Goal: Task Accomplishment & Management: Use online tool/utility

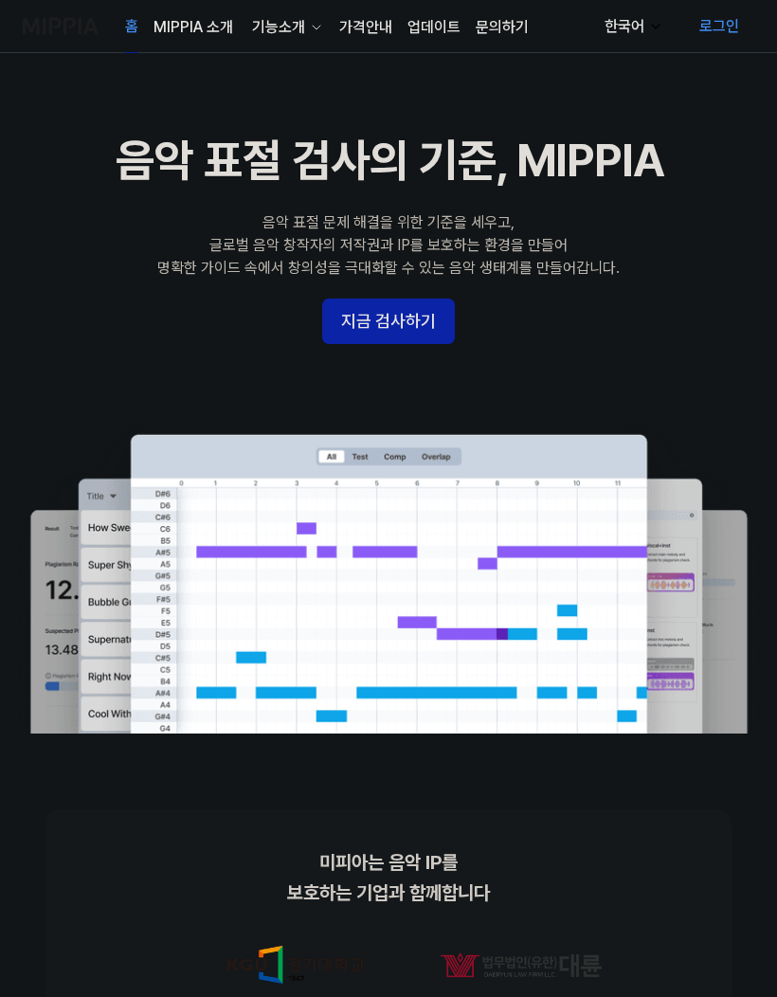
click at [368, 328] on button "지금 검사하기" at bounding box center [388, 322] width 133 height 46
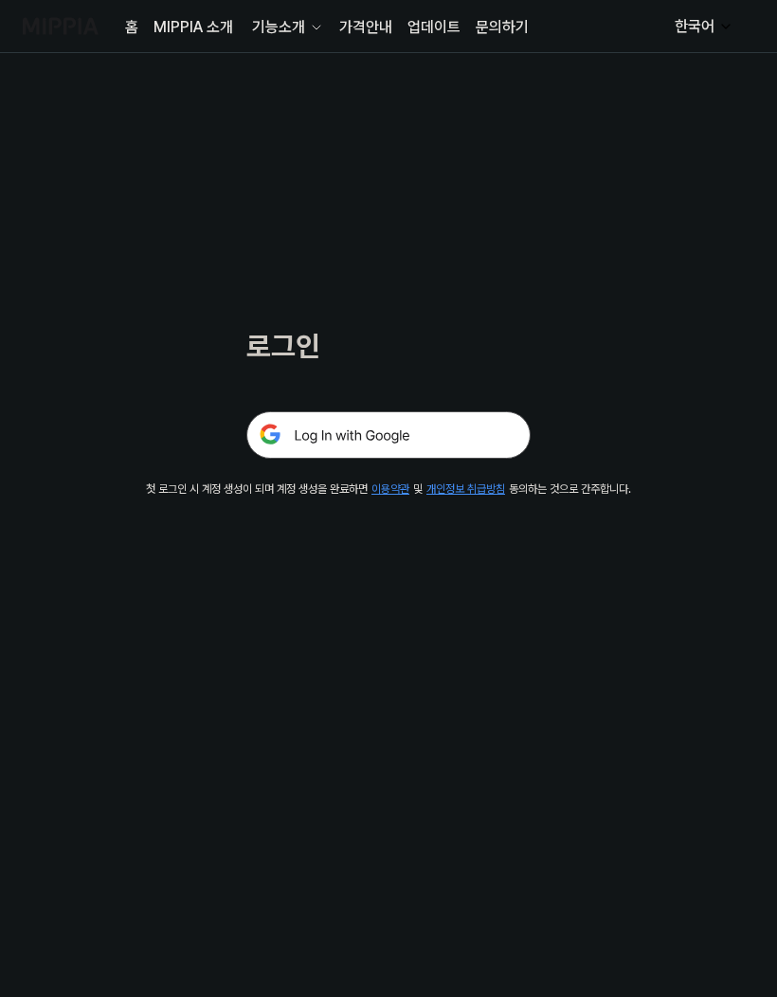
click at [311, 423] on img at bounding box center [388, 434] width 284 height 47
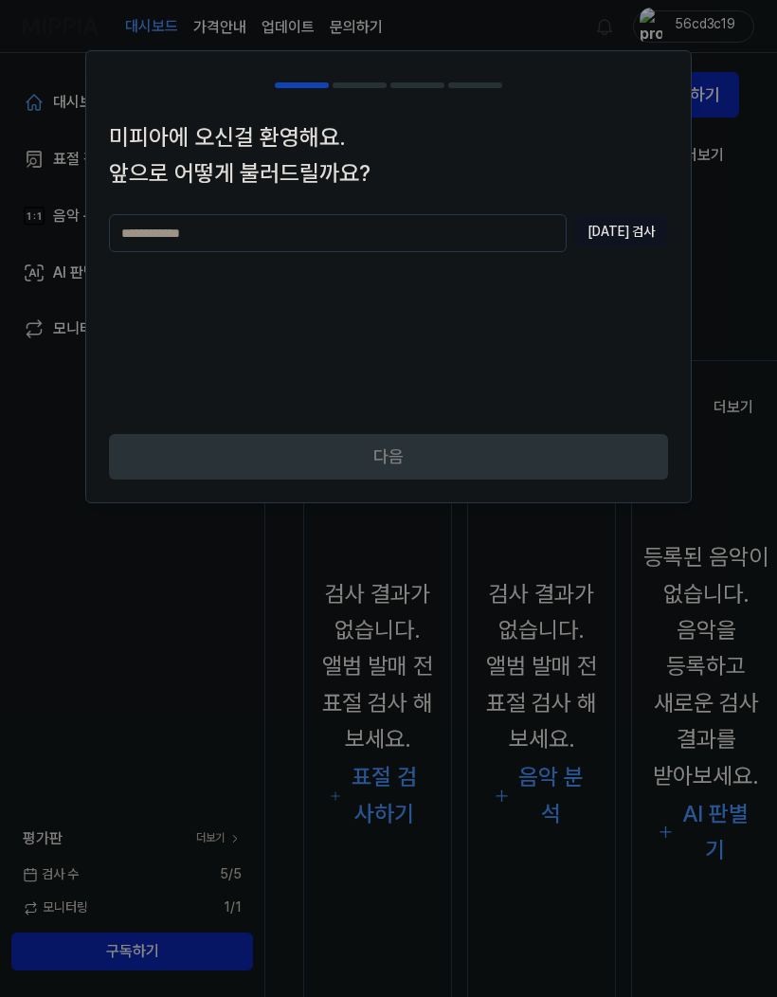
click at [142, 229] on input "text" at bounding box center [338, 233] width 458 height 38
type input "*"
type input "***"
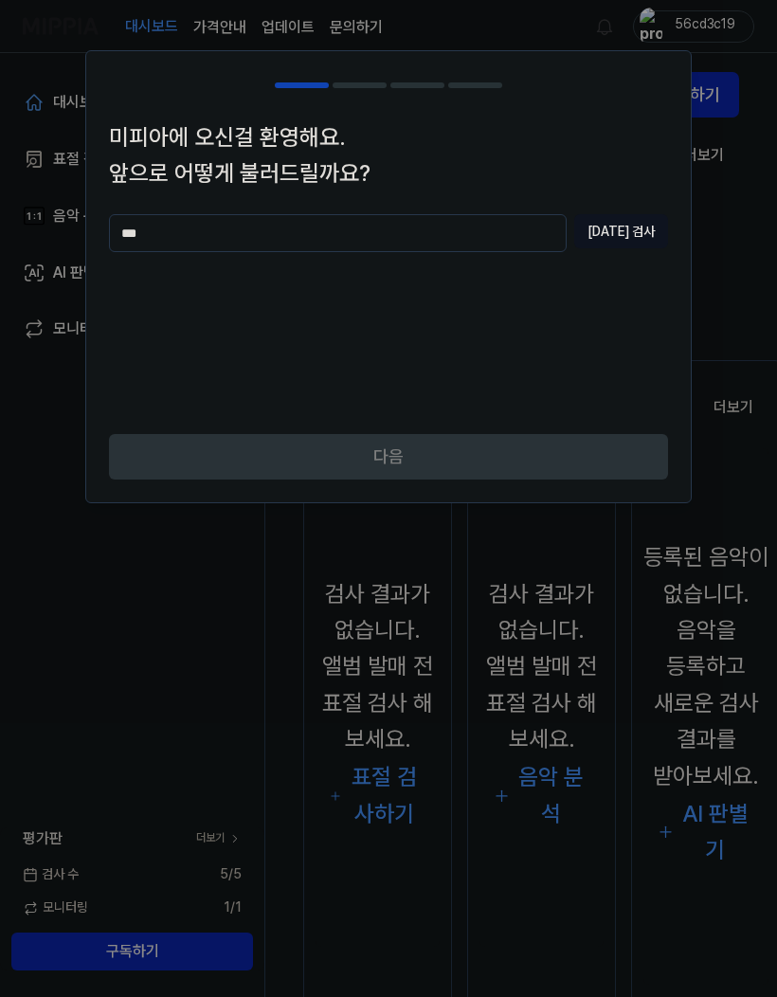
click at [611, 444] on div "다음" at bounding box center [388, 468] width 605 height 68
click at [636, 247] on button "중복 검사" at bounding box center [621, 231] width 94 height 34
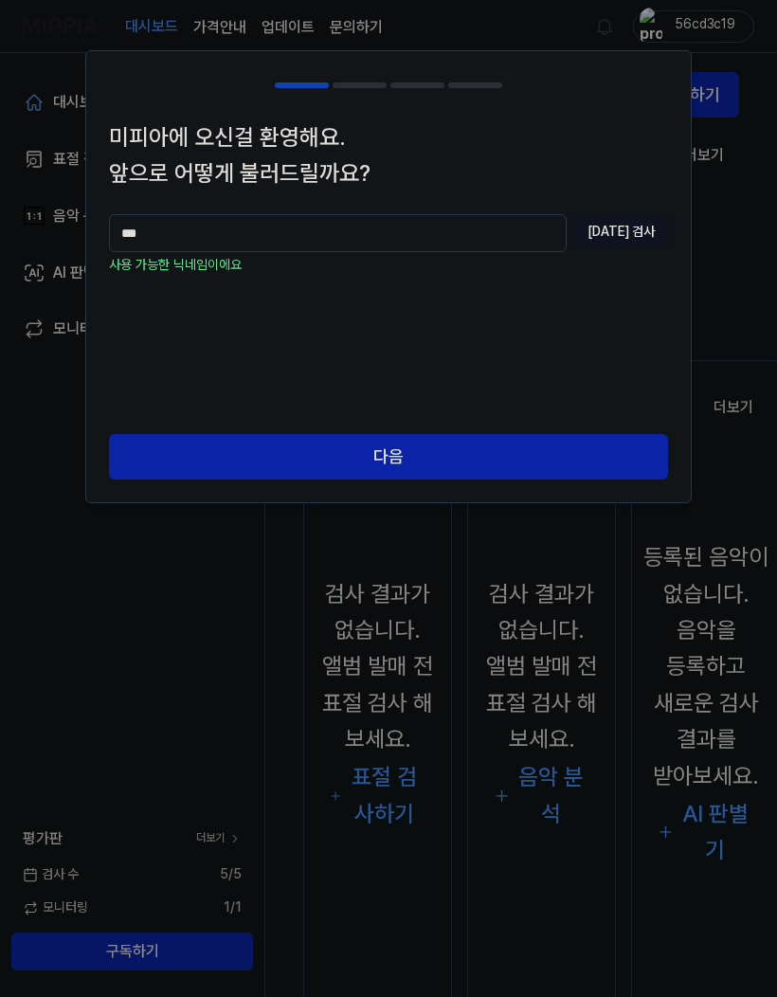
click at [578, 434] on button "다음" at bounding box center [388, 457] width 559 height 46
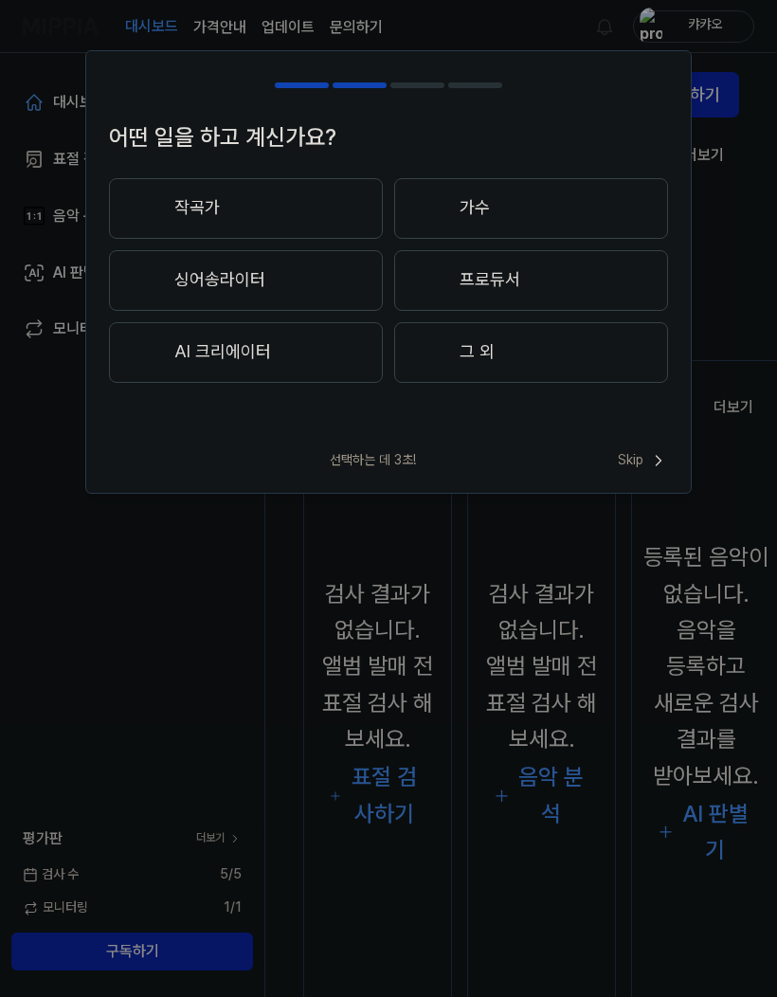
click at [611, 362] on button "그 외" at bounding box center [531, 352] width 274 height 61
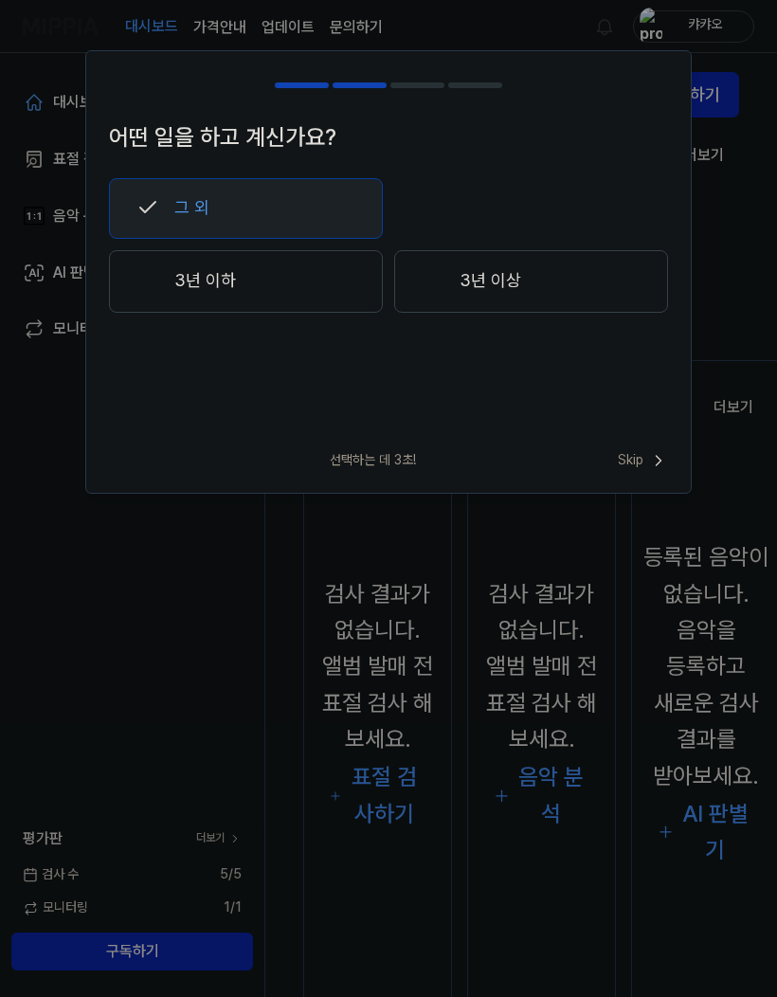
click at [154, 290] on div at bounding box center [148, 280] width 23 height 23
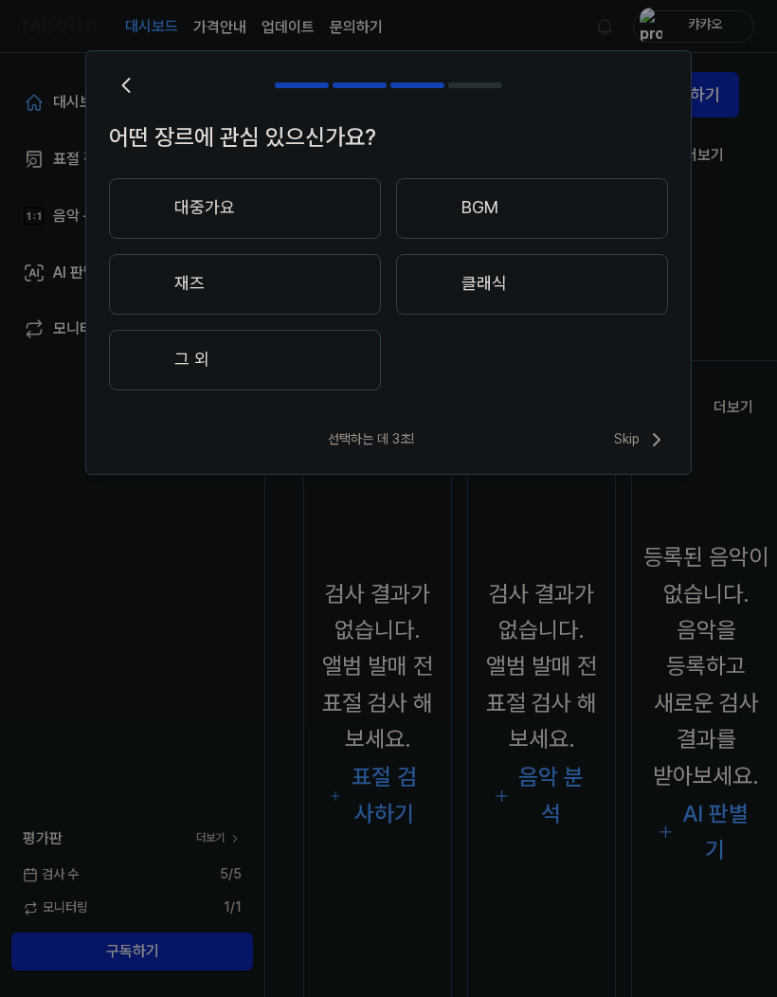
click at [584, 444] on div "선택하는 데 3초! Skip" at bounding box center [388, 452] width 605 height 46
click at [182, 359] on button "그 외" at bounding box center [245, 360] width 272 height 61
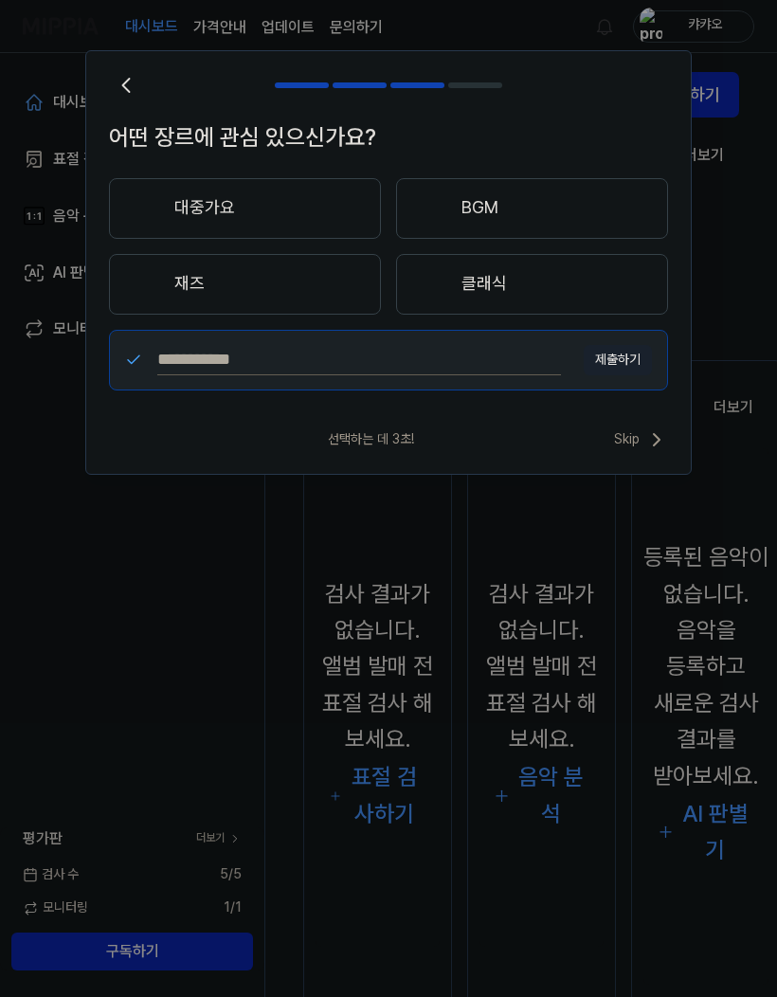
click at [424, 442] on div "선택하는 데 3초! Skip" at bounding box center [388, 452] width 605 height 46
click at [588, 217] on button "BGM" at bounding box center [532, 208] width 272 height 61
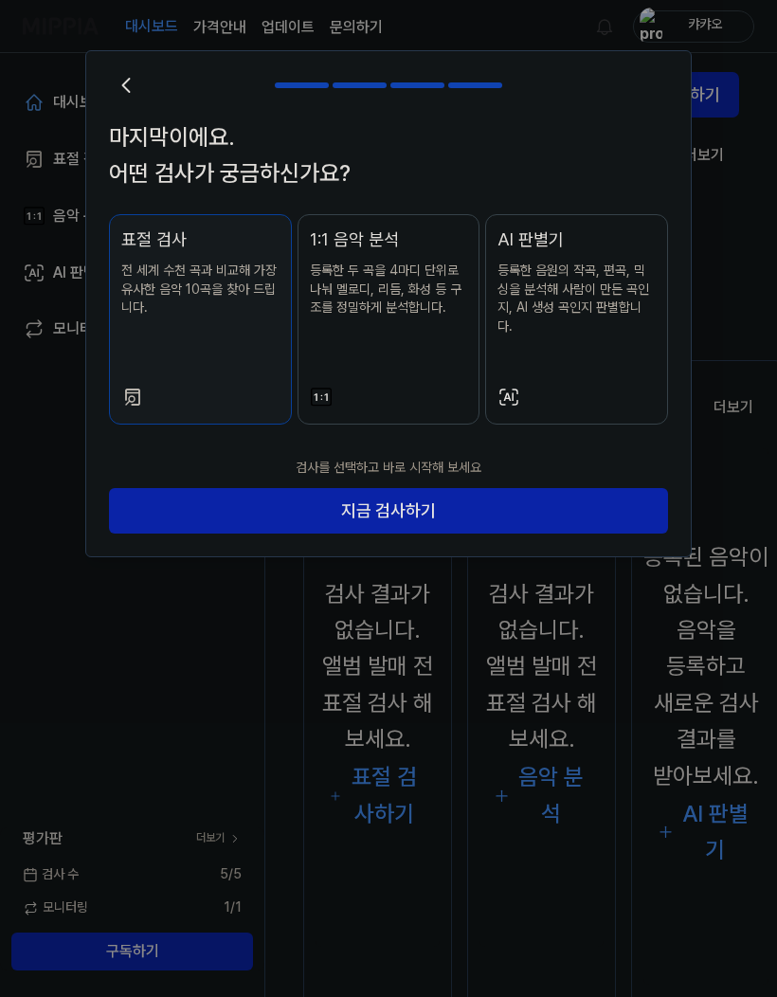
click at [542, 490] on button "지금 검사하기" at bounding box center [388, 511] width 559 height 46
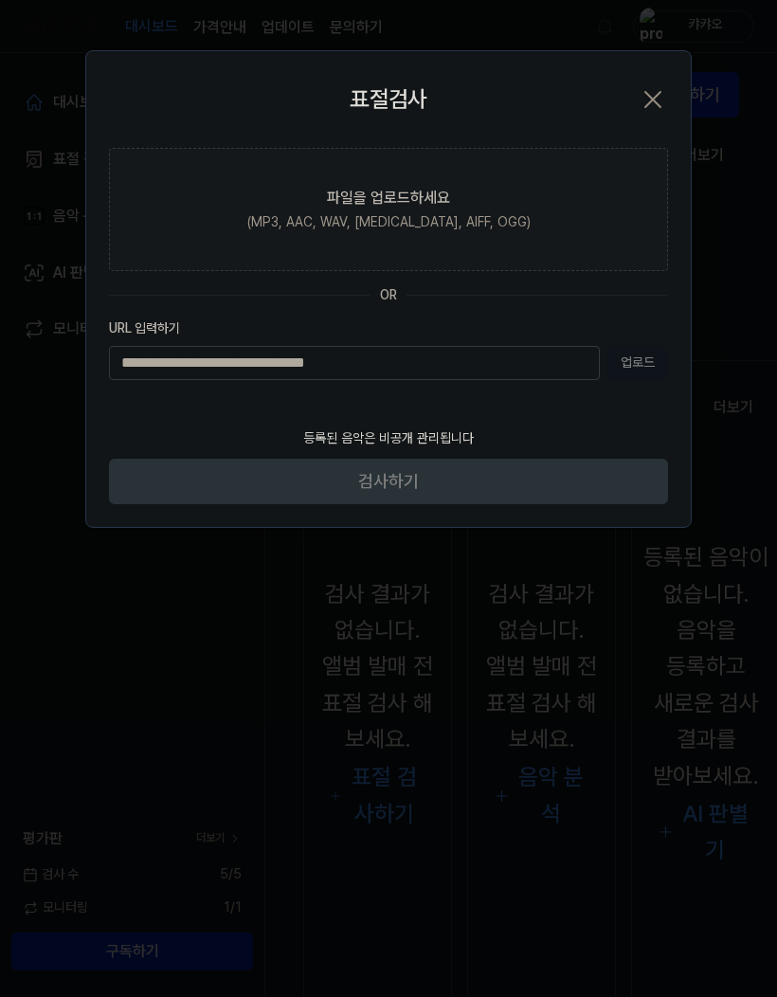
click at [199, 234] on label "파일을 업로드하세요 (MP3, AAC, WAV, FLAC, AIFF, OGG)" at bounding box center [388, 209] width 559 height 123
click at [0, 0] on input "파일을 업로드하세요 (MP3, AAC, WAV, FLAC, AIFF, OGG)" at bounding box center [0, 0] width 0 height 0
click at [36, 603] on div at bounding box center [388, 498] width 777 height 997
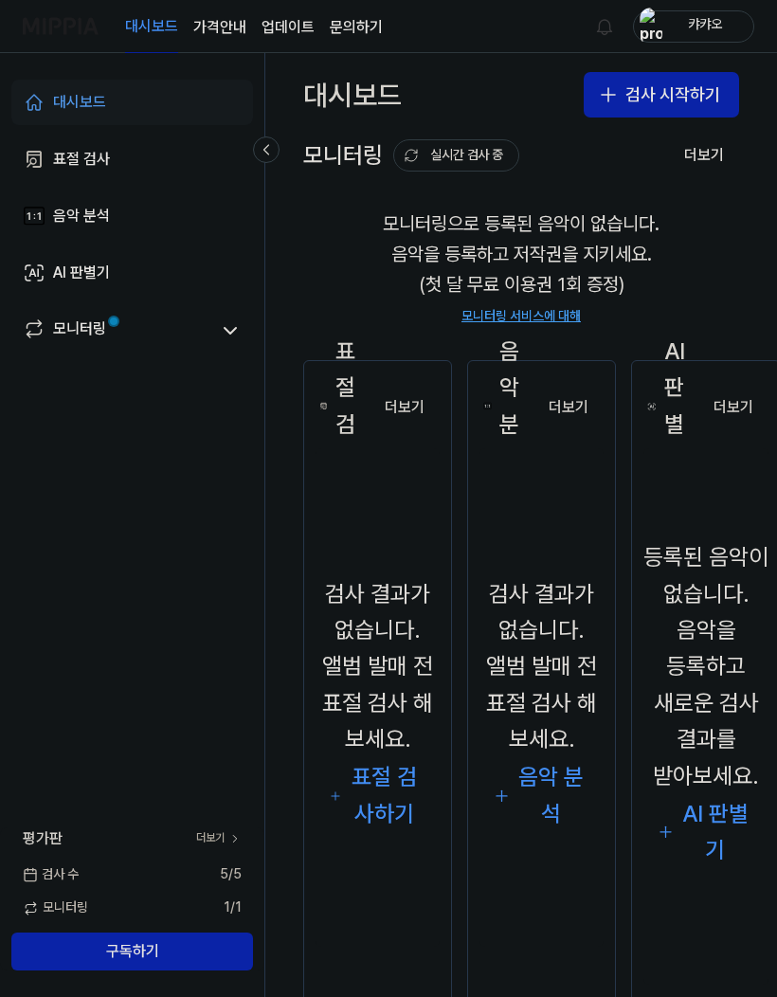
click at [671, 98] on button "검사 시작하기" at bounding box center [661, 95] width 155 height 46
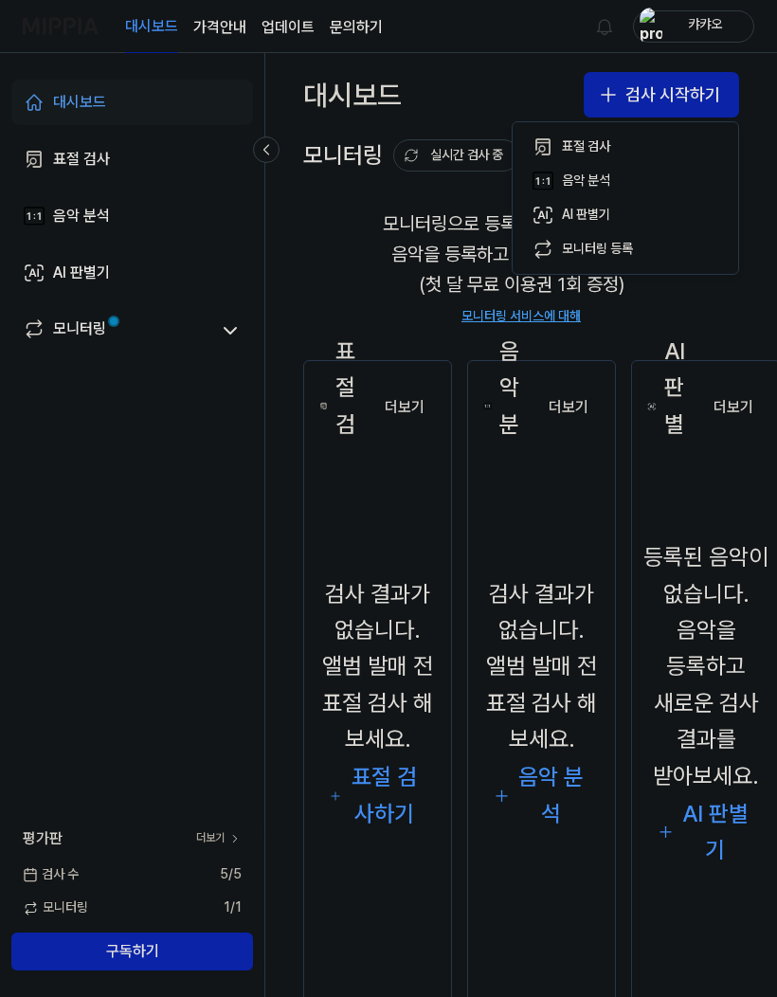
click at [662, 152] on button "표절 검사" at bounding box center [625, 147] width 210 height 34
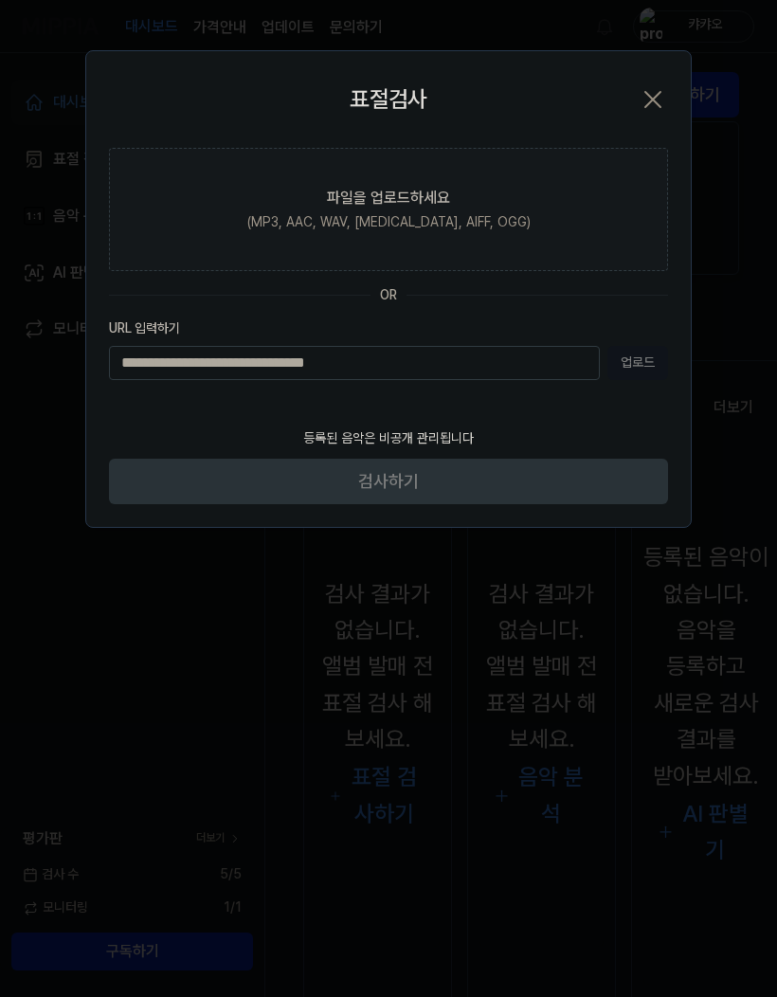
click at [531, 208] on label "파일을 업로드하세요 (MP3, AAC, WAV, [MEDICAL_DATA], AIFF, OGG)" at bounding box center [388, 209] width 559 height 123
click at [0, 0] on input "파일을 업로드하세요 (MP3, AAC, WAV, [MEDICAL_DATA], AIFF, OGG)" at bounding box center [0, 0] width 0 height 0
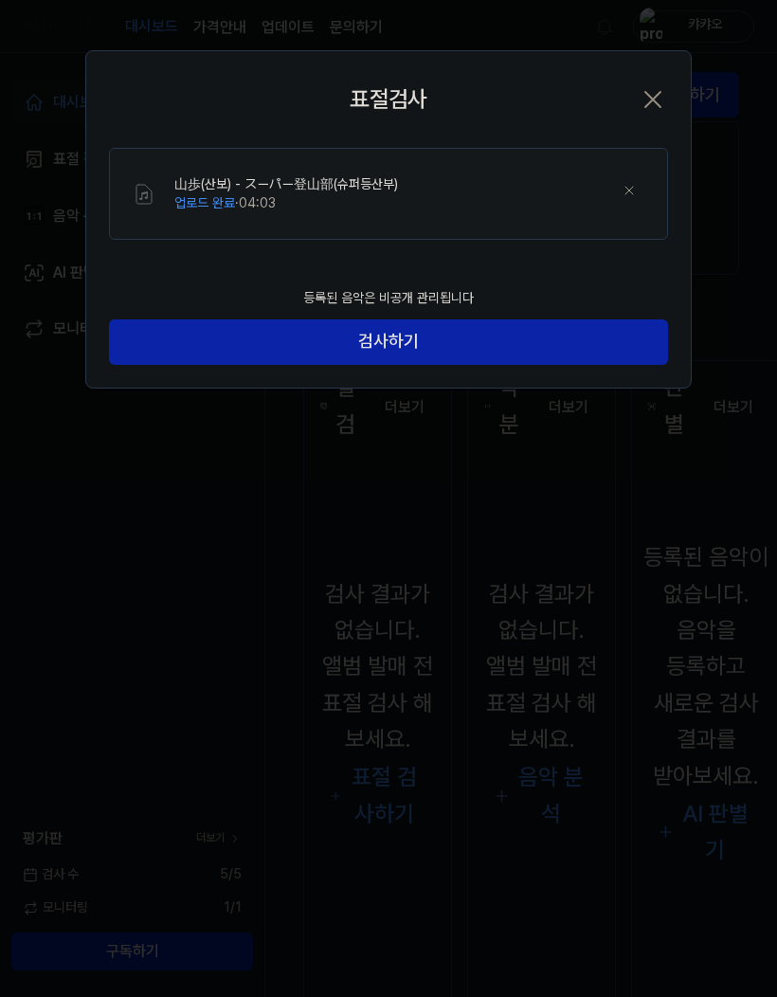
click at [551, 326] on button "검사하기" at bounding box center [388, 342] width 559 height 46
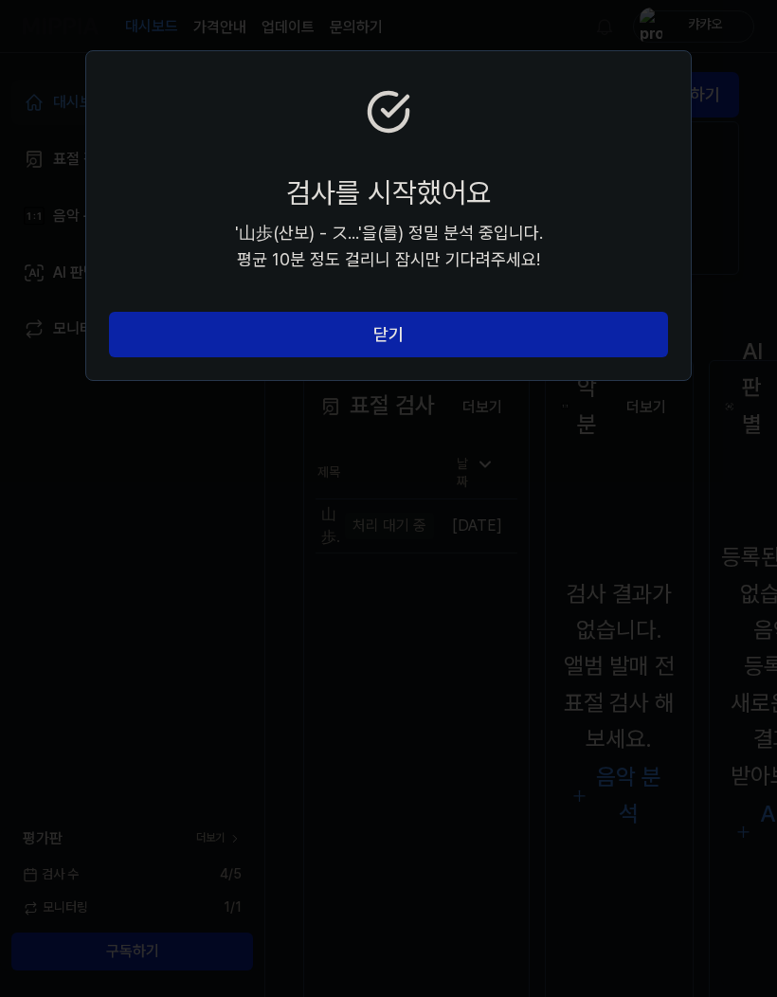
click at [298, 314] on button "닫기" at bounding box center [388, 335] width 559 height 46
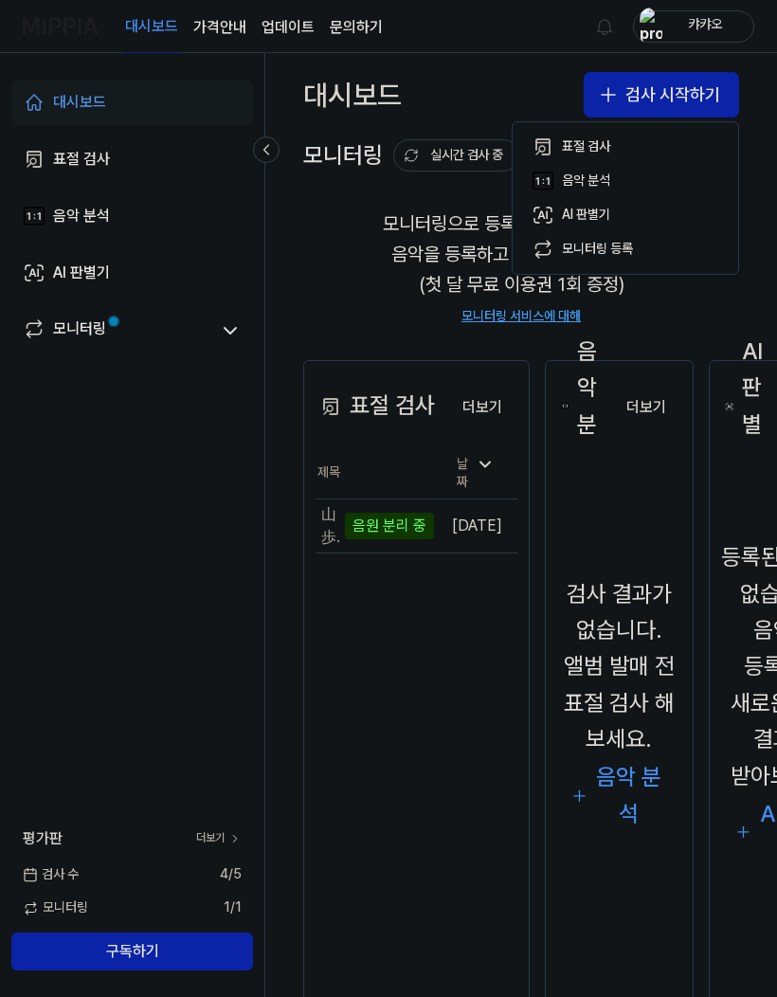
click at [227, 342] on icon at bounding box center [230, 330] width 23 height 23
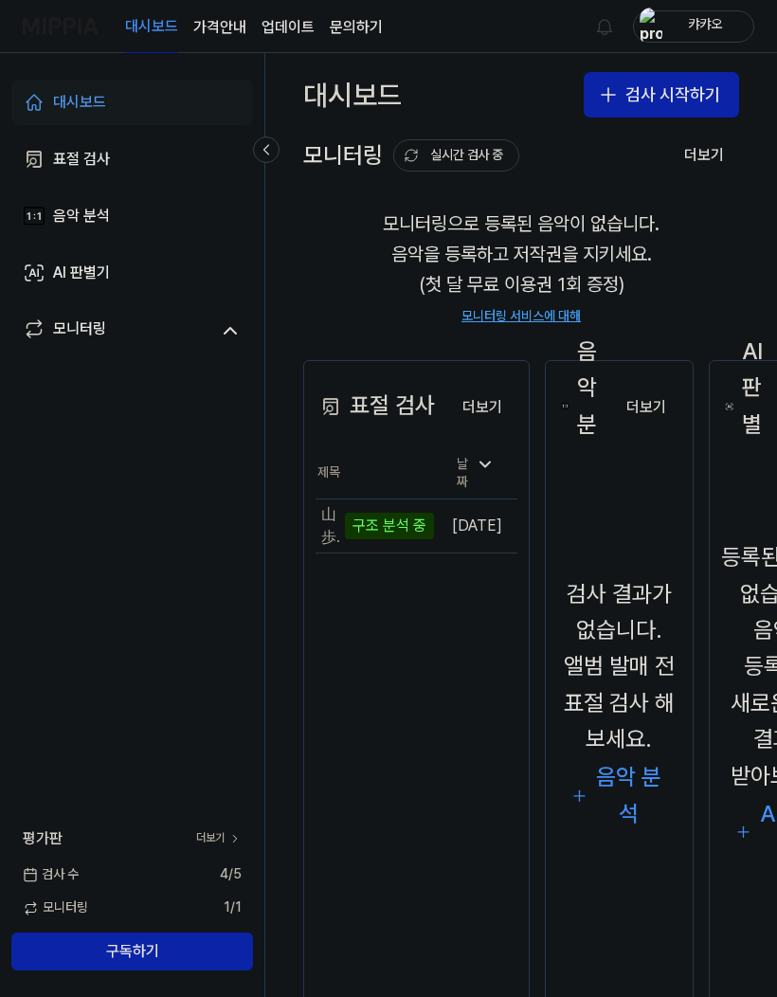
click at [222, 332] on icon at bounding box center [230, 330] width 23 height 23
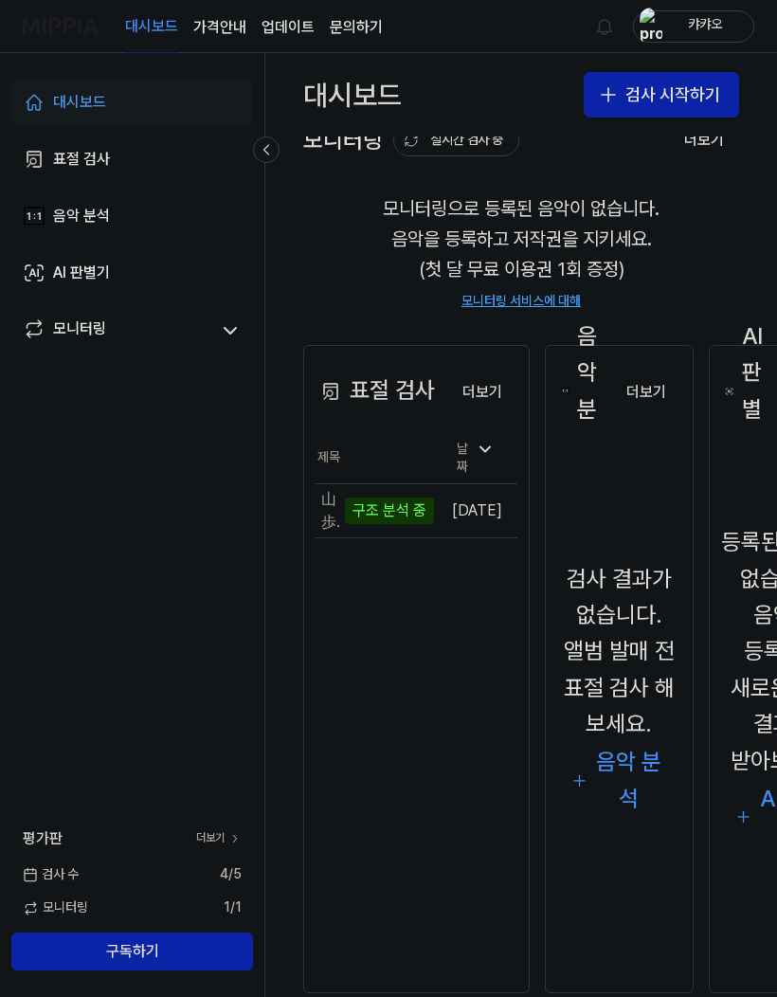
scroll to position [15, 0]
click at [52, 153] on link "표절 검사" at bounding box center [132, 160] width 242 height 46
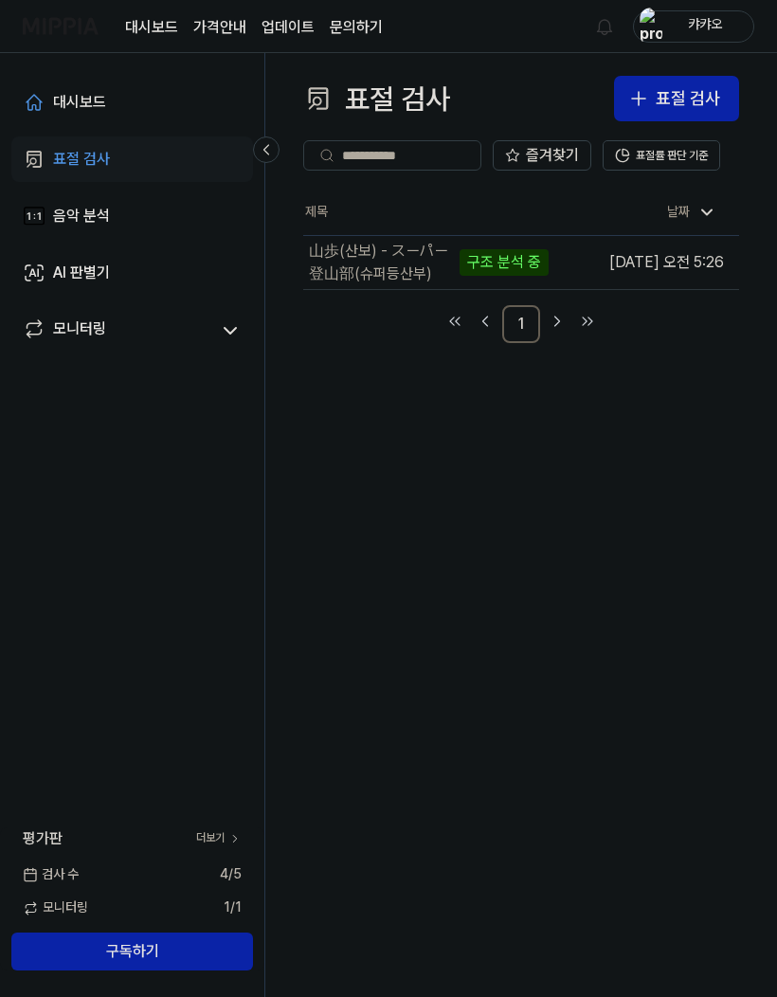
click at [326, 261] on div "山歩(산보) - スーパー登山部(슈퍼등산부) 구조 분석 중" at bounding box center [426, 263] width 246 height 46
click at [367, 284] on div "山歩(산보) - スーパー登山部(슈퍼등산부) 구조 분석 중" at bounding box center [426, 263] width 246 height 46
click at [460, 263] on div "구조 분석 중" at bounding box center [504, 262] width 89 height 27
click at [73, 206] on div "음악 분석" at bounding box center [81, 216] width 57 height 23
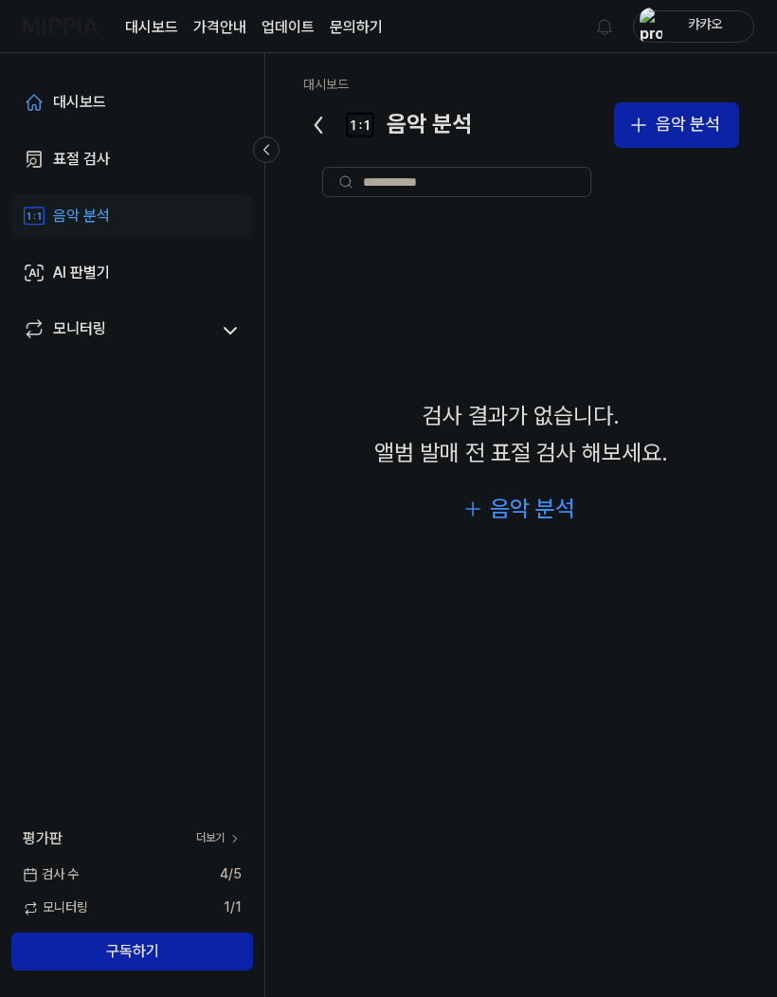
click at [505, 520] on div "음악 분석" at bounding box center [532, 509] width 85 height 36
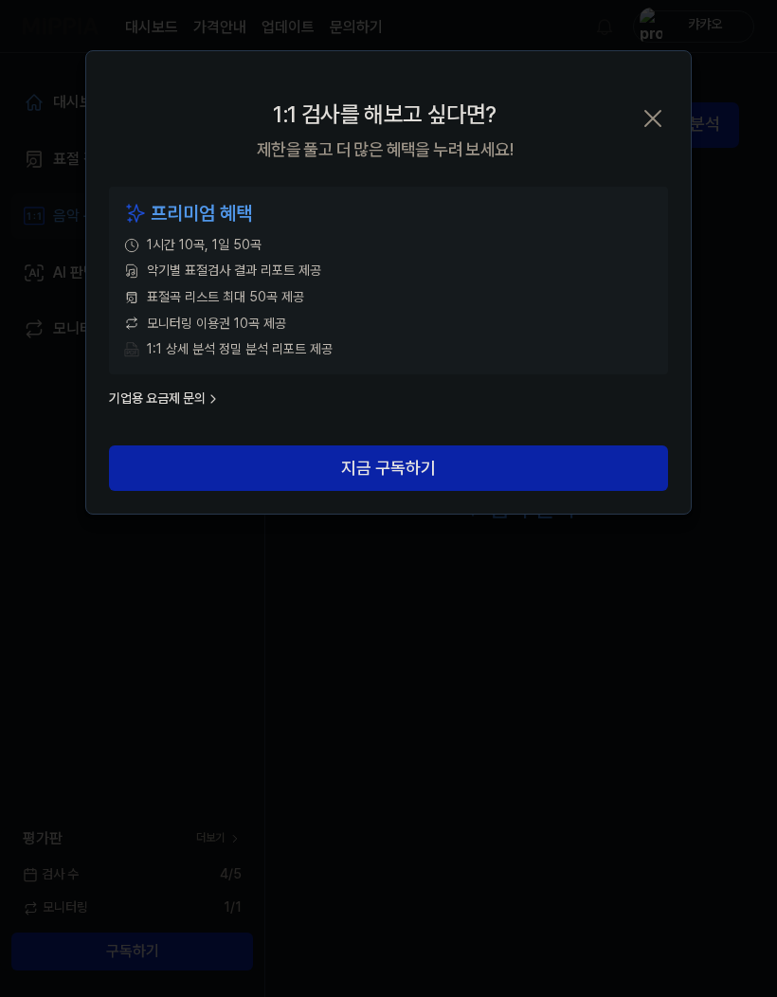
click at [646, 119] on icon "button" at bounding box center [653, 118] width 30 height 30
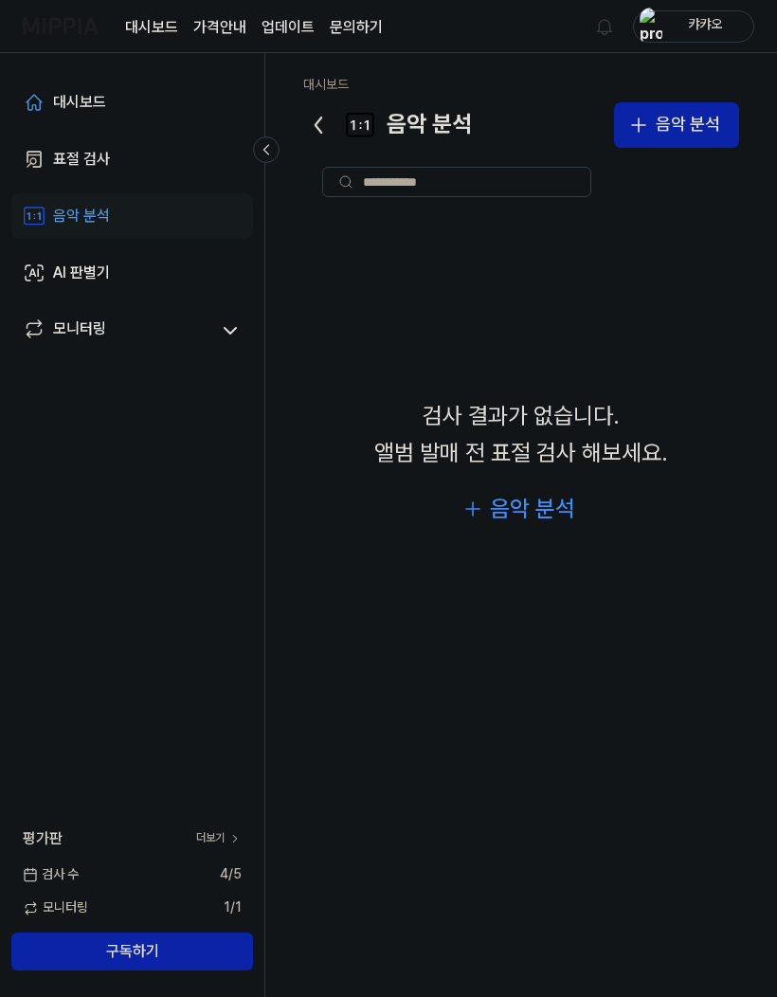
click at [503, 496] on div "검사 결과가 없습니다. 앨범 발매 전 표절 검사 해보세요. 음악 분석" at bounding box center [521, 465] width 436 height 499
click at [510, 514] on div "음악 분석" at bounding box center [532, 509] width 85 height 36
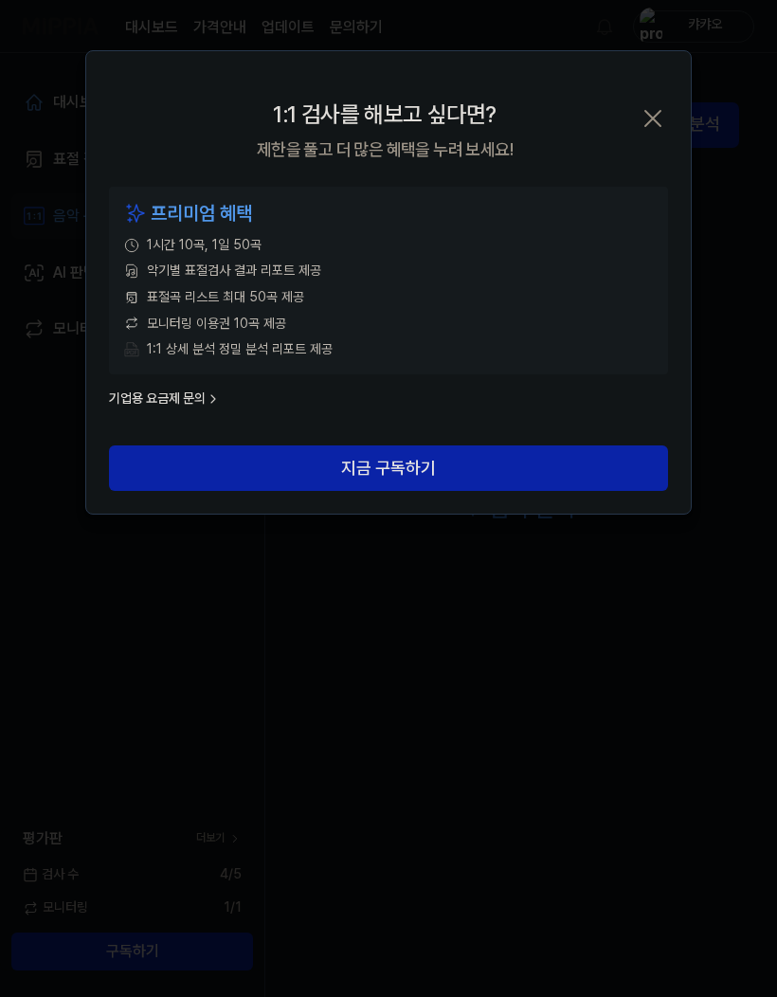
click at [326, 465] on button "지금 구독하기" at bounding box center [388, 469] width 559 height 46
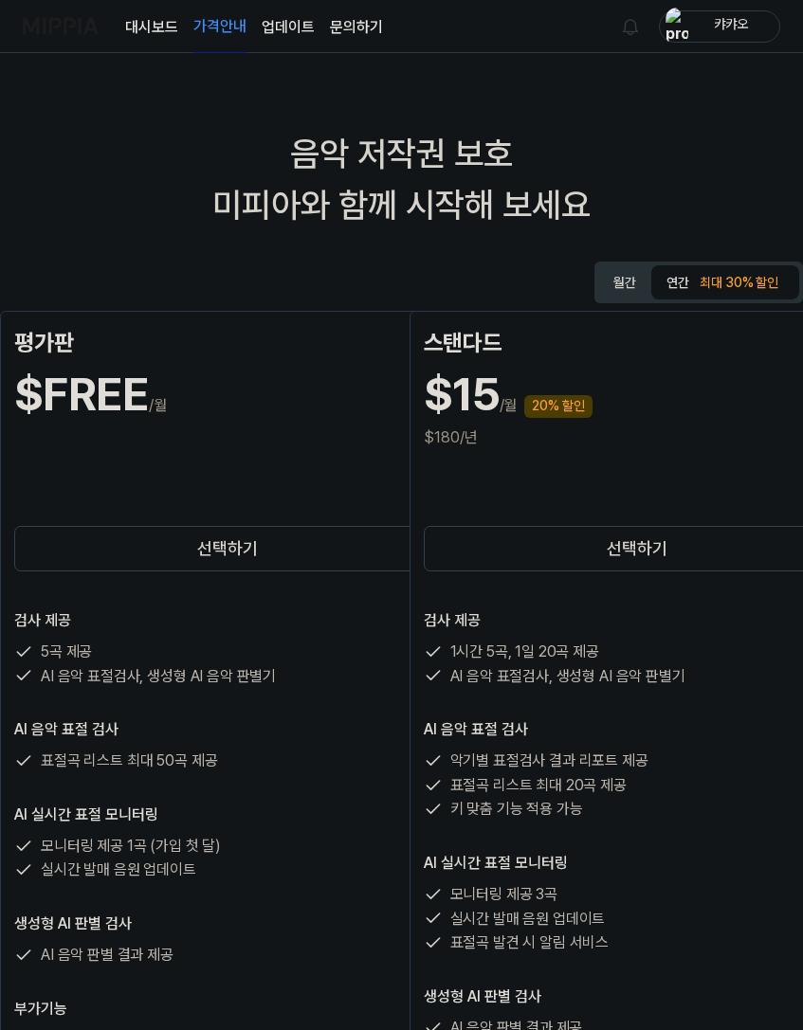
click at [86, 562] on button "선택하기" at bounding box center [227, 549] width 427 height 46
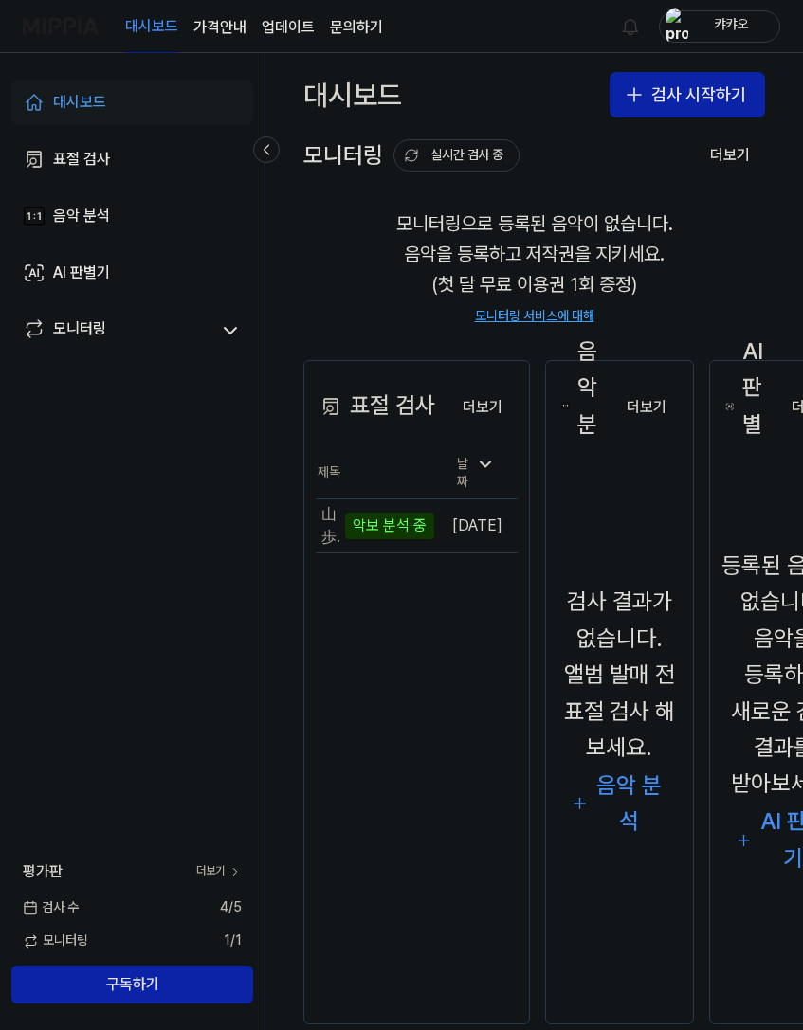
click at [50, 211] on link "음악 분석" at bounding box center [132, 216] width 242 height 46
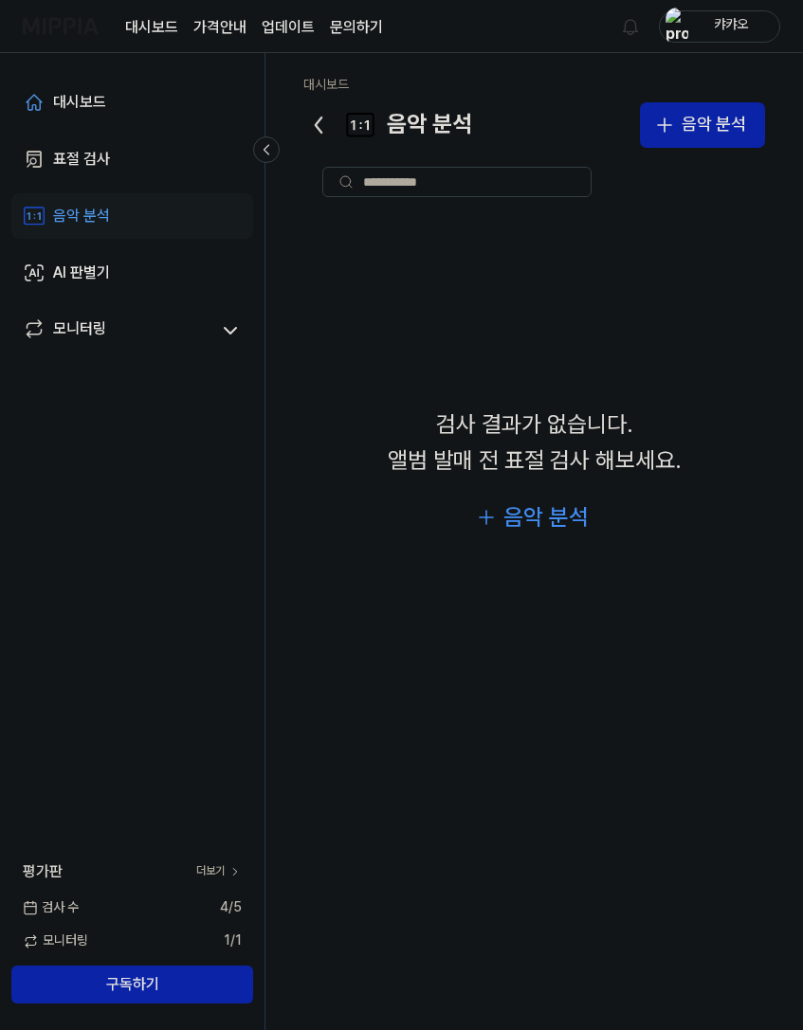
click at [520, 536] on div "음악 분석" at bounding box center [545, 518] width 85 height 36
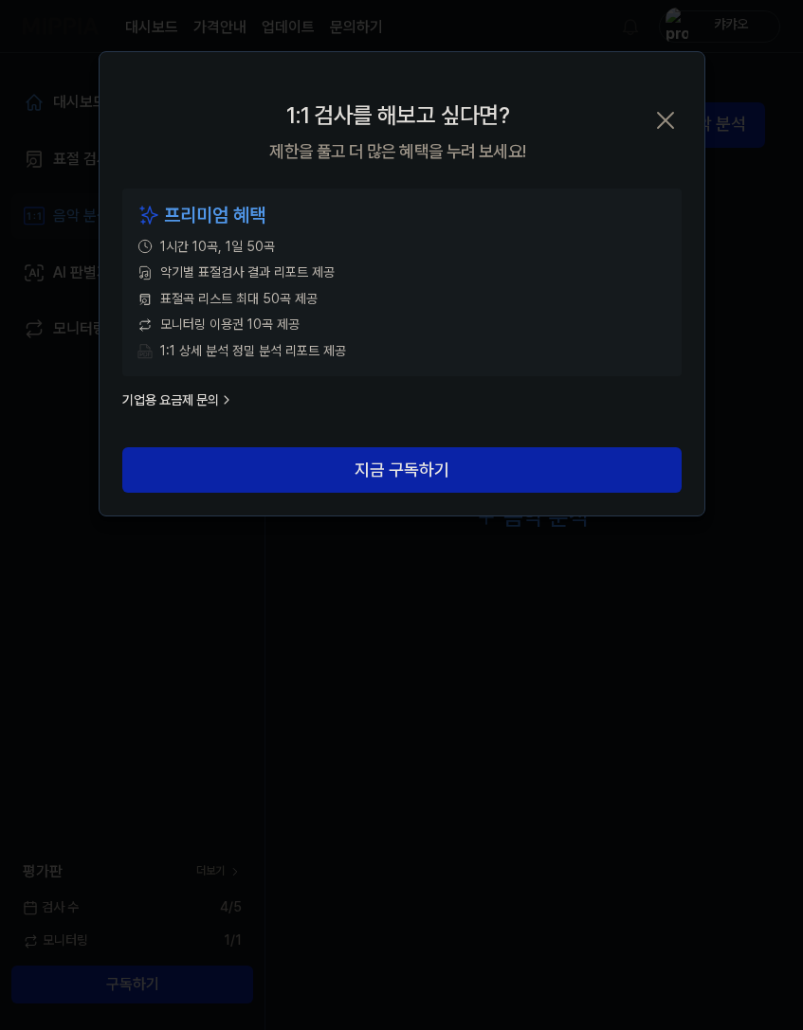
click at [370, 461] on button "지금 구독하기" at bounding box center [401, 470] width 559 height 46
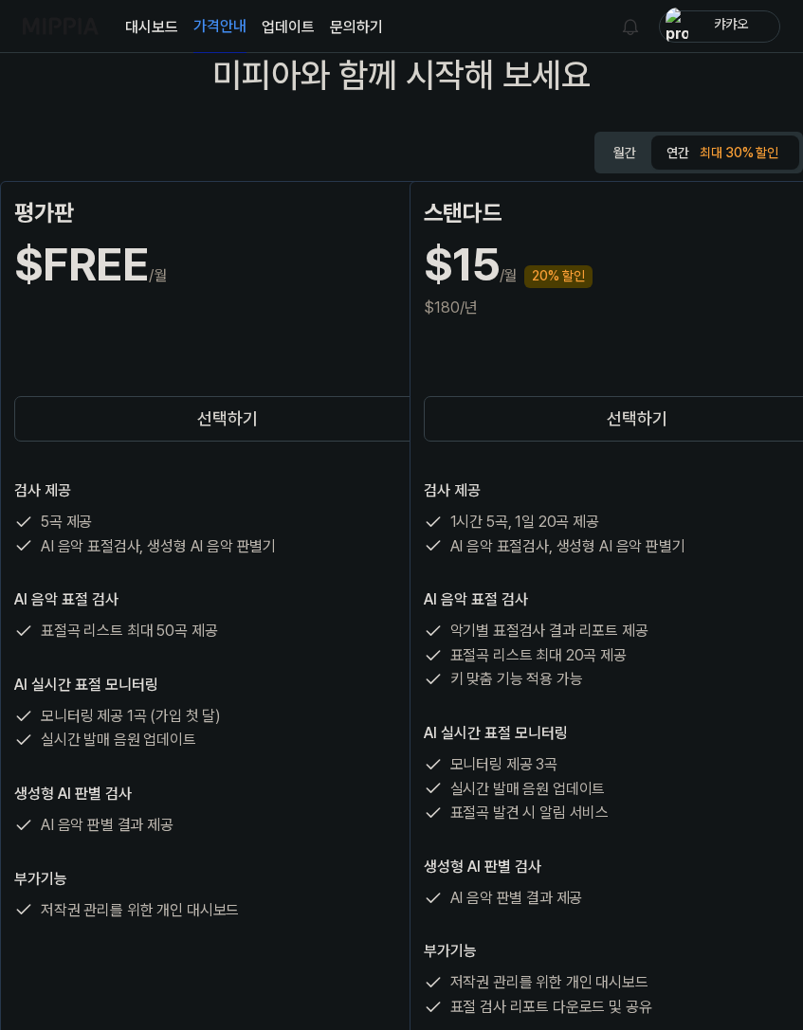
click at [111, 419] on button "선택하기" at bounding box center [227, 419] width 427 height 46
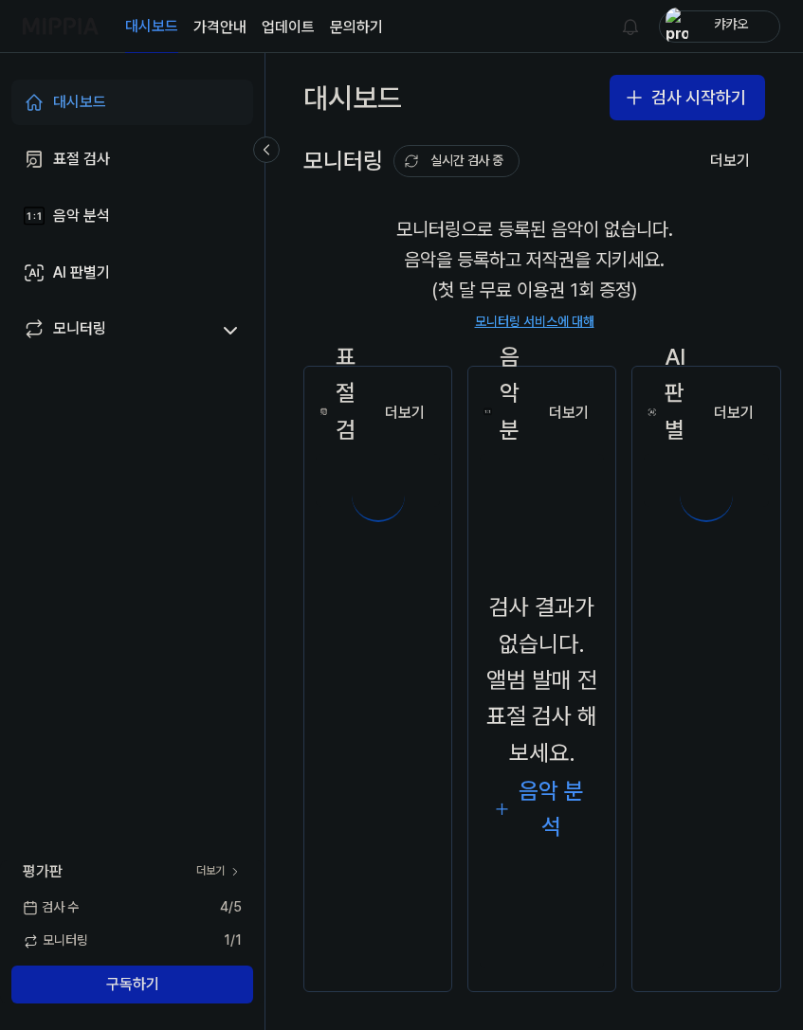
scroll to position [69, 0]
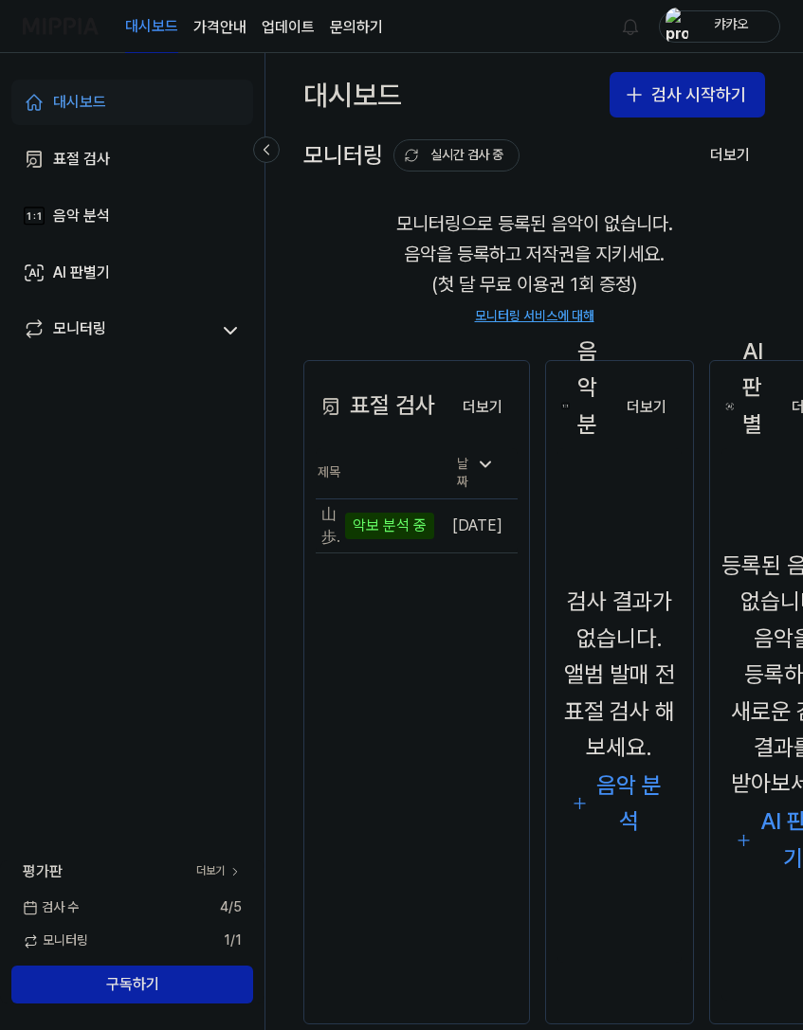
click at [61, 227] on div "음악 분석" at bounding box center [81, 216] width 57 height 23
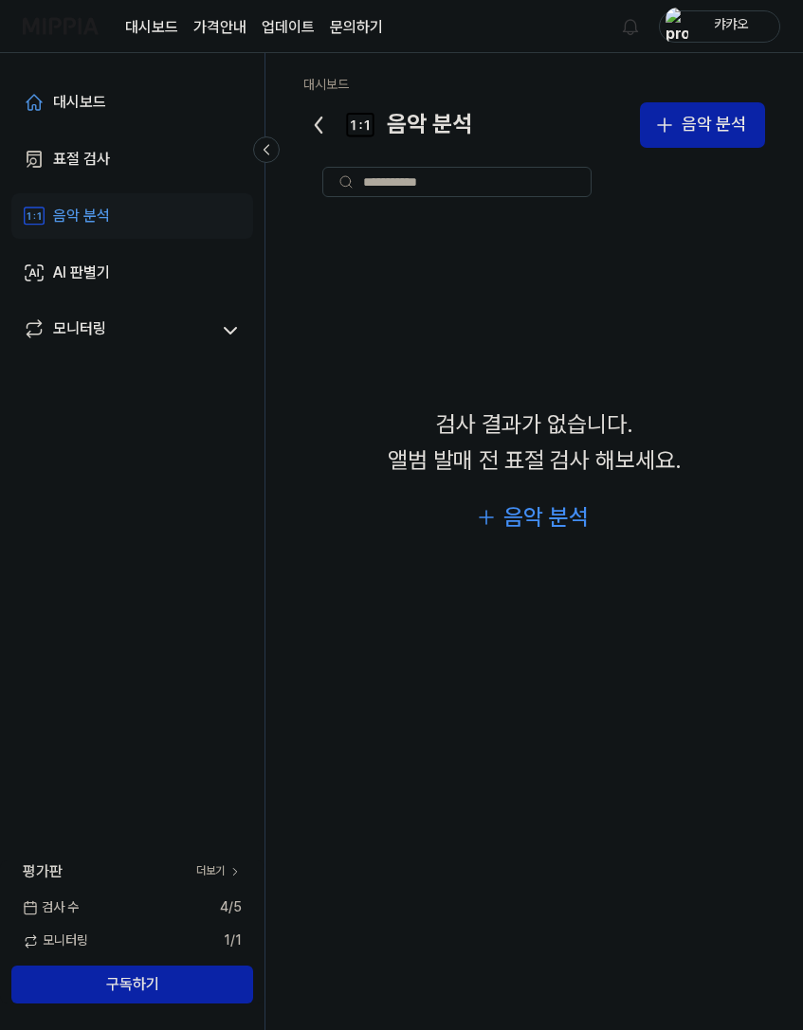
click at [679, 126] on button "음악 분석" at bounding box center [702, 125] width 125 height 46
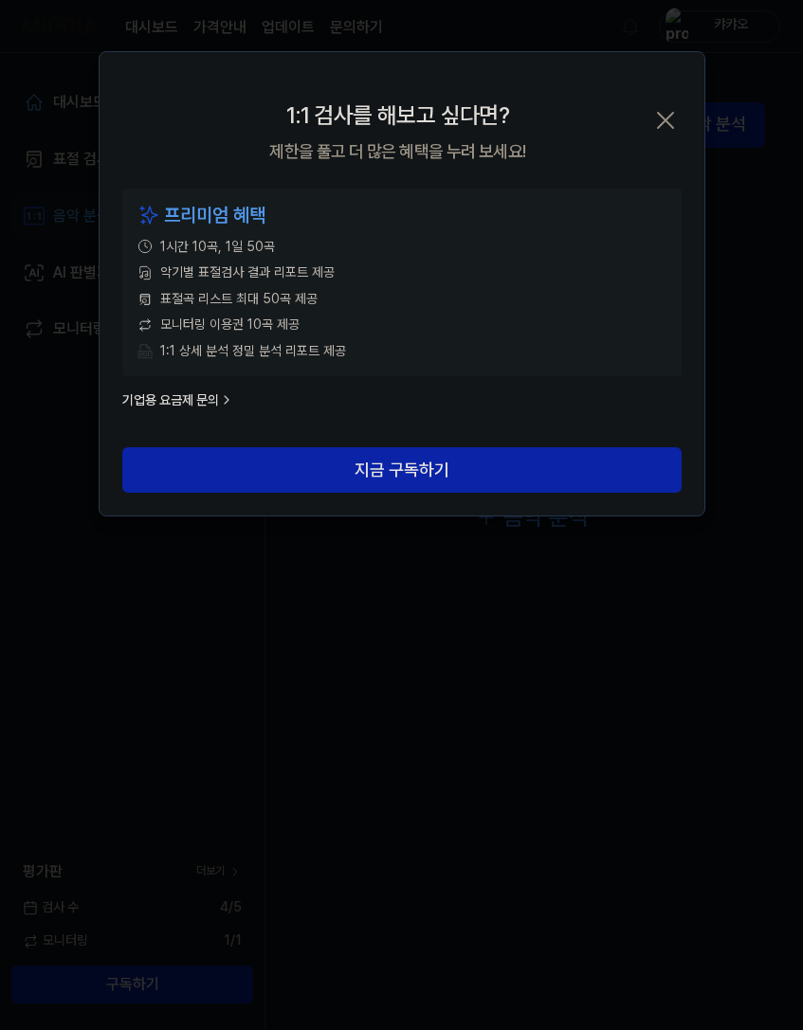
click at [335, 472] on button "지금 구독하기" at bounding box center [401, 470] width 559 height 46
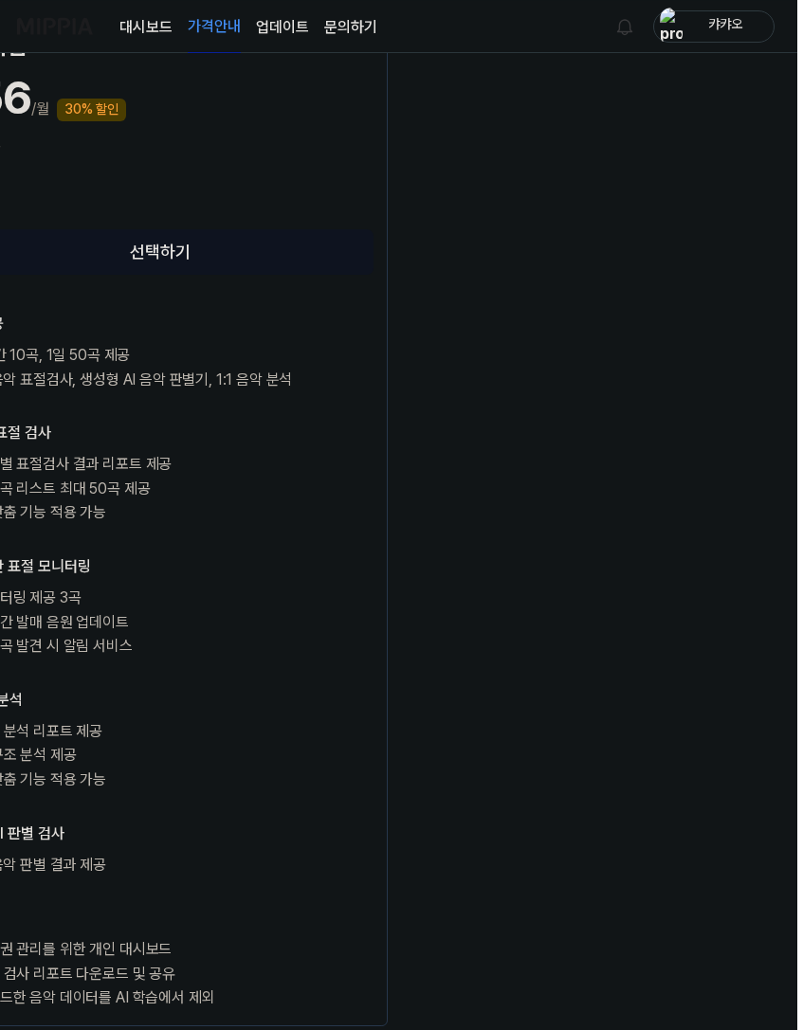
scroll to position [1342, 62]
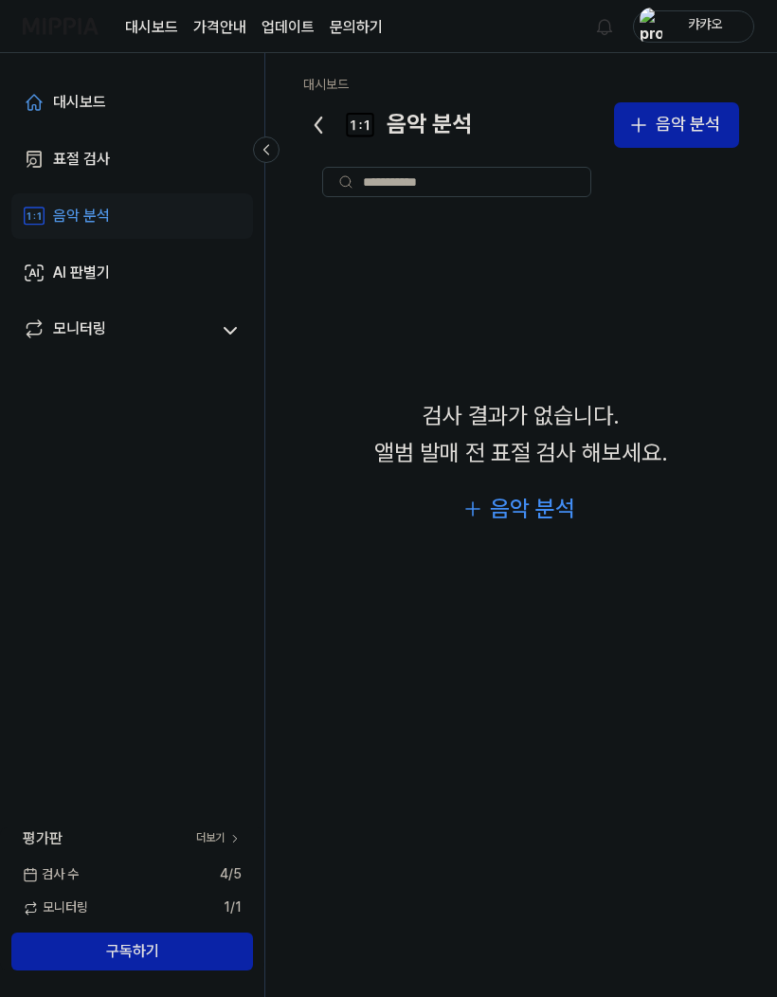
click at [42, 166] on icon at bounding box center [34, 159] width 23 height 23
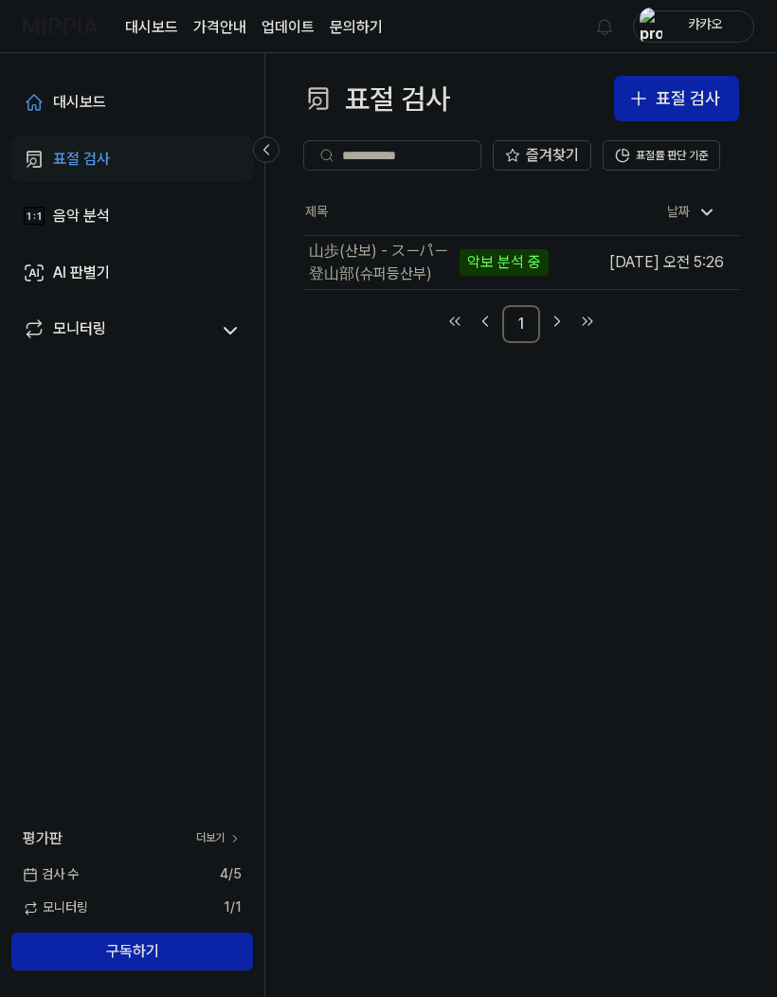
click at [460, 265] on div "악보 분석 중" at bounding box center [504, 262] width 89 height 27
click at [460, 264] on div "악보 분석 중" at bounding box center [504, 262] width 89 height 27
click at [50, 199] on link "음악 분석" at bounding box center [132, 216] width 242 height 46
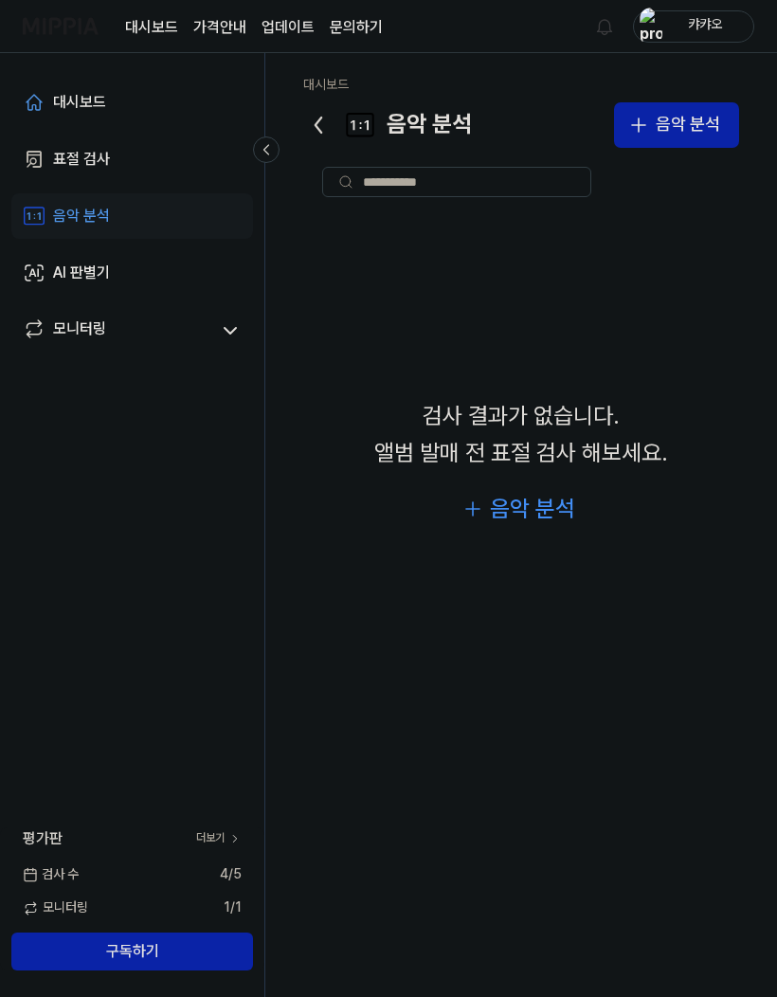
click at [69, 111] on div "대시보드" at bounding box center [79, 102] width 53 height 23
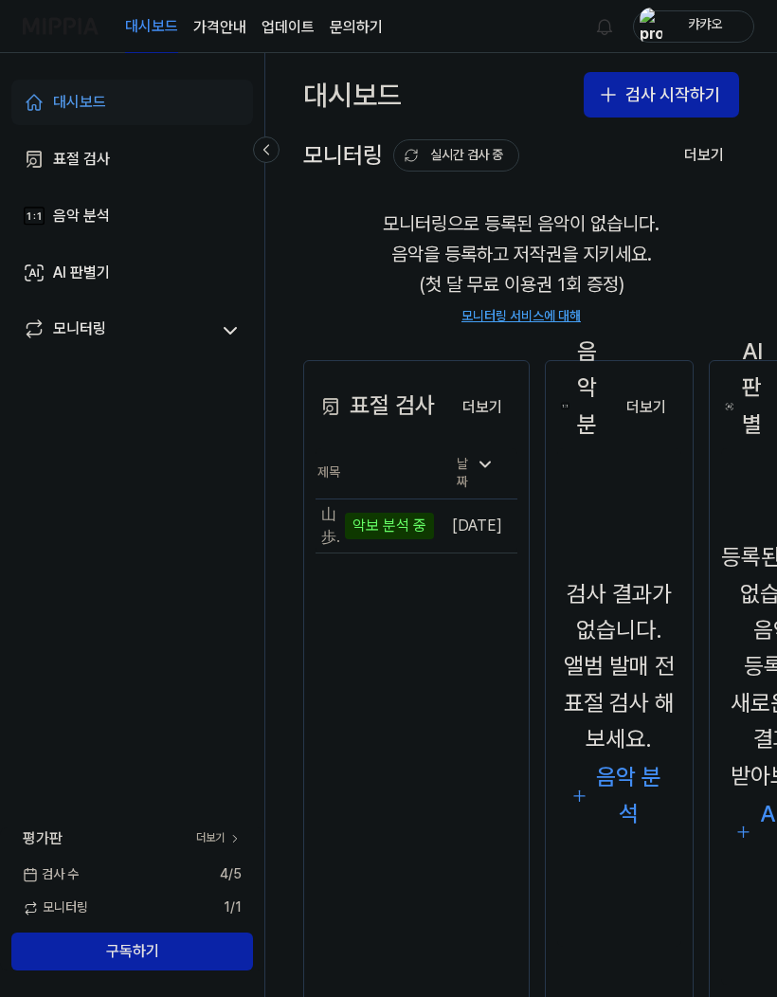
click at [495, 469] on icon at bounding box center [485, 464] width 19 height 19
click at [499, 397] on button "더보기" at bounding box center [482, 408] width 70 height 38
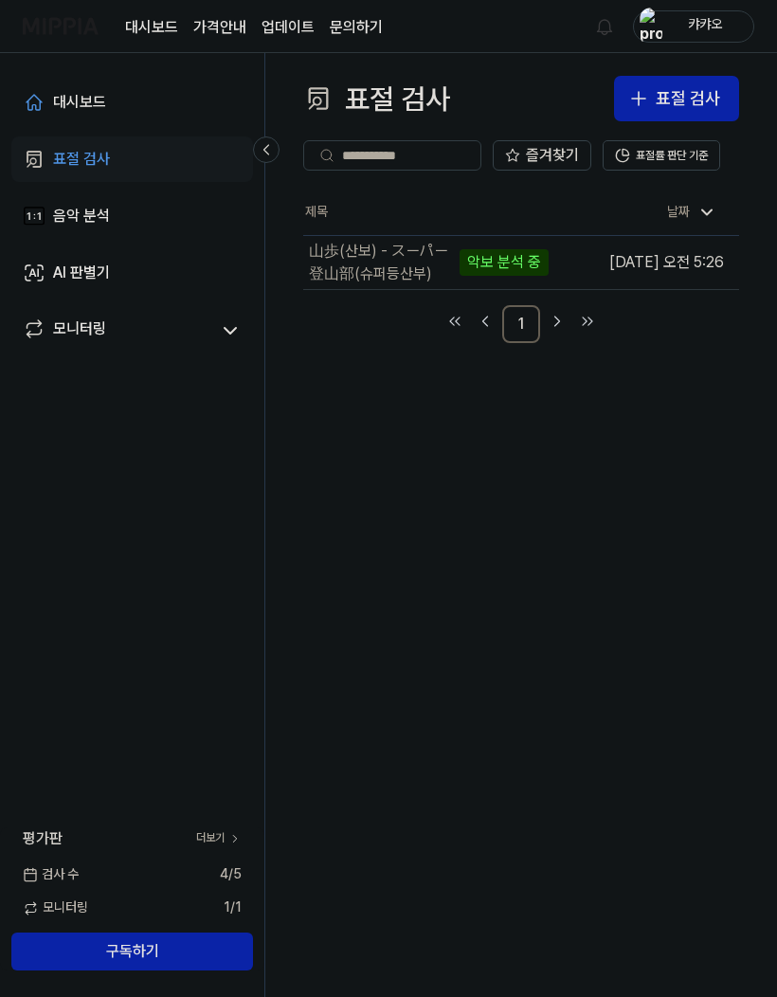
scroll to position [67, 0]
click at [611, 451] on div "표절 검사 표절 검사 표절 검사 음악 분석 AI 판별기 즐겨찾기 표절률 판단 기준 제목 날짜 山歩(산보) - スーパー登山部(슈퍼등산부) 13%…" at bounding box center [521, 525] width 512 height 944
click at [0, 0] on button "이동하기" at bounding box center [0, 0] width 0 height 0
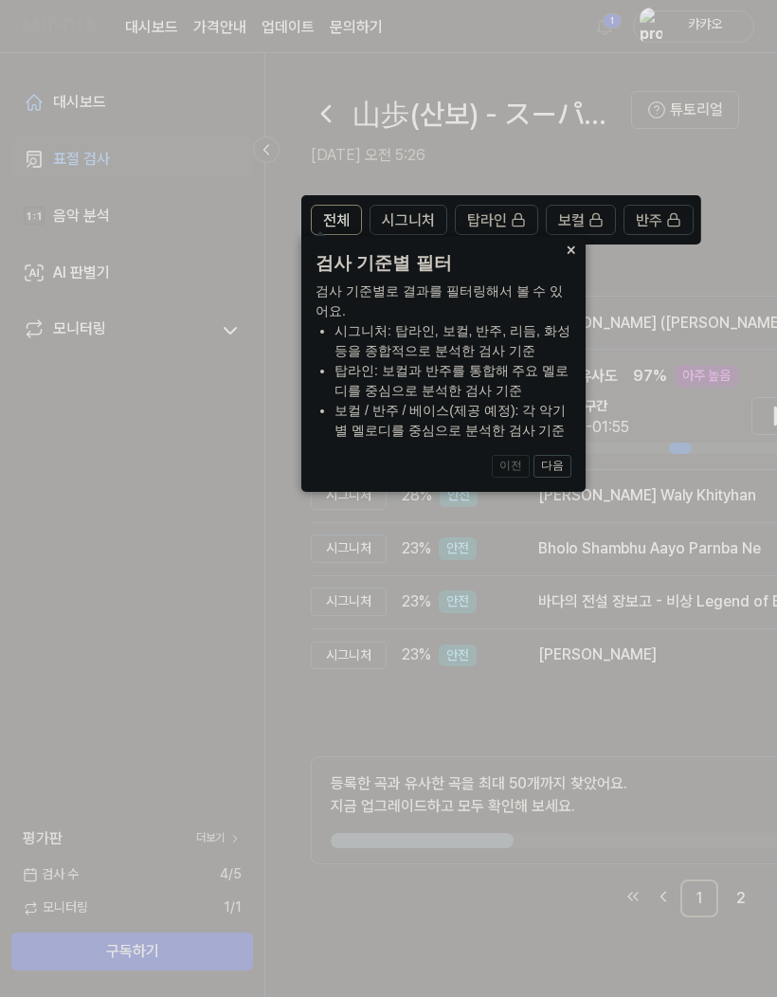
click at [548, 524] on icon at bounding box center [388, 498] width 777 height 997
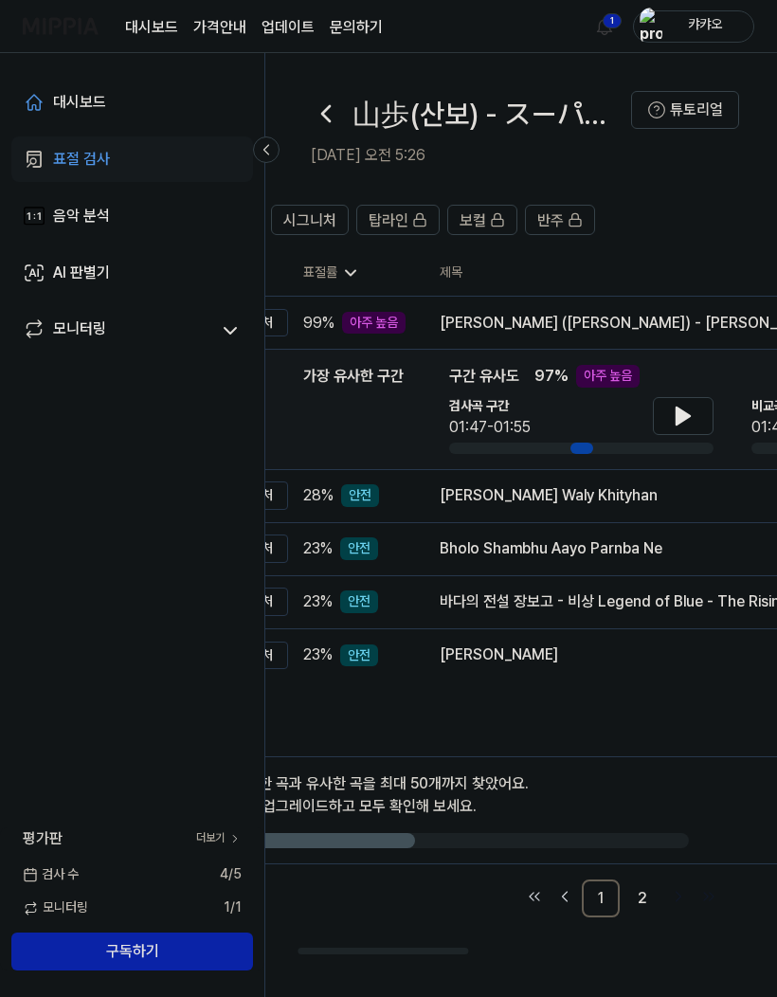
scroll to position [0, 125]
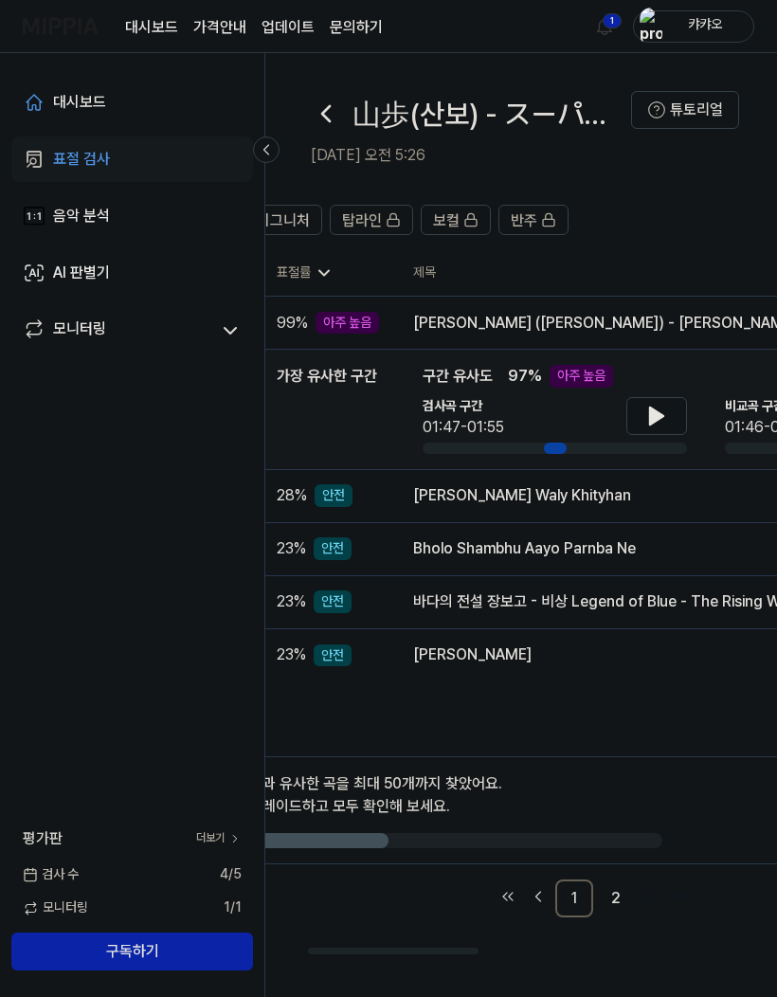
click at [660, 421] on icon at bounding box center [657, 416] width 23 height 23
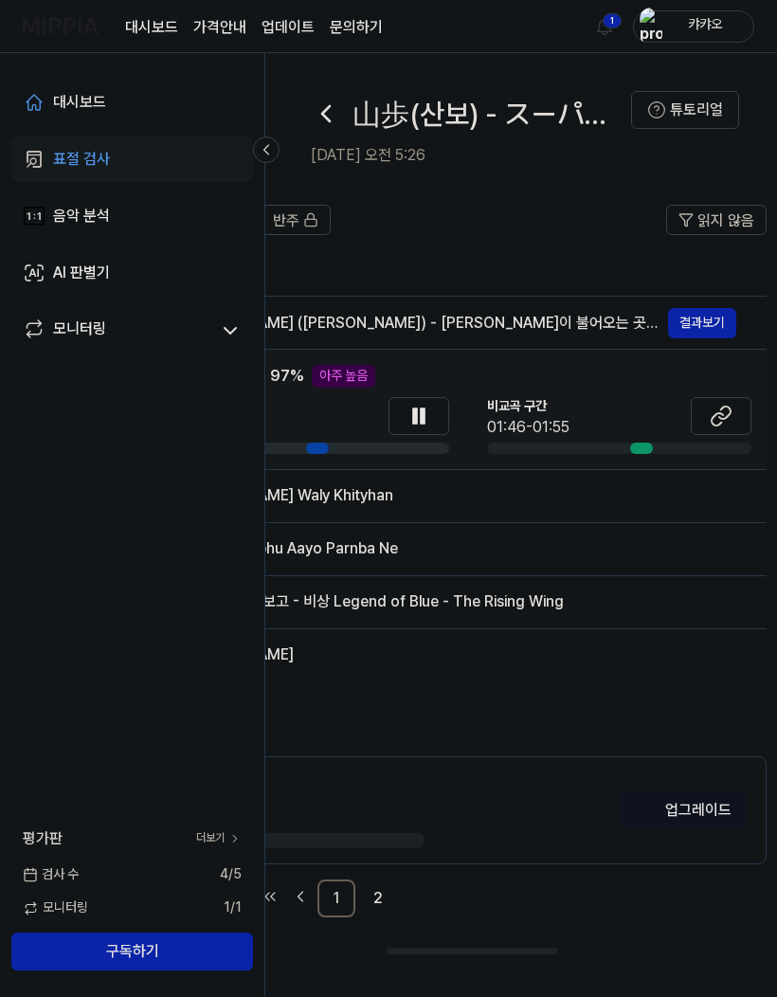
scroll to position [0, 361]
click at [712, 319] on button "결과보기" at bounding box center [704, 323] width 68 height 30
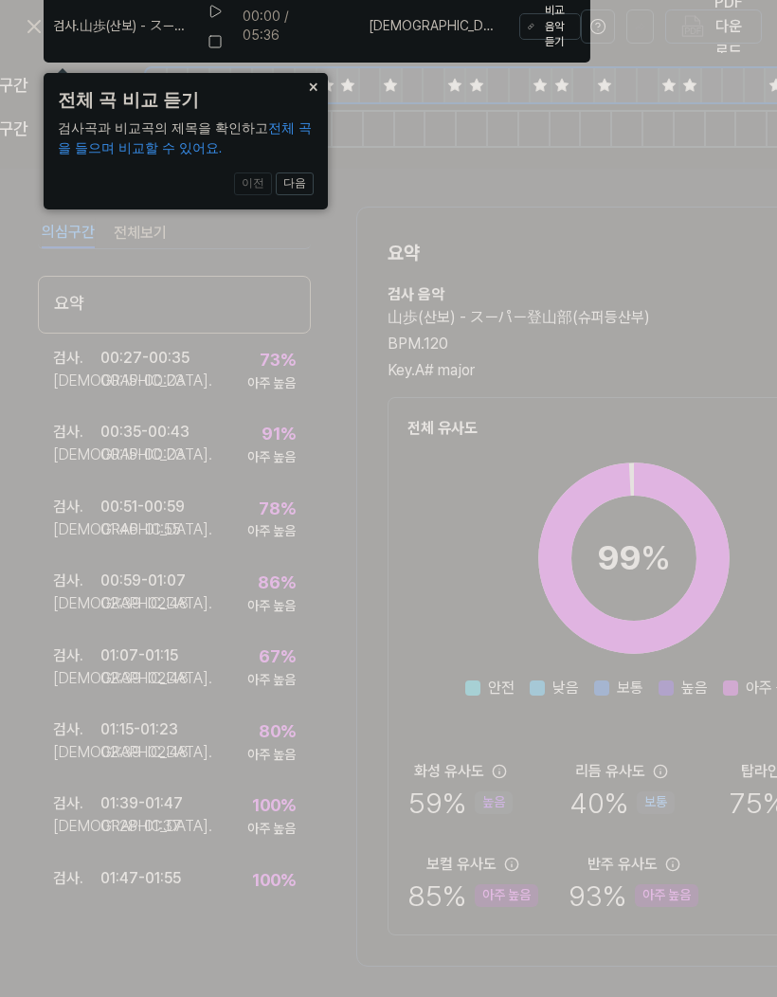
click at [278, 244] on icon at bounding box center [388, 494] width 777 height 1007
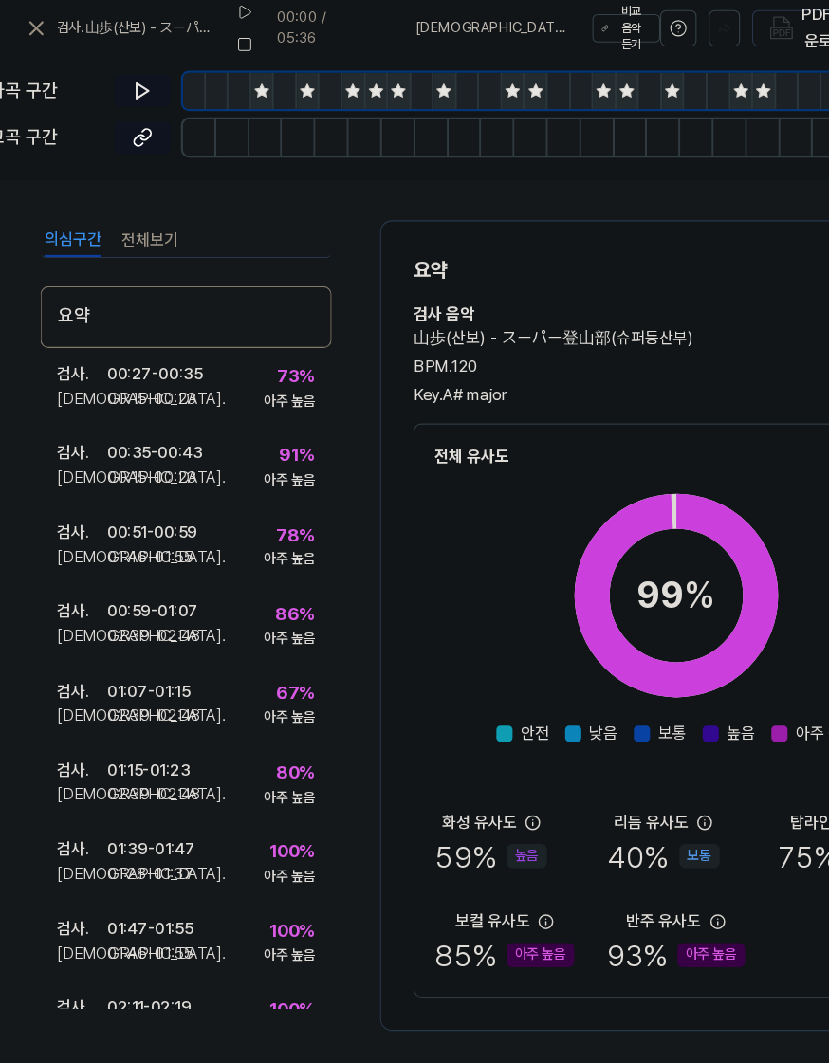
scroll to position [70, 0]
click at [133, 210] on button "전체보기" at bounding box center [140, 225] width 53 height 30
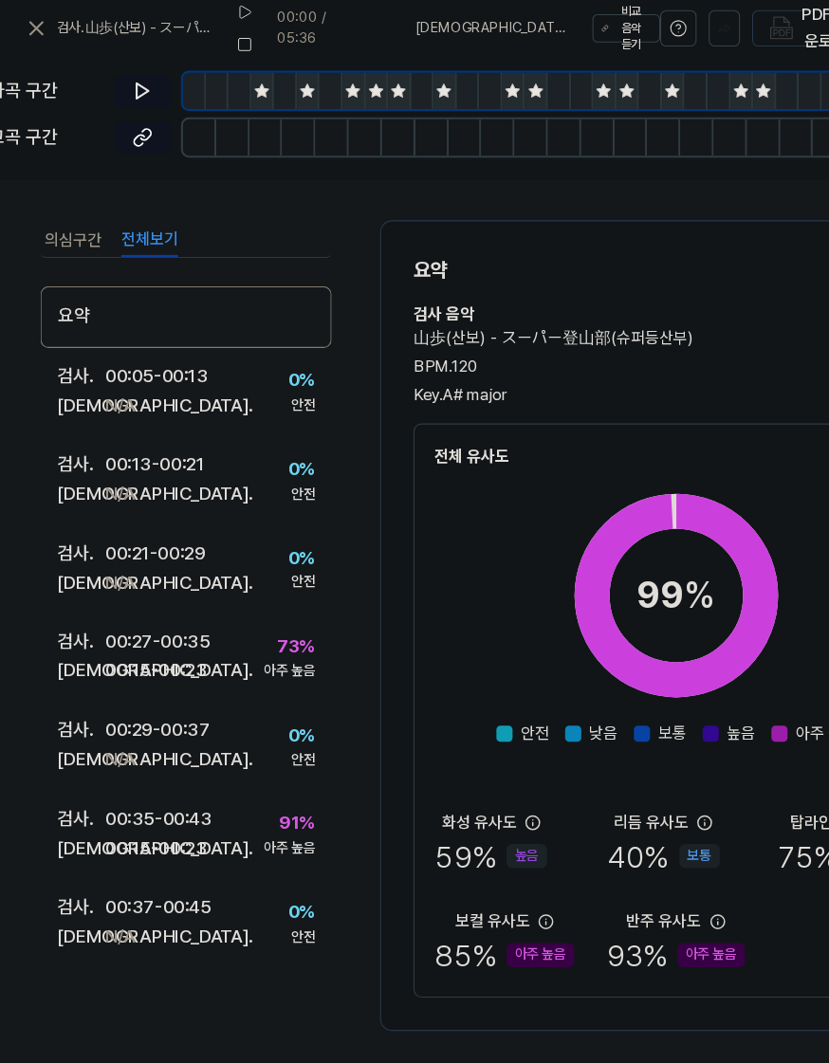
click at [133, 210] on button "전체보기" at bounding box center [140, 225] width 53 height 30
click at [59, 210] on button "의심구간" at bounding box center [68, 225] width 53 height 30
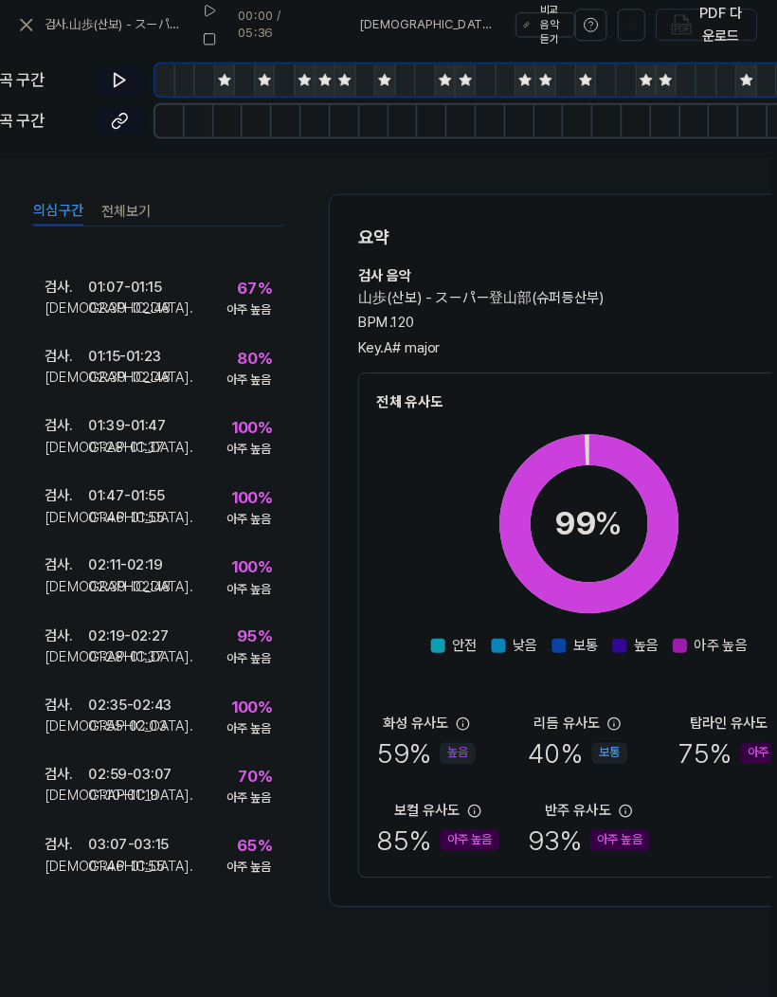
scroll to position [0, 0]
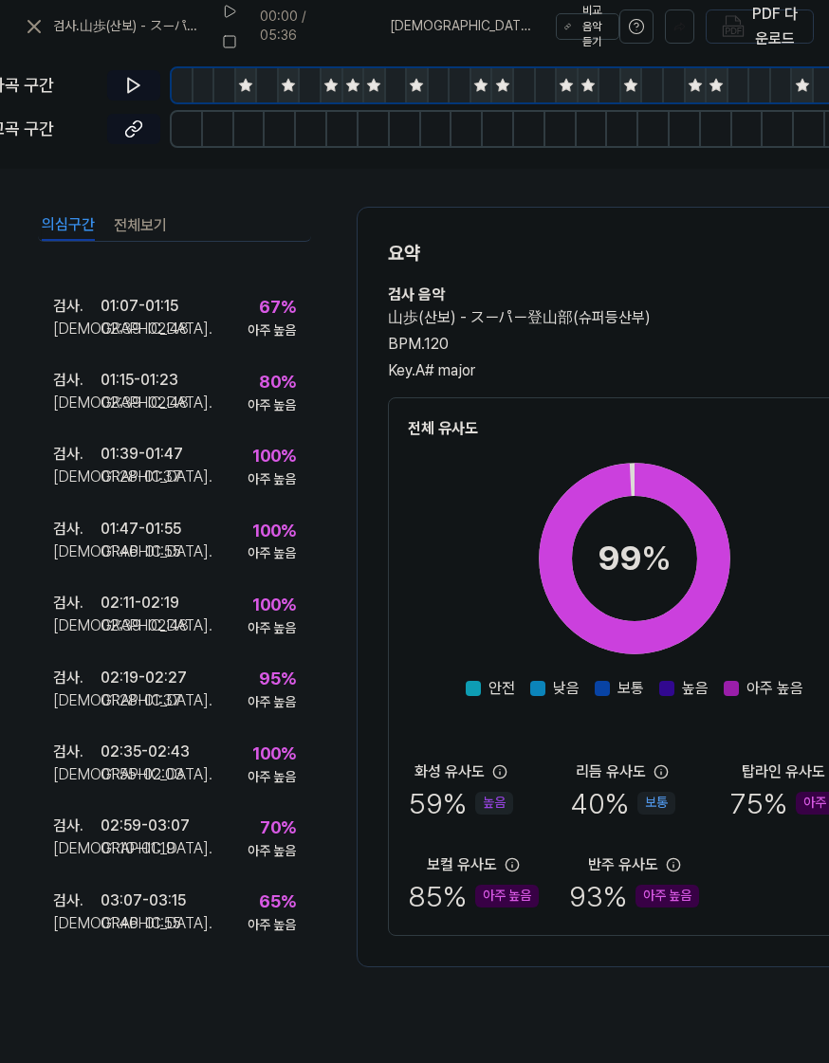
click at [36, 34] on icon at bounding box center [34, 26] width 23 height 23
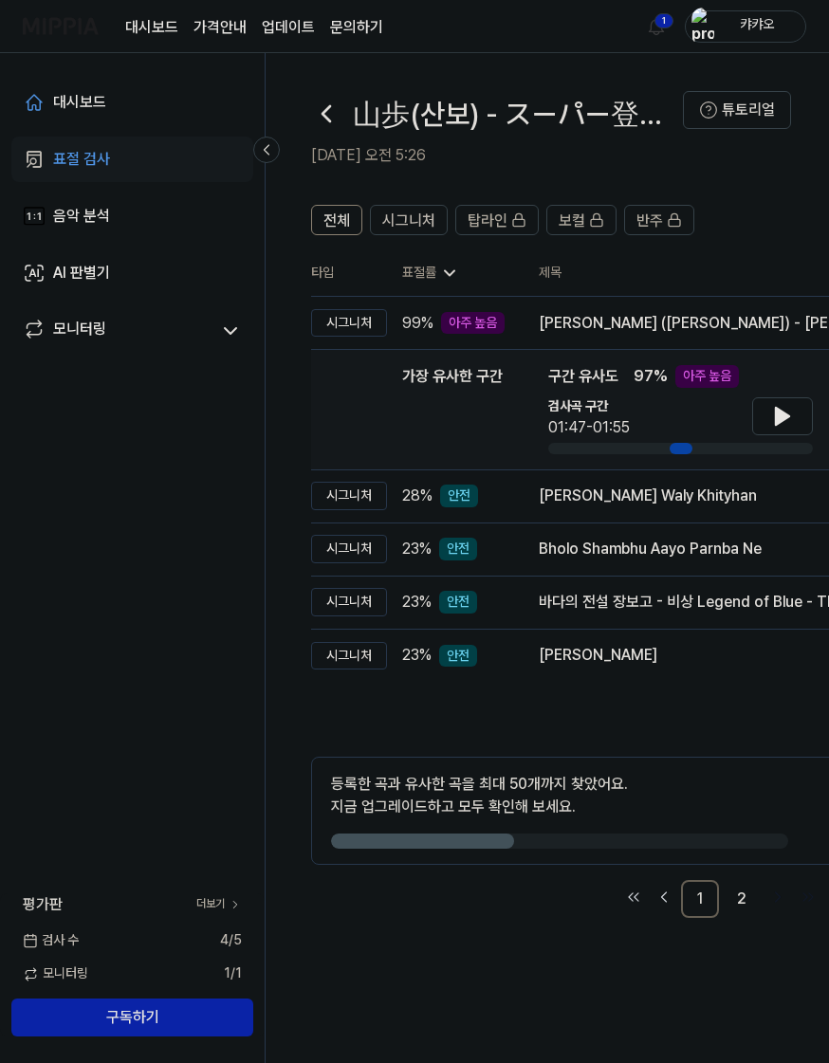
click at [43, 162] on icon at bounding box center [34, 159] width 23 height 23
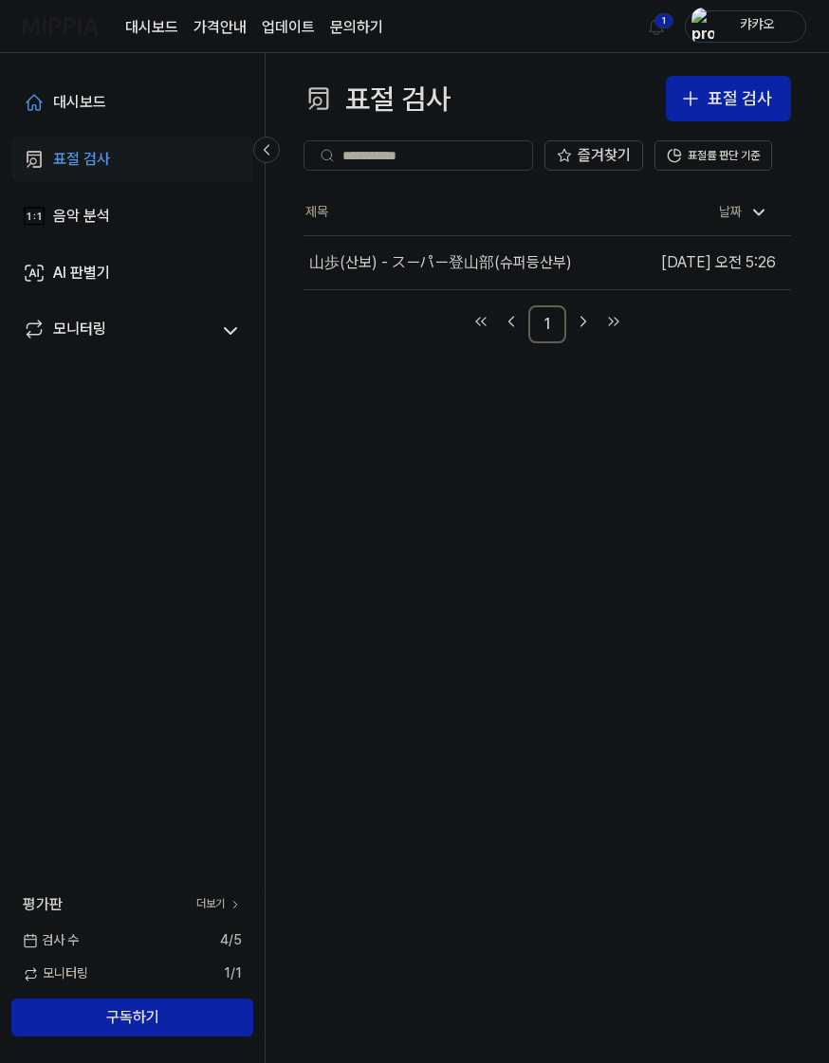
click at [757, 91] on div "표절 검사" at bounding box center [739, 98] width 64 height 27
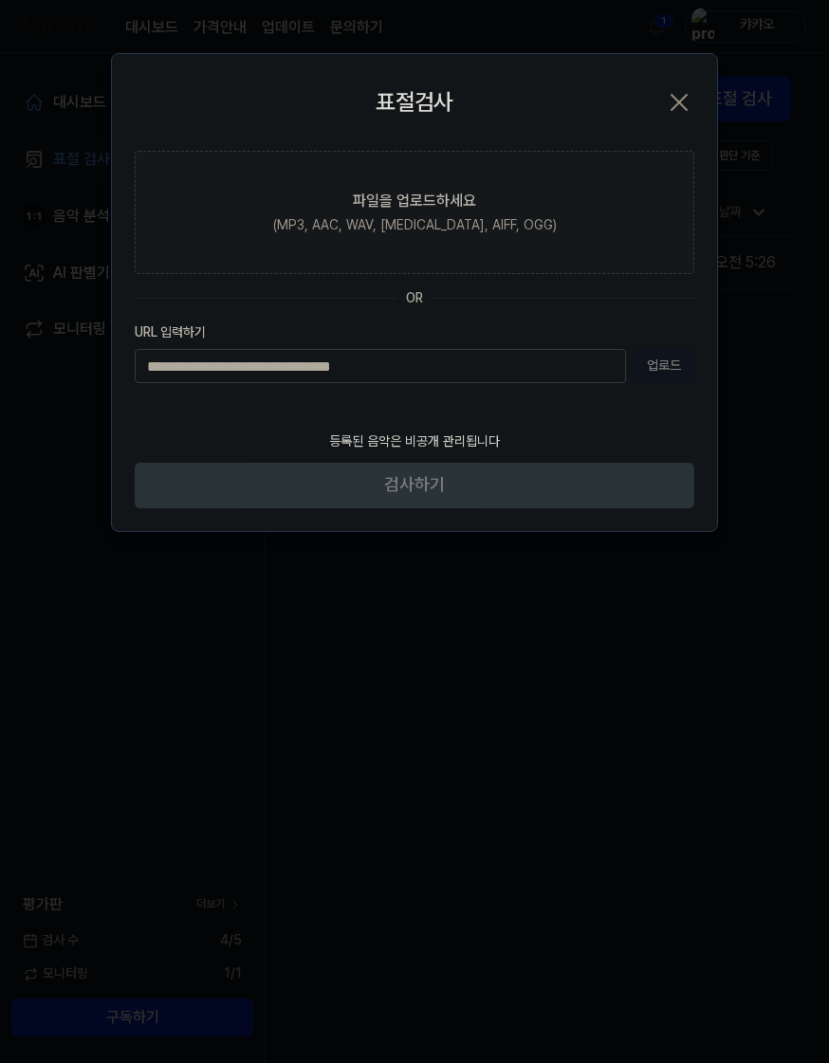
click at [579, 220] on label "파일을 업로드하세요 (MP3, AAC, WAV, FLAC, AIFF, OGG)" at bounding box center [414, 212] width 559 height 123
click at [0, 0] on input "파일을 업로드하세요 (MP3, AAC, WAV, FLAC, AIFF, OGG)" at bounding box center [0, 0] width 0 height 0
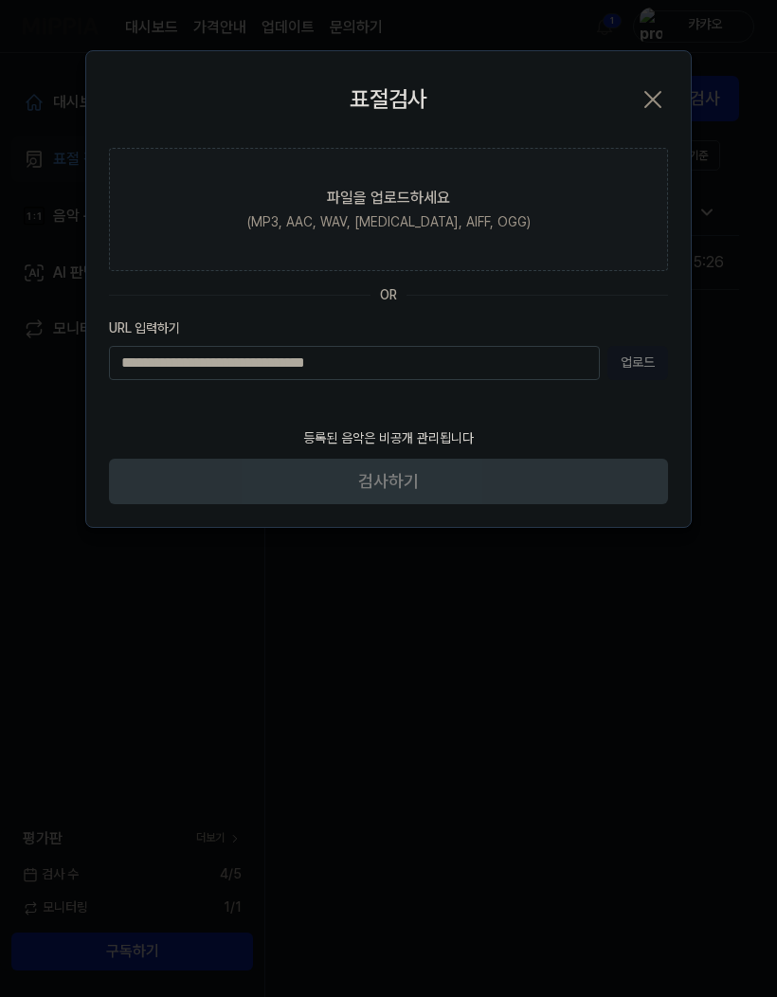
click at [507, 363] on input "URL 입력하기" at bounding box center [354, 363] width 491 height 34
click at [498, 358] on input "URL 입력하기" at bounding box center [354, 363] width 491 height 34
paste input "**********"
type input "**********"
click at [653, 352] on button "업로드" at bounding box center [638, 363] width 61 height 34
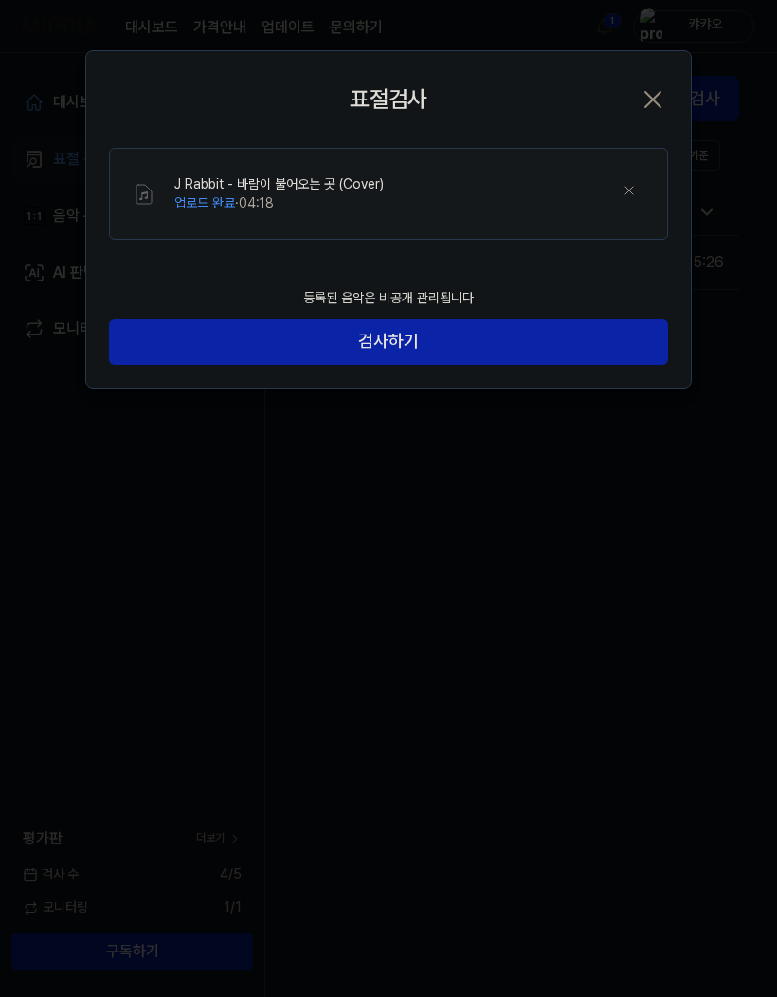
click at [278, 340] on button "검사하기" at bounding box center [388, 342] width 559 height 46
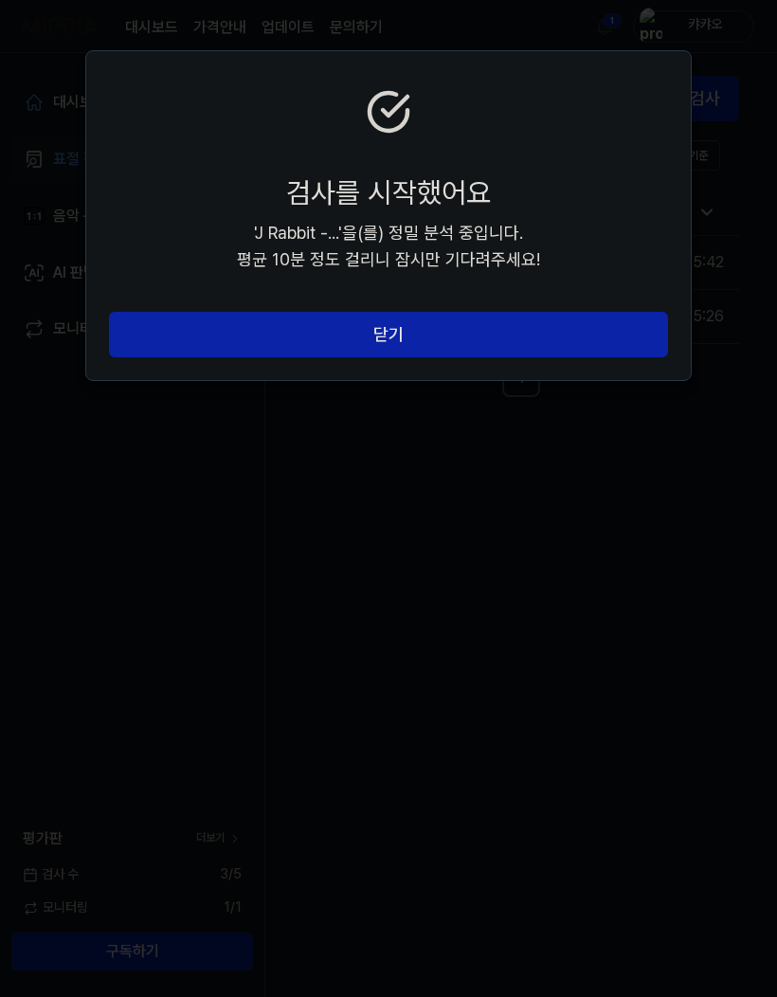
click at [307, 315] on button "닫기" at bounding box center [388, 335] width 559 height 46
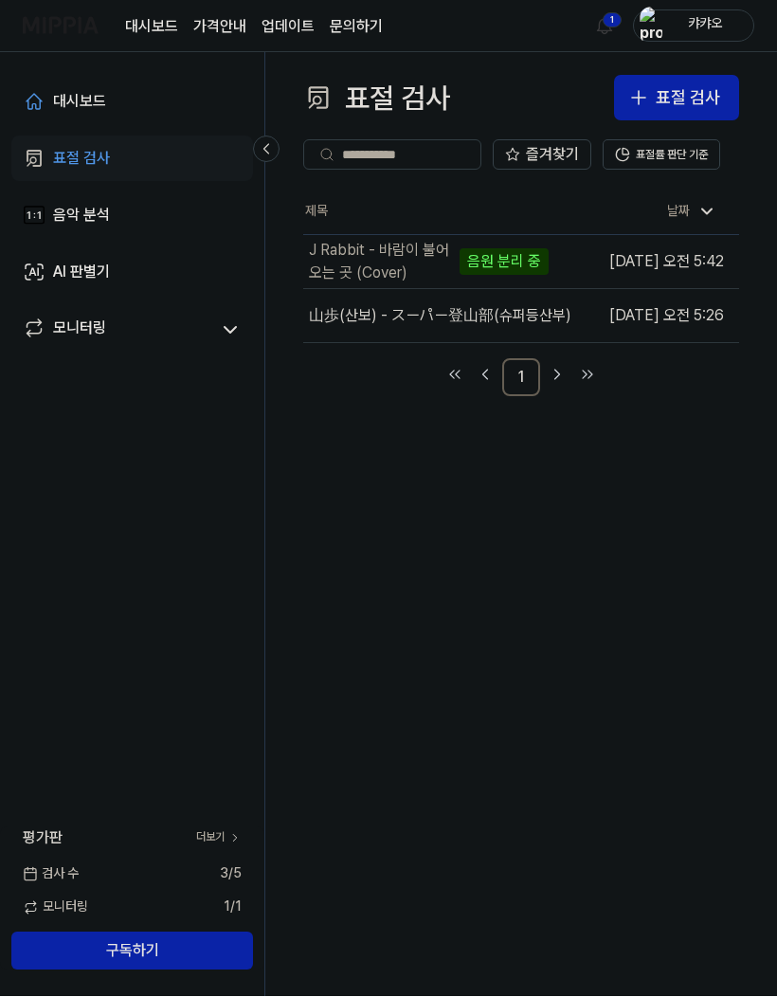
scroll to position [14, 0]
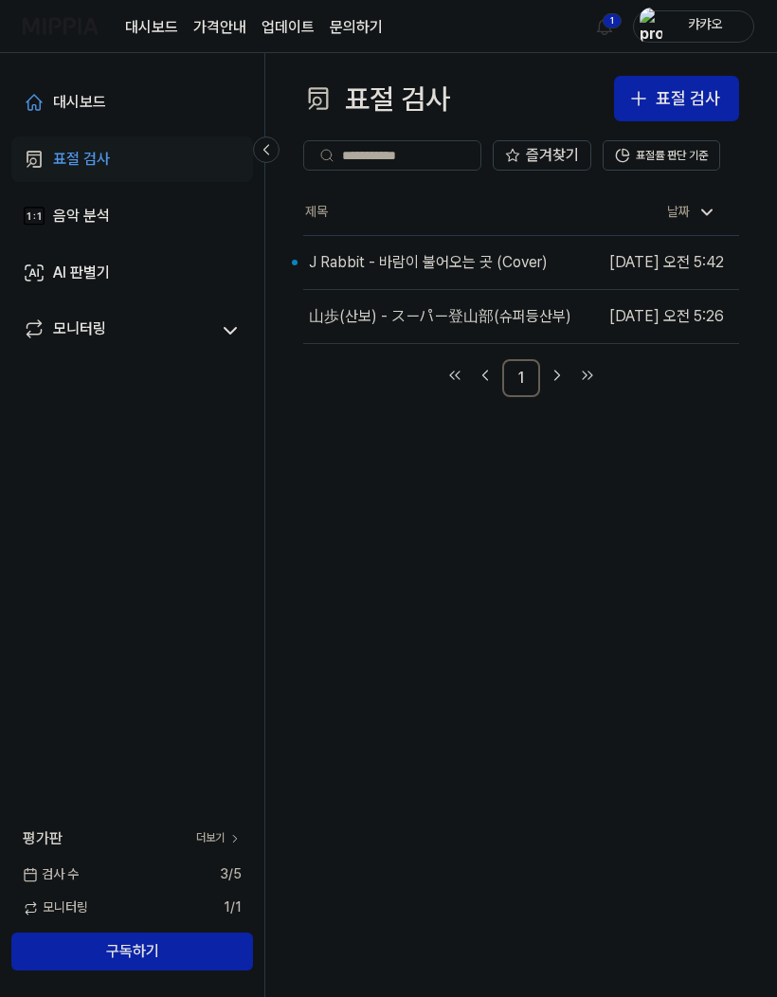
click at [0, 0] on button "이동하기" at bounding box center [0, 0] width 0 height 0
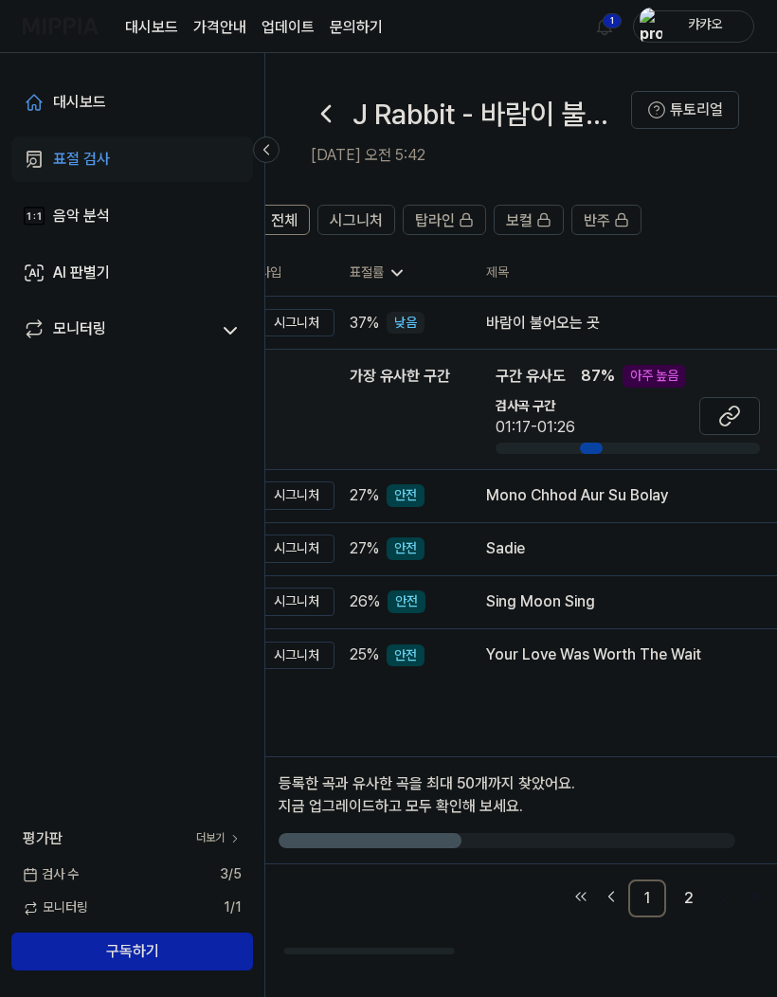
scroll to position [0, 50]
click at [647, 365] on div "아주 높음" at bounding box center [657, 376] width 64 height 23
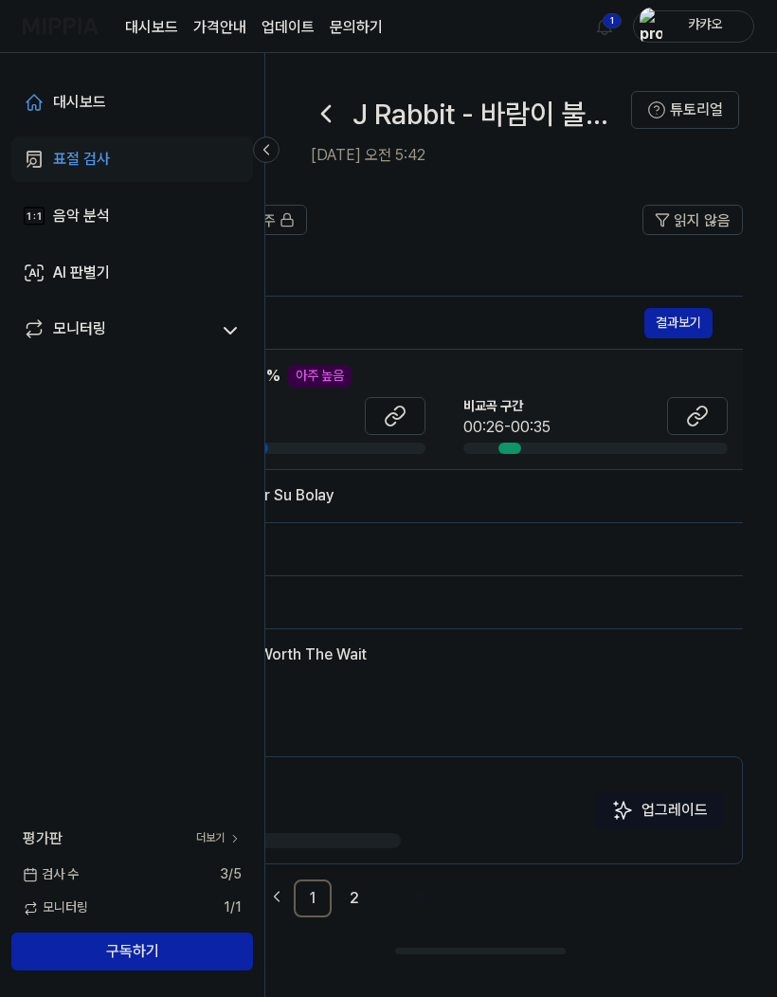
scroll to position [0, 387]
click at [691, 312] on button "결과보기" at bounding box center [679, 323] width 68 height 30
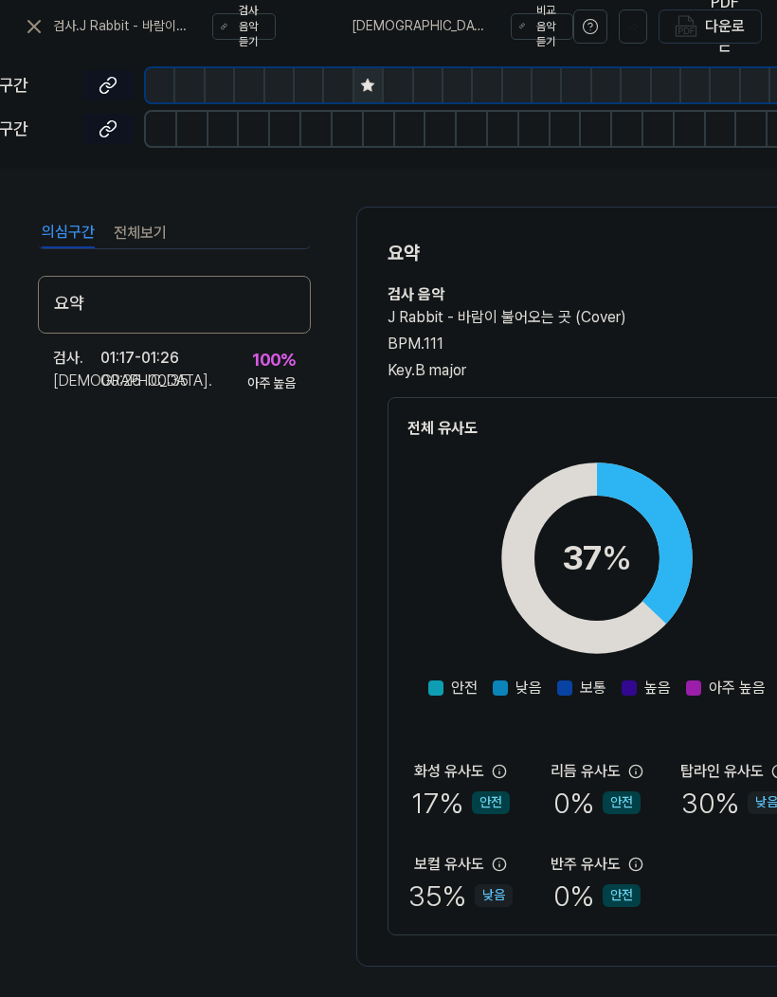
click at [75, 356] on div "검사 ." at bounding box center [76, 358] width 47 height 23
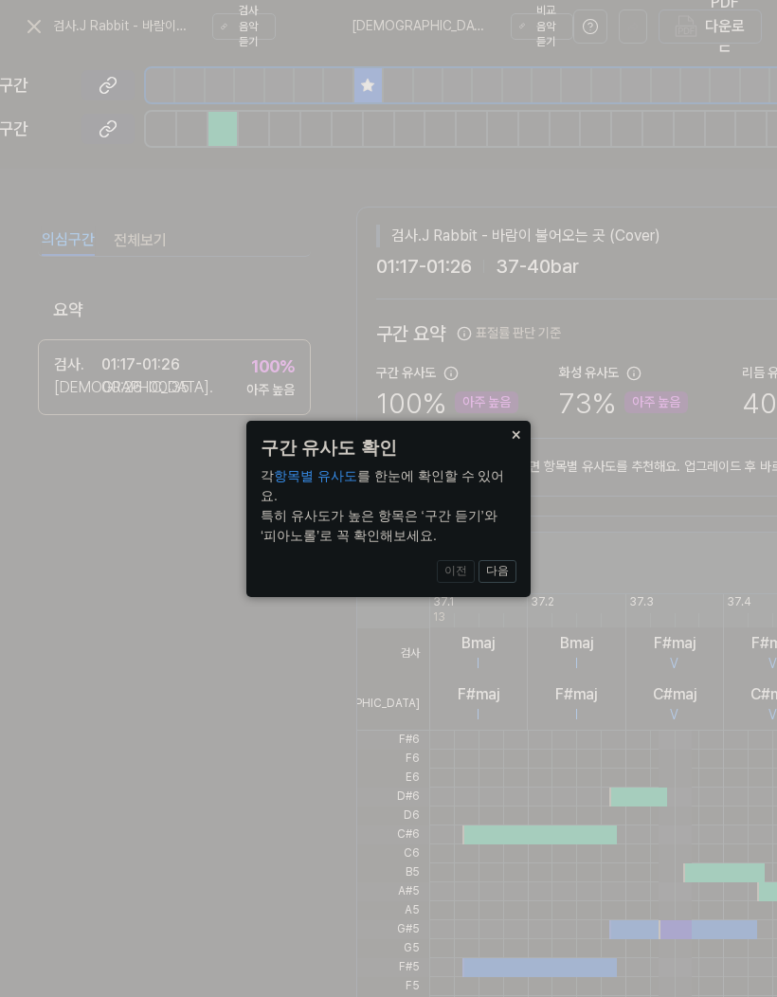
click at [99, 451] on icon at bounding box center [388, 498] width 777 height 997
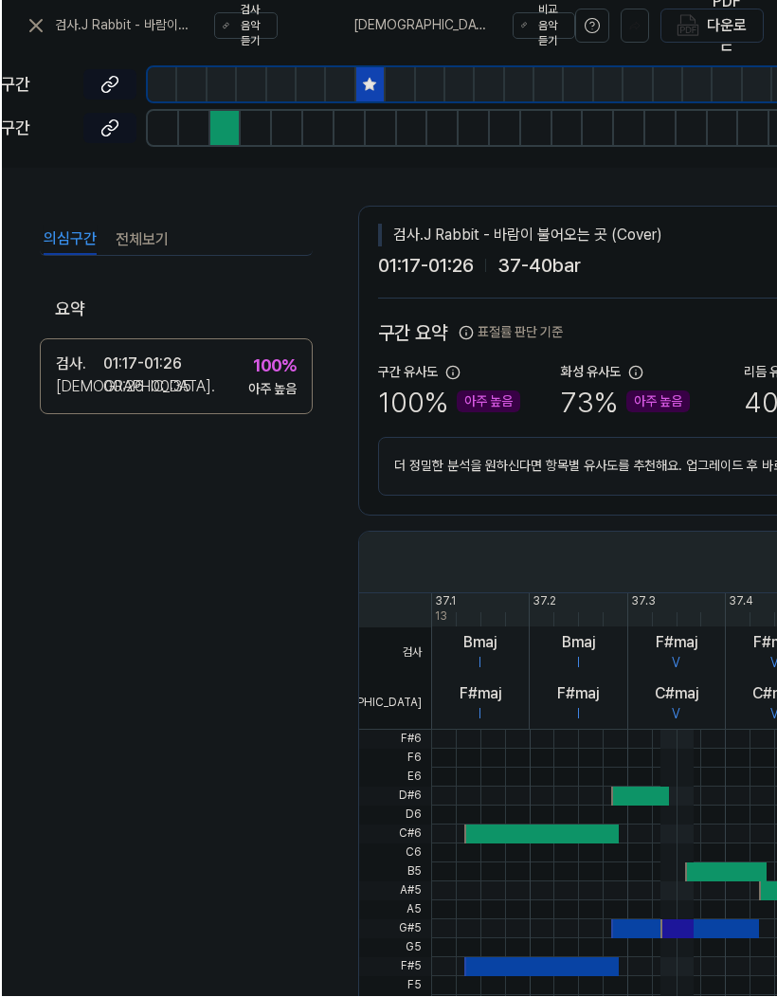
scroll to position [14, 0]
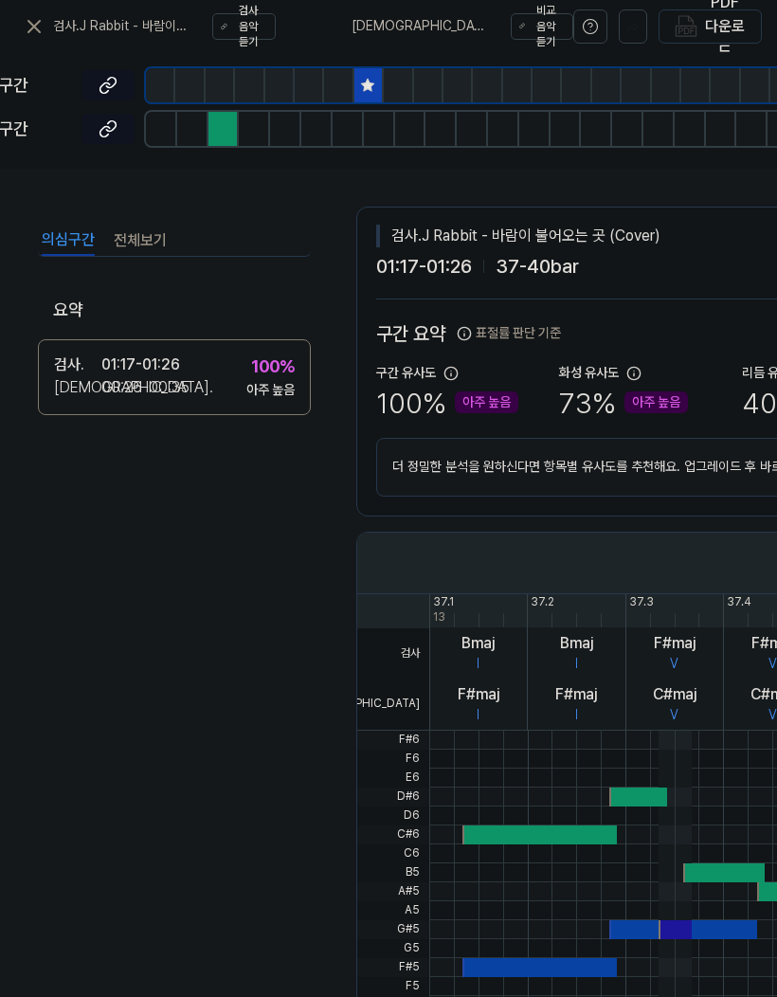
click at [82, 354] on div "검사 ." at bounding box center [77, 365] width 47 height 23
click at [71, 360] on div "검사 ." at bounding box center [77, 365] width 47 height 23
click at [141, 234] on button "전체보기" at bounding box center [140, 241] width 53 height 30
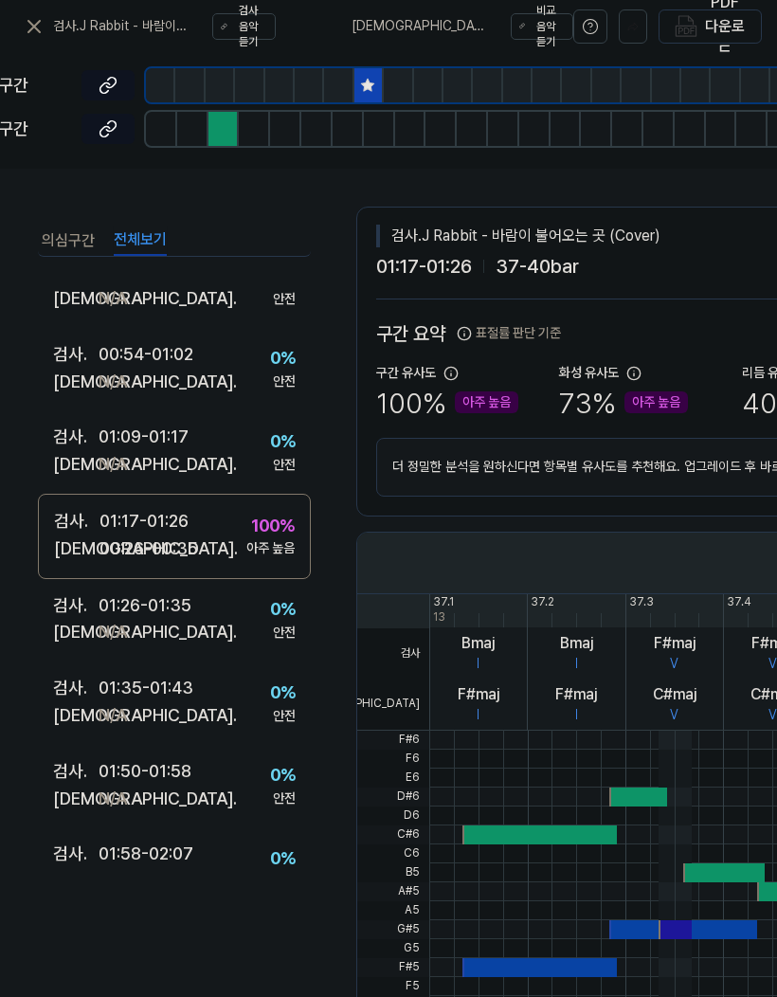
scroll to position [431, 0]
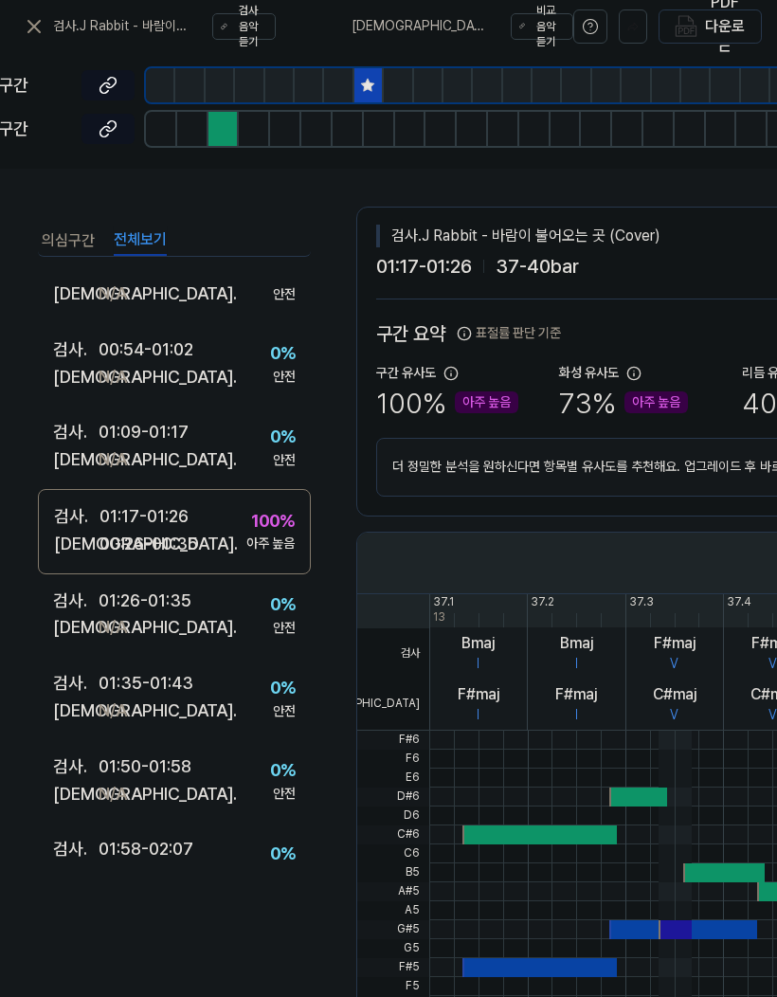
click at [60, 531] on div "[DEMOGRAPHIC_DATA] ." at bounding box center [77, 544] width 46 height 27
click at [63, 531] on div "[DEMOGRAPHIC_DATA] ." at bounding box center [77, 544] width 46 height 27
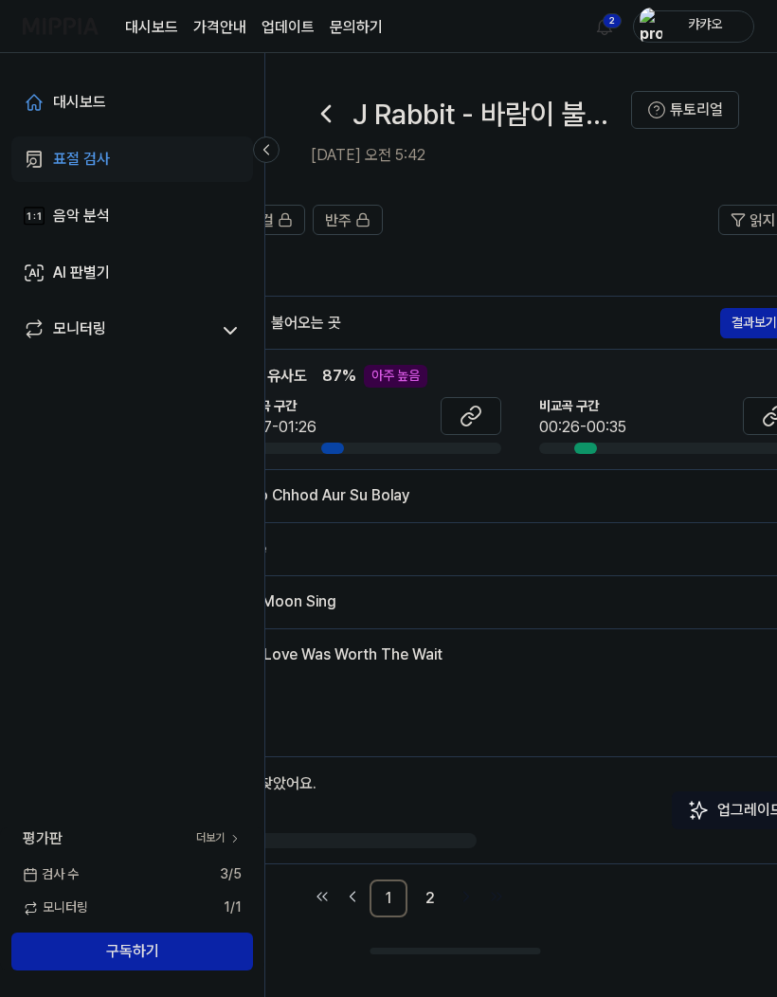
scroll to position [0, 326]
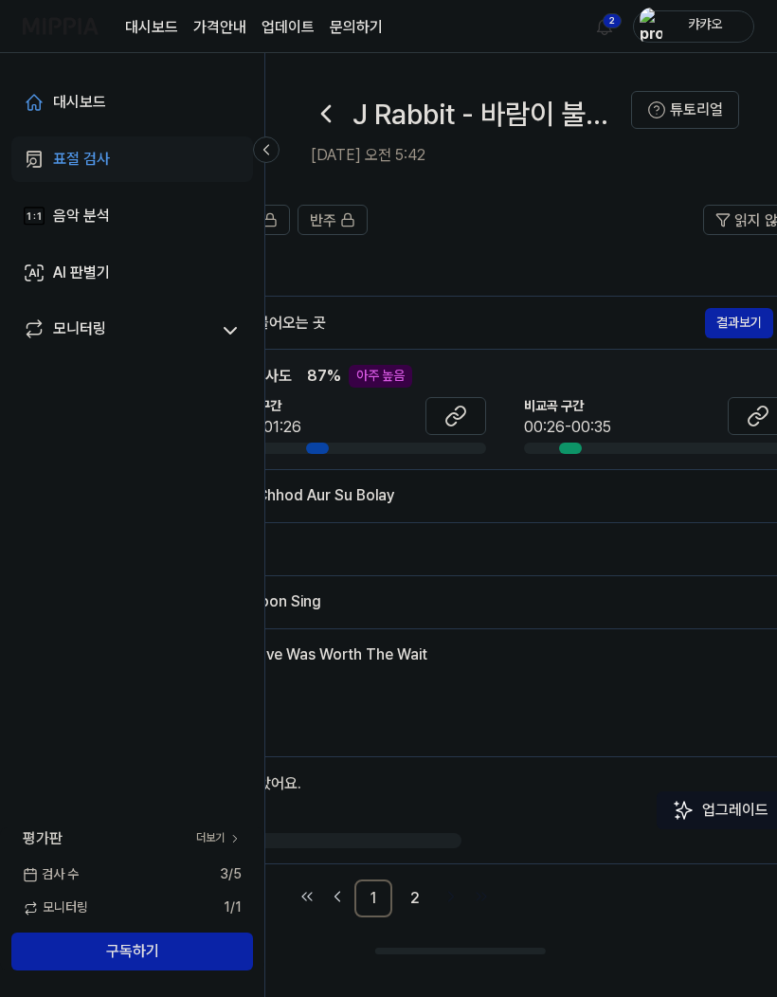
click at [457, 405] on icon at bounding box center [456, 416] width 23 height 23
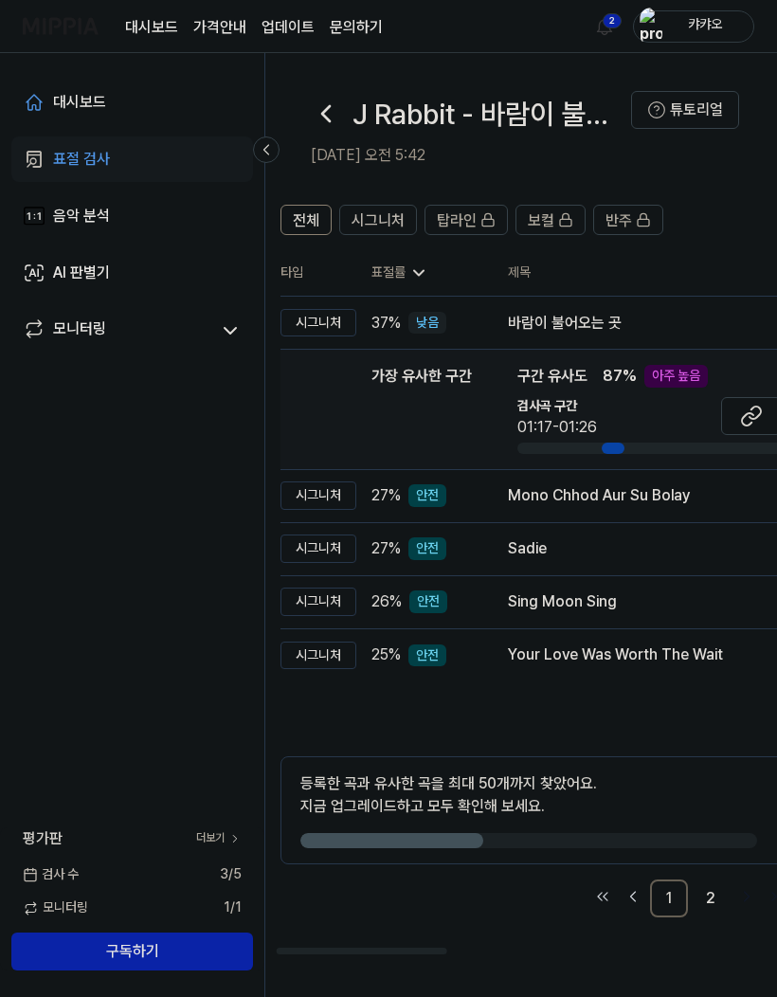
scroll to position [0, 32]
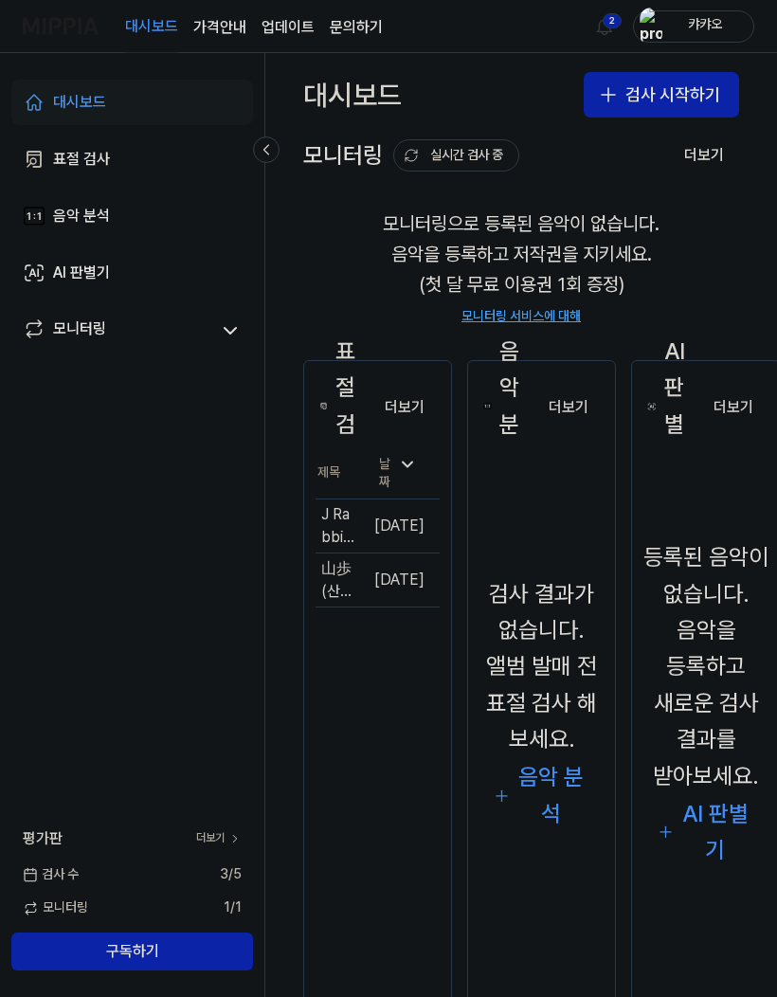
click at [0, 0] on button "이동하기" at bounding box center [0, 0] width 0 height 0
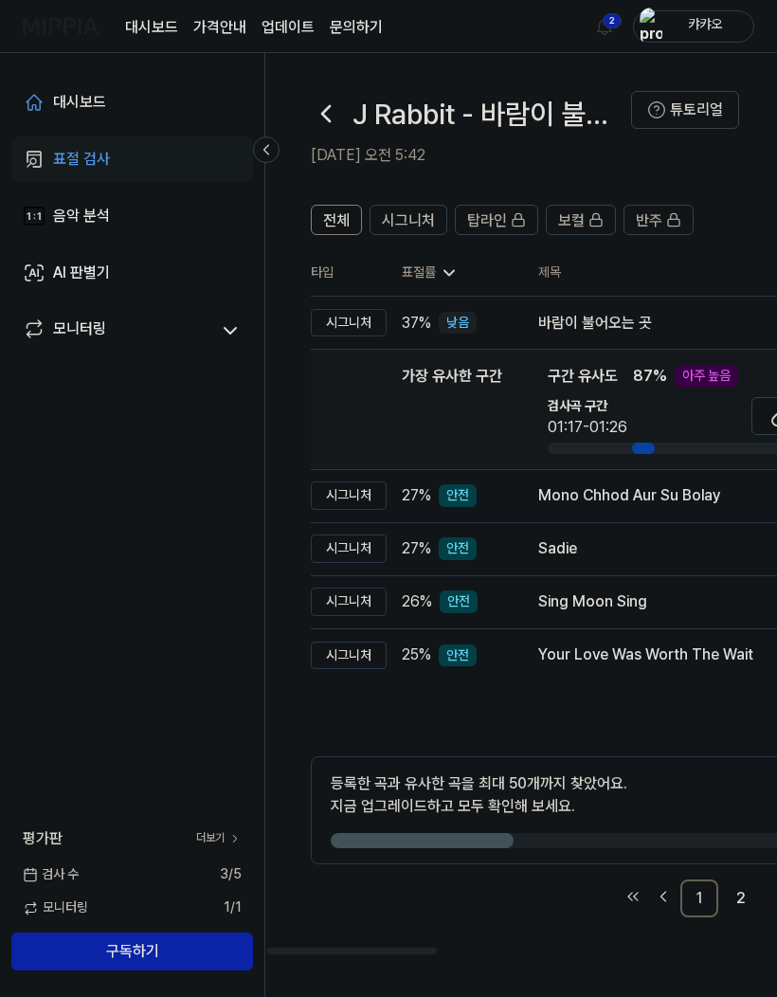
click at [423, 95] on h1 "J Rabbit - 바람이 불어오는 곳 (Cover)" at bounding box center [492, 114] width 279 height 40
click at [364, 134] on div "J Rabbit - 바람이 불어오는 곳 (Cover)" at bounding box center [471, 114] width 320 height 46
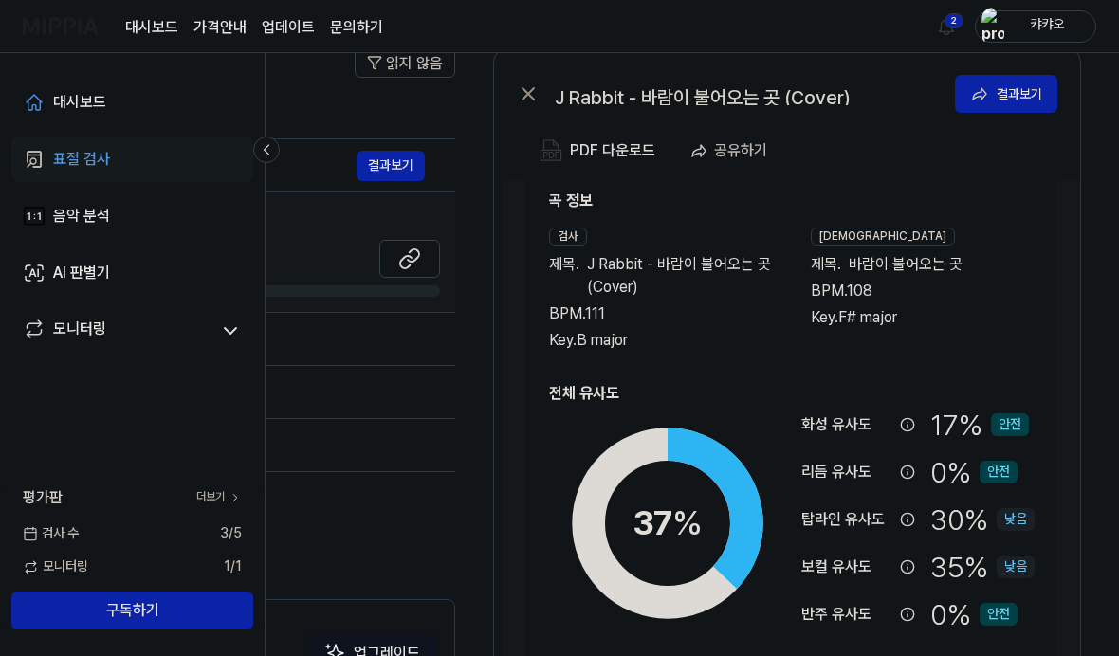
scroll to position [32, 0]
click at [61, 155] on div "표절 검사" at bounding box center [81, 159] width 57 height 23
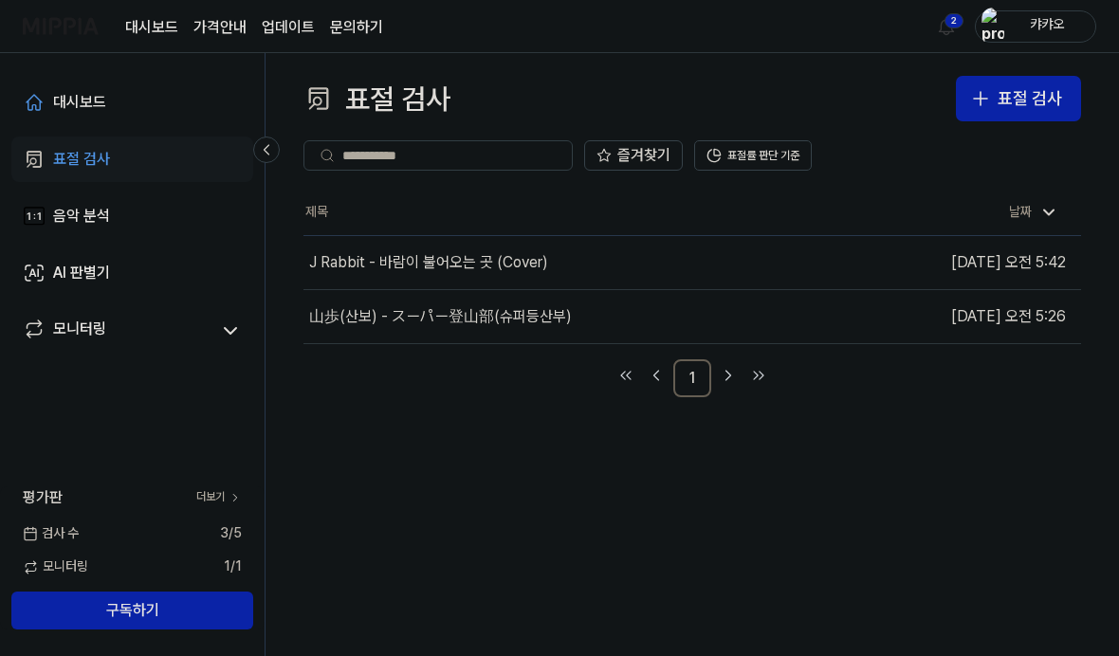
click at [0, 0] on button "이동하기" at bounding box center [0, 0] width 0 height 0
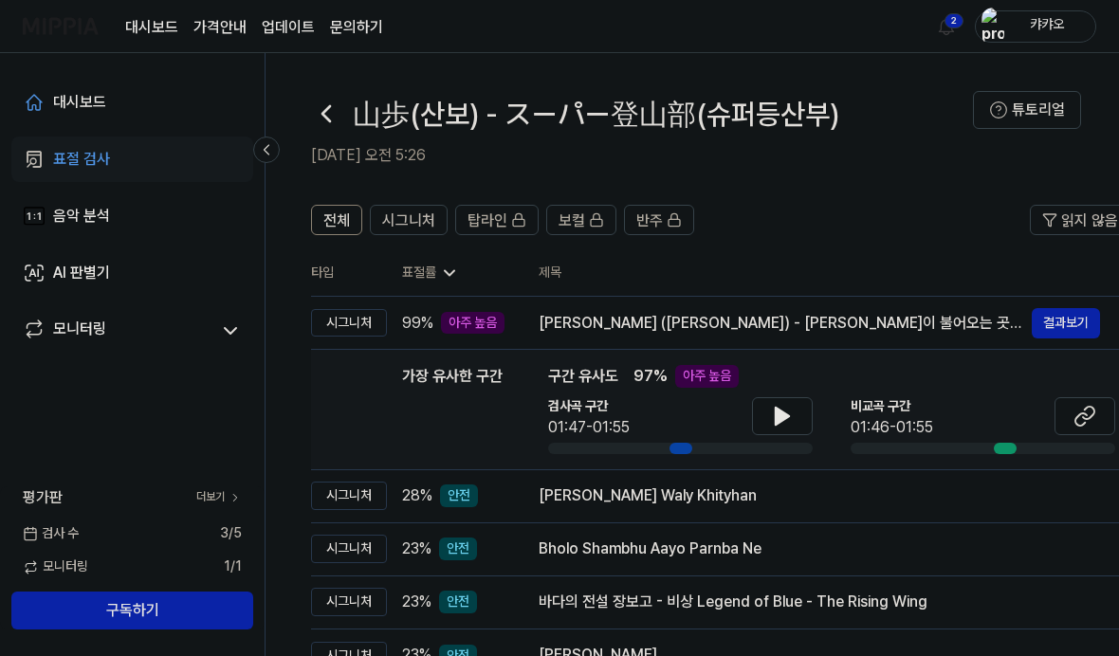
click at [331, 116] on icon at bounding box center [326, 114] width 30 height 30
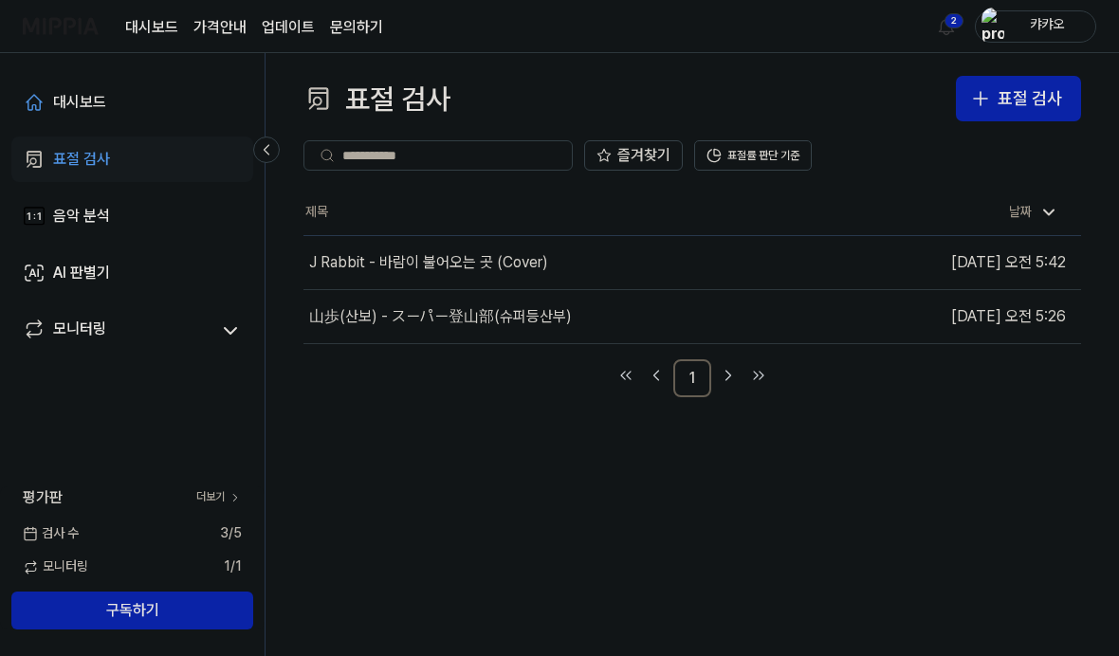
click at [0, 0] on button "이동하기" at bounding box center [0, 0] width 0 height 0
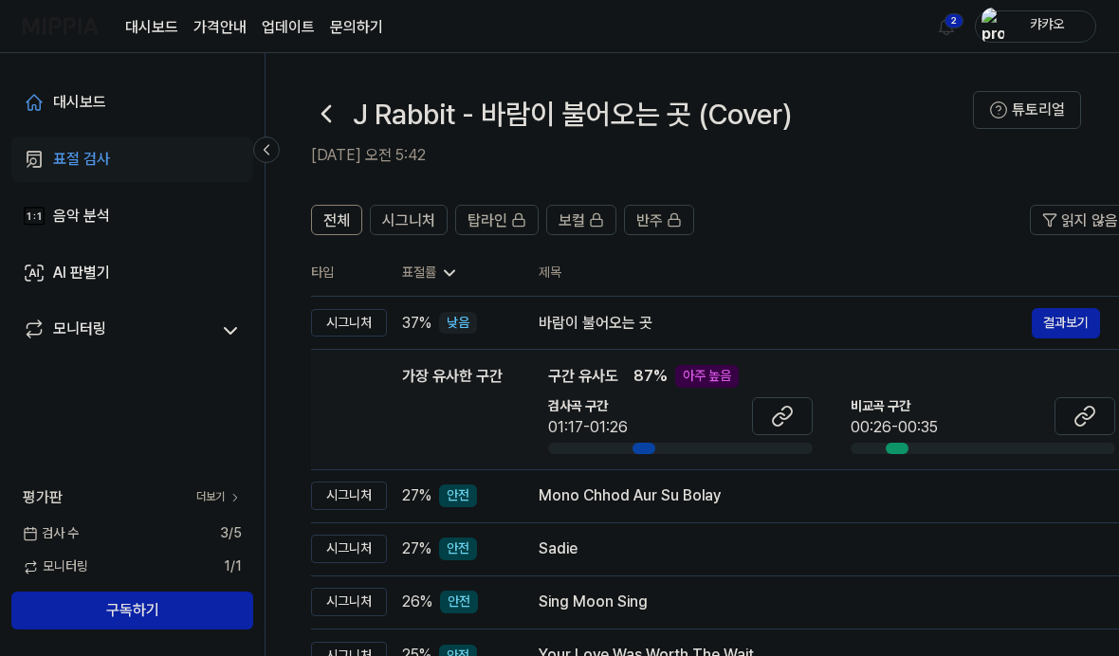
click at [606, 386] on span "구간 유사도" at bounding box center [583, 376] width 70 height 23
click at [676, 378] on div "아주 높음" at bounding box center [707, 376] width 64 height 23
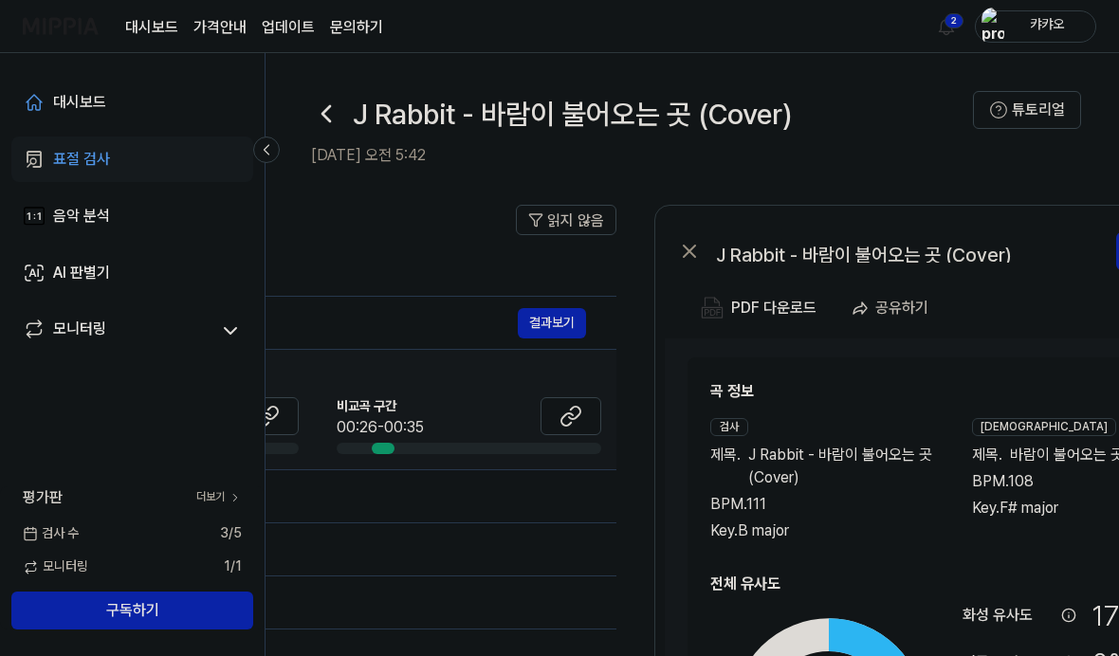
scroll to position [0, 516]
click at [719, 298] on img "button" at bounding box center [710, 308] width 23 height 23
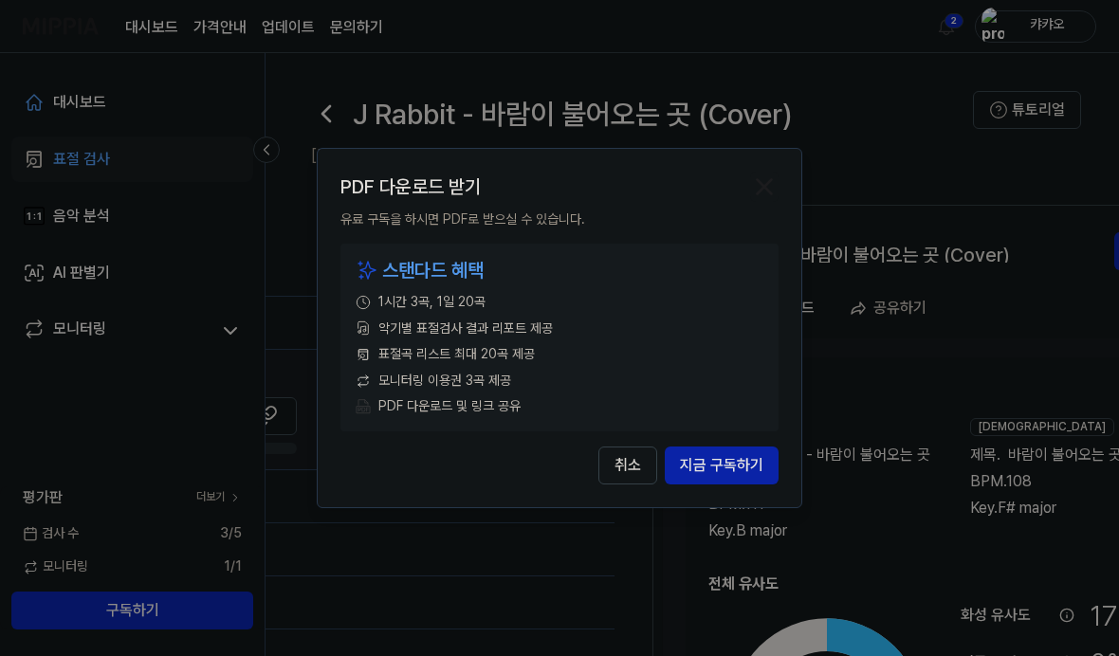
click at [626, 478] on button "취소" at bounding box center [627, 466] width 59 height 38
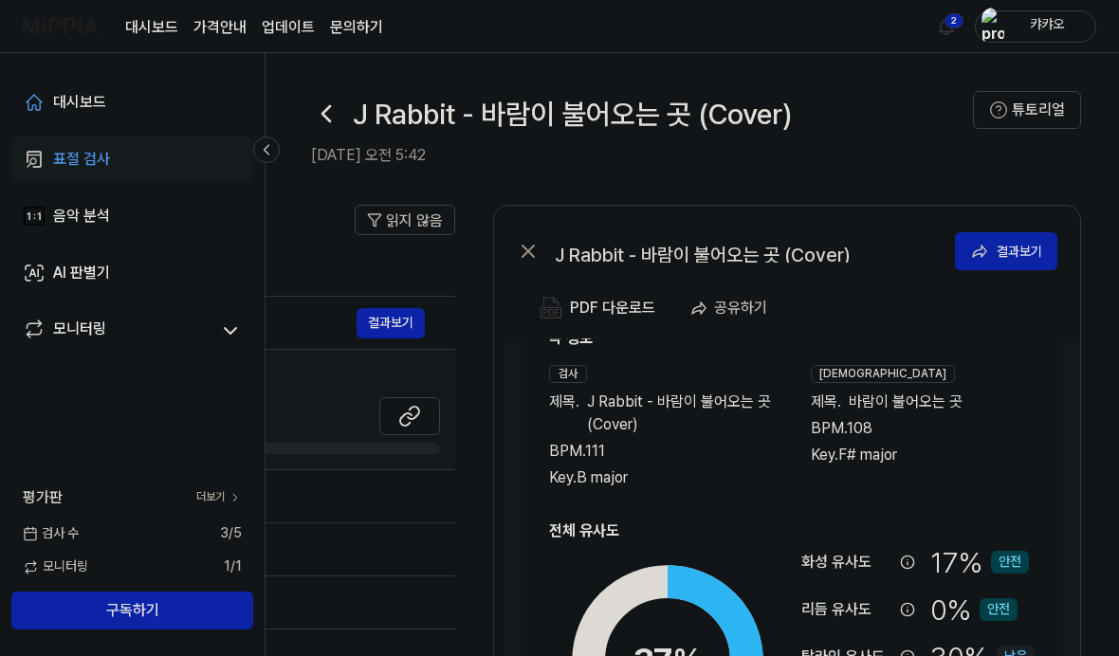
scroll to position [0, 675]
click at [776, 251] on button "결과보기" at bounding box center [1006, 251] width 102 height 38
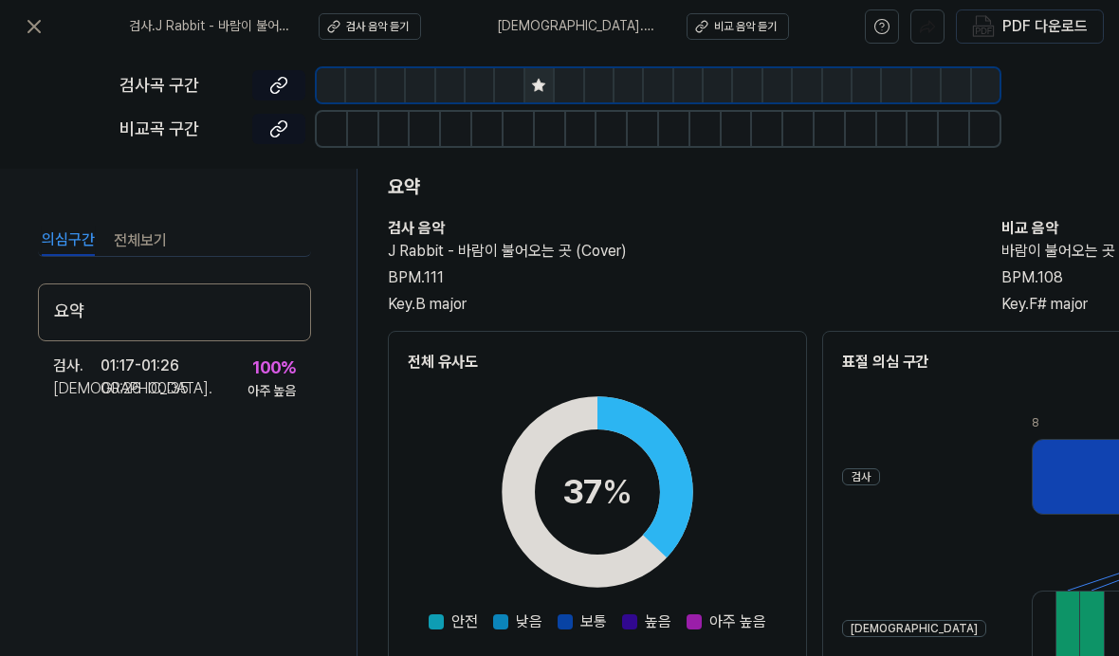
scroll to position [66, 0]
click at [29, 36] on icon at bounding box center [34, 26] width 23 height 23
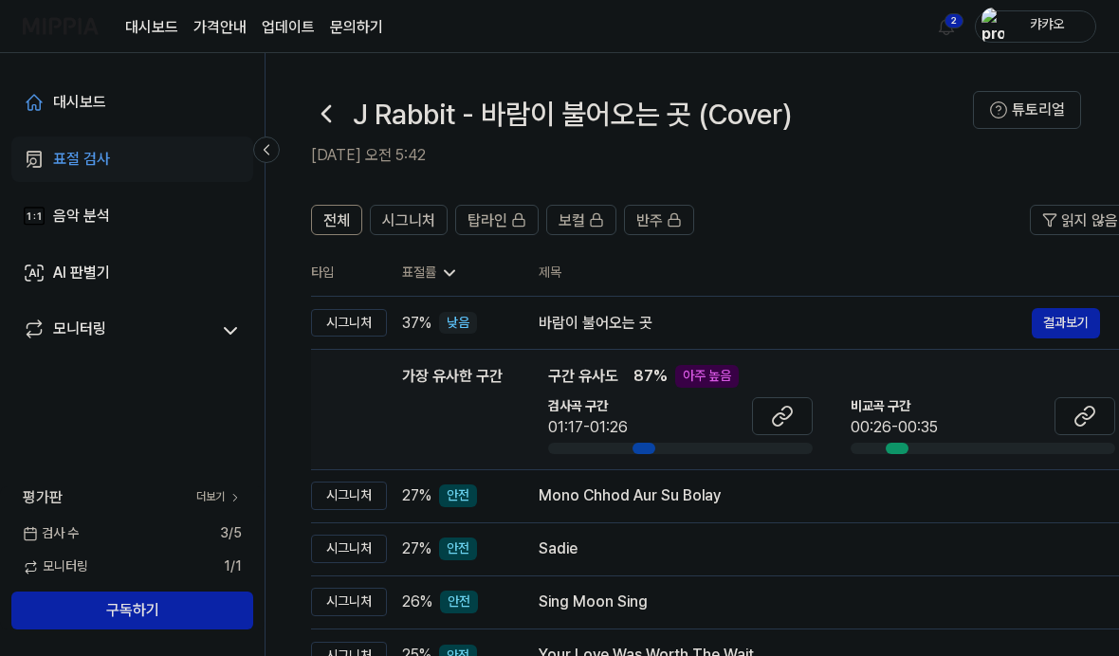
click at [75, 163] on div "표절 검사" at bounding box center [81, 159] width 57 height 23
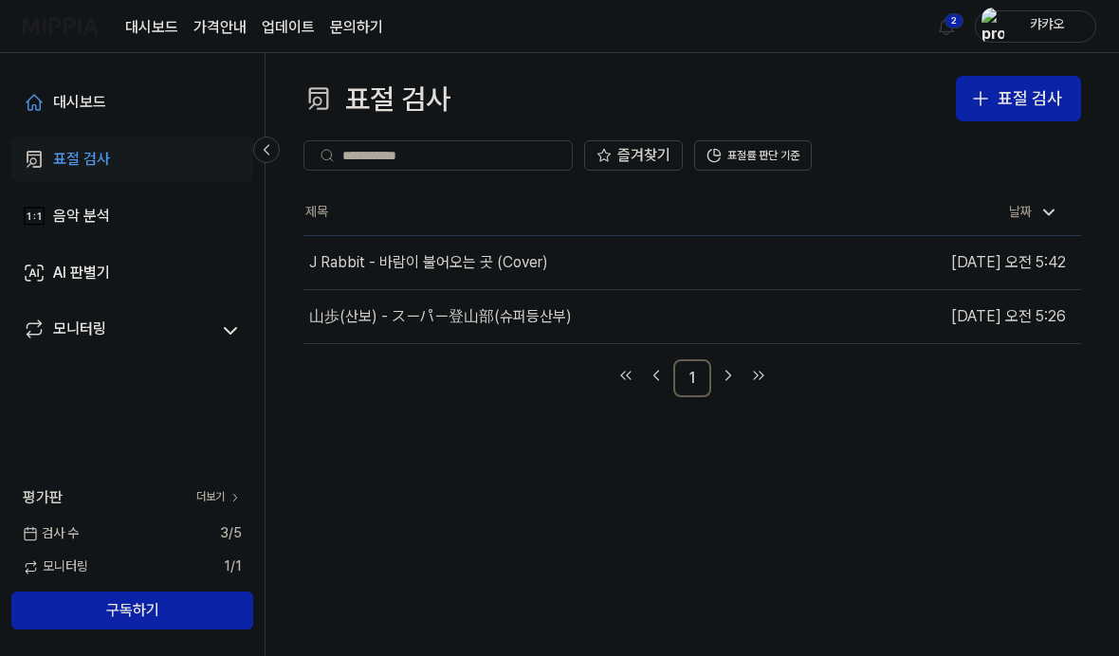
click at [0, 0] on button "이동하기" at bounding box center [0, 0] width 0 height 0
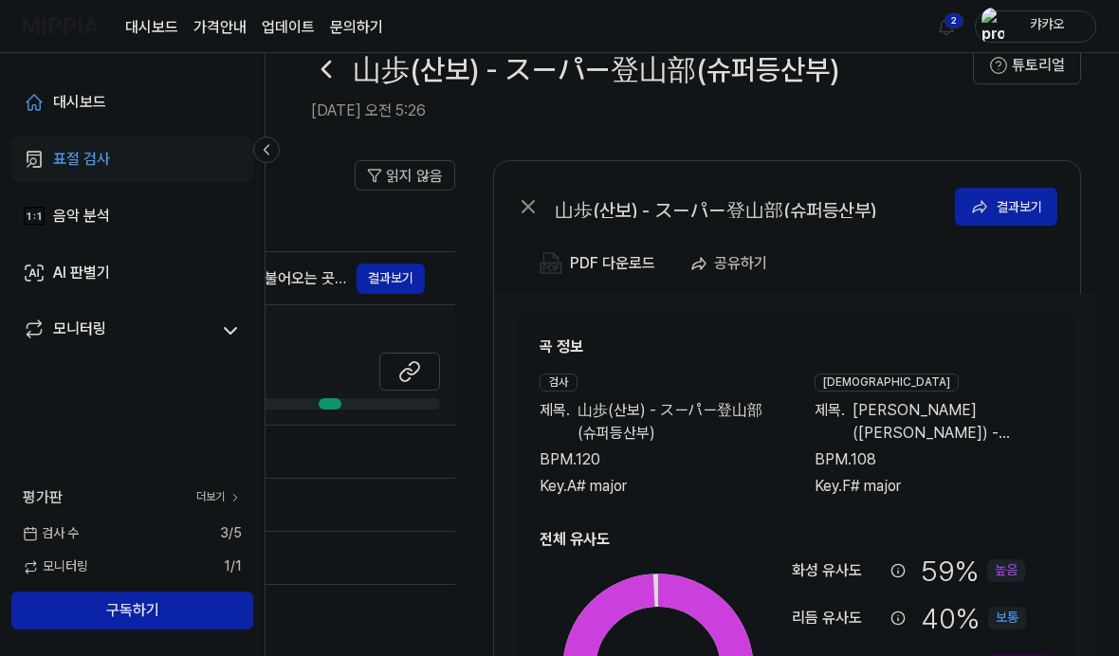
scroll to position [0, 675]
click at [776, 209] on div "결과보기" at bounding box center [1019, 206] width 46 height 21
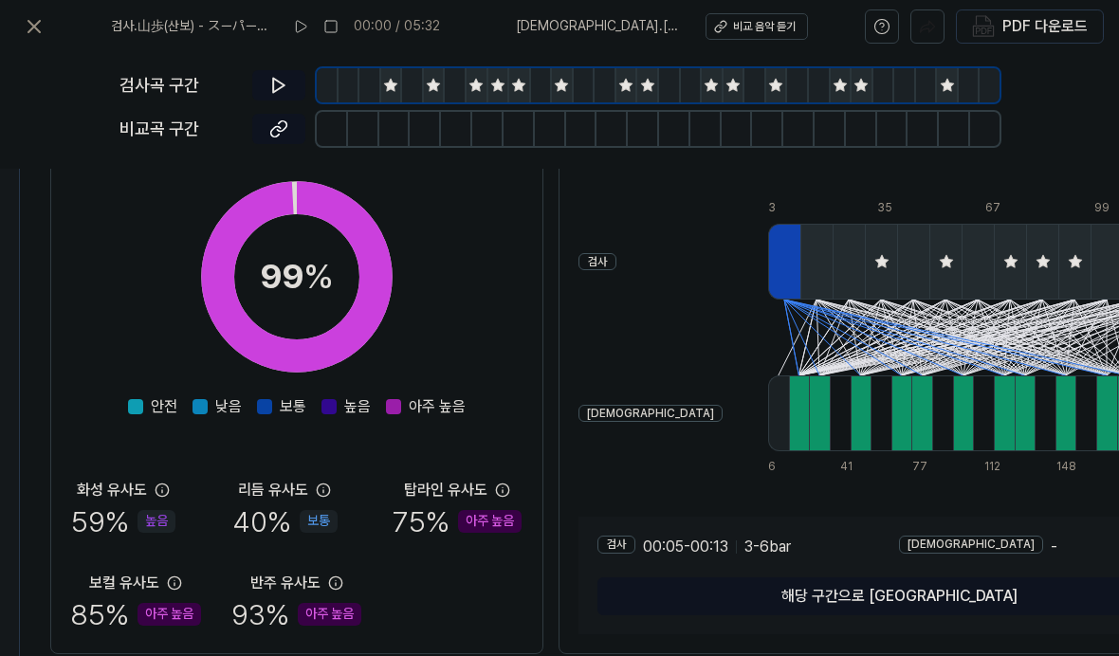
scroll to position [282, 337]
click at [317, 496] on icon at bounding box center [323, 489] width 12 height 12
click at [317, 485] on icon at bounding box center [323, 489] width 12 height 12
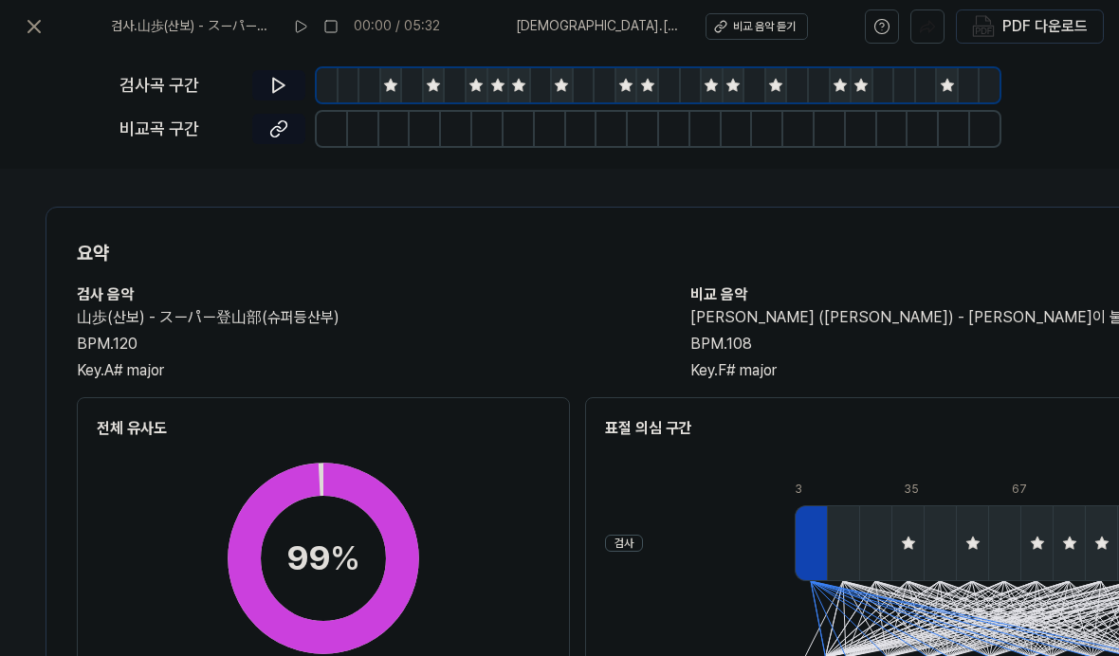
scroll to position [0, 316]
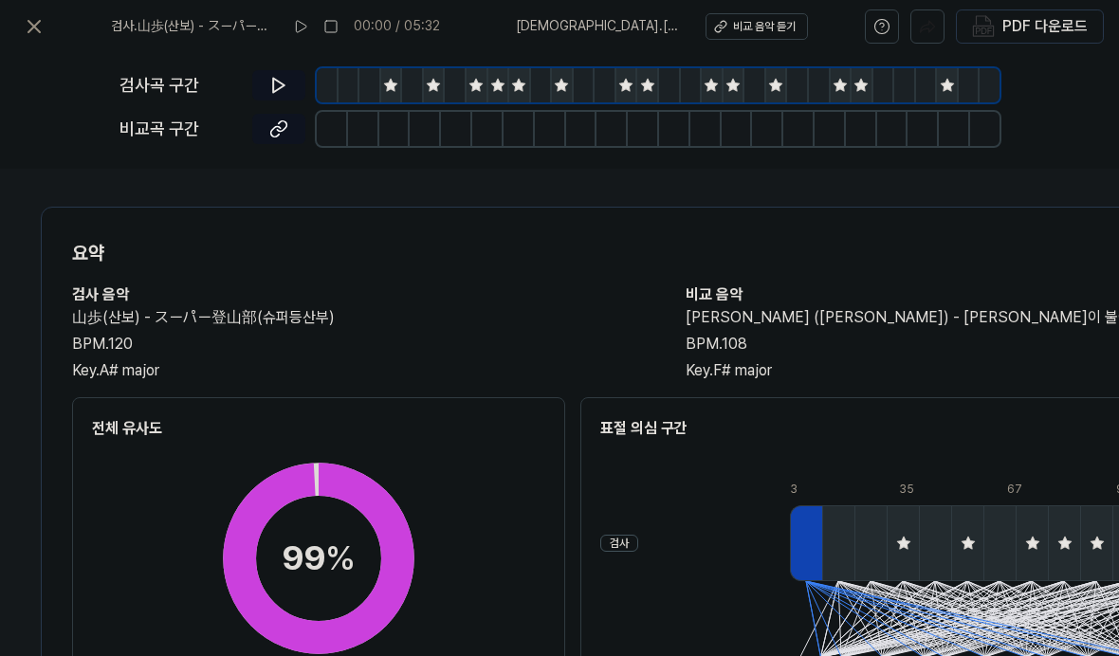
click at [25, 33] on icon at bounding box center [34, 26] width 23 height 23
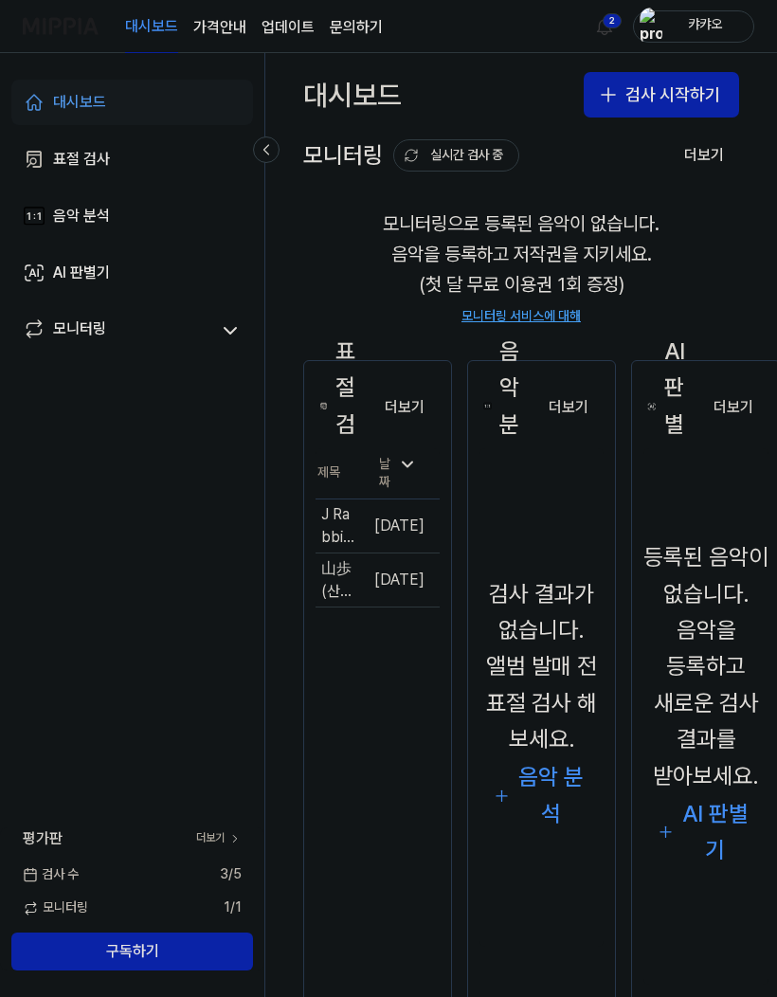
click at [56, 166] on div "표절 검사" at bounding box center [81, 159] width 57 height 23
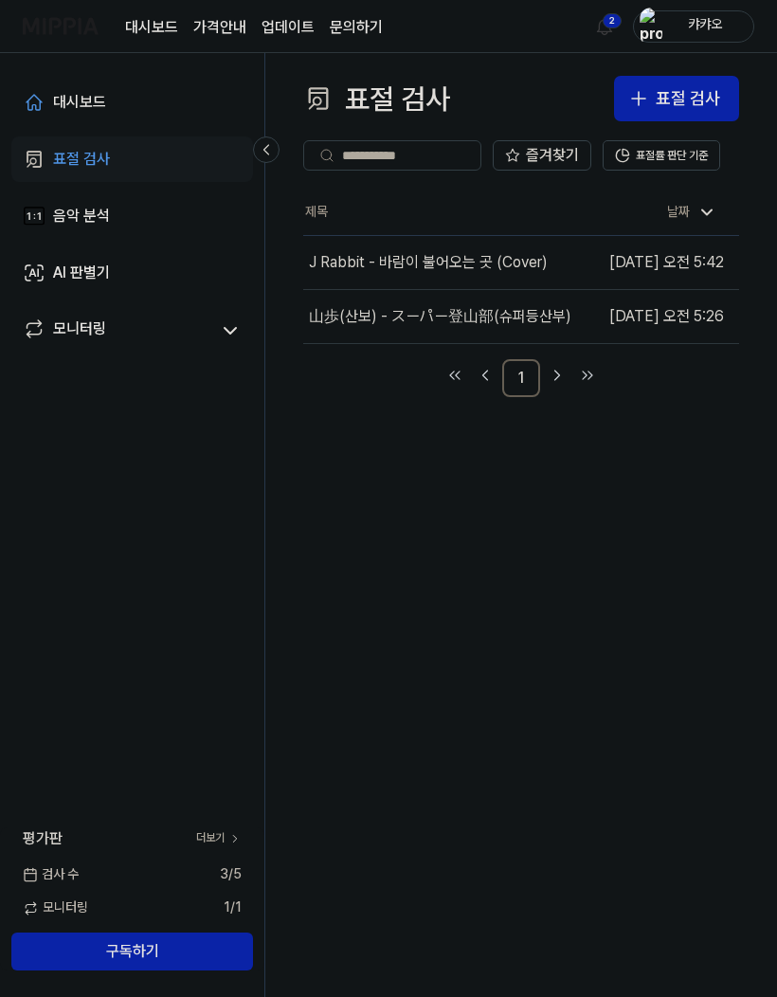
click at [0, 0] on button "이동하기" at bounding box center [0, 0] width 0 height 0
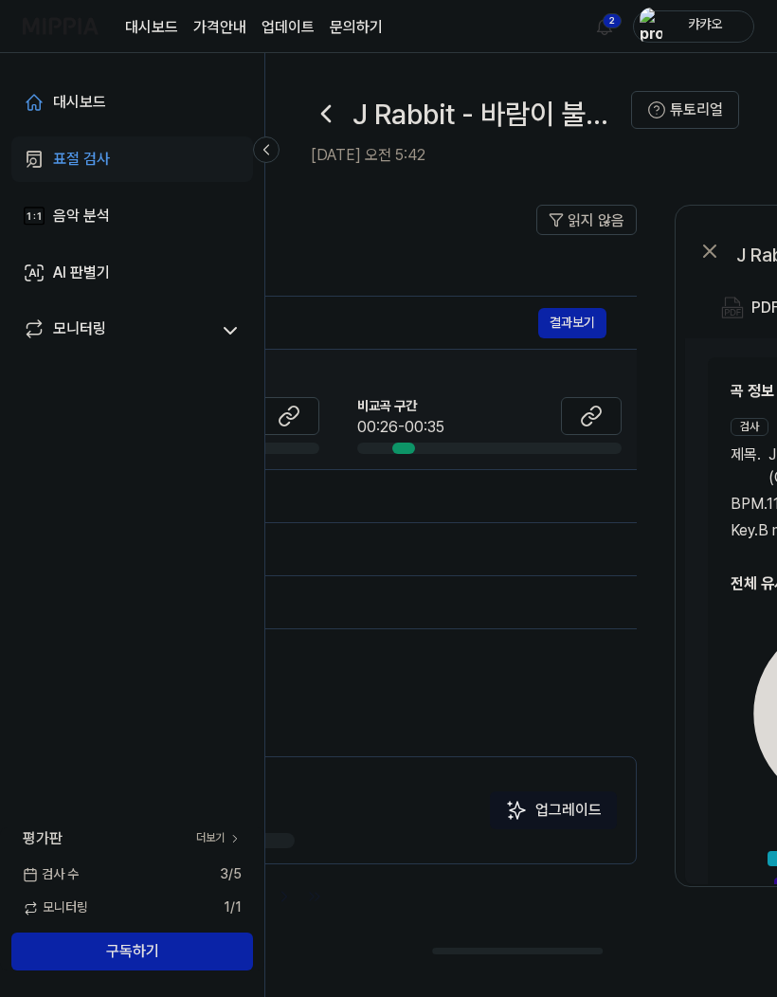
scroll to position [0, 503]
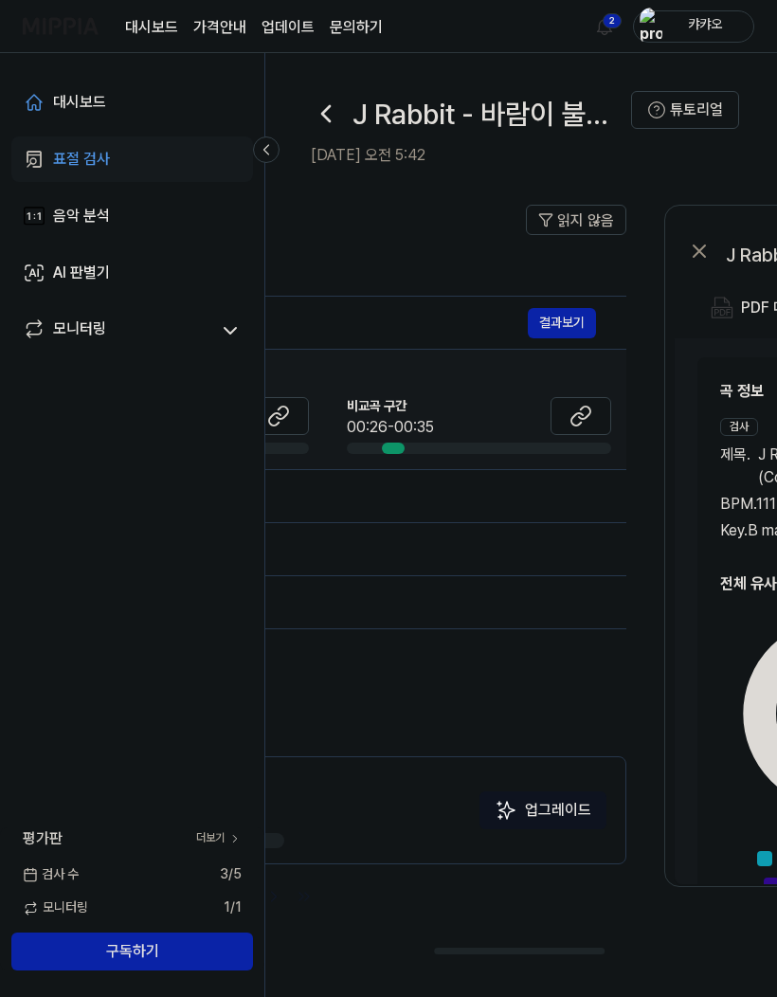
click at [560, 328] on button "결과보기" at bounding box center [562, 323] width 68 height 30
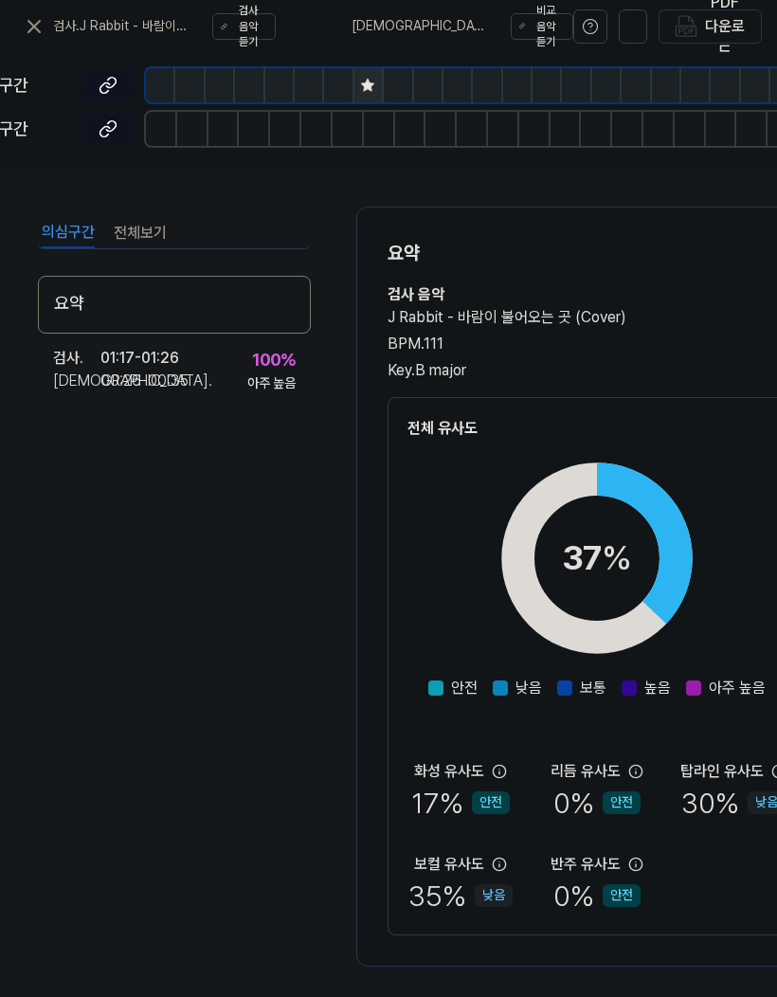
click at [93, 373] on div "[DEMOGRAPHIC_DATA] ." at bounding box center [76, 381] width 47 height 23
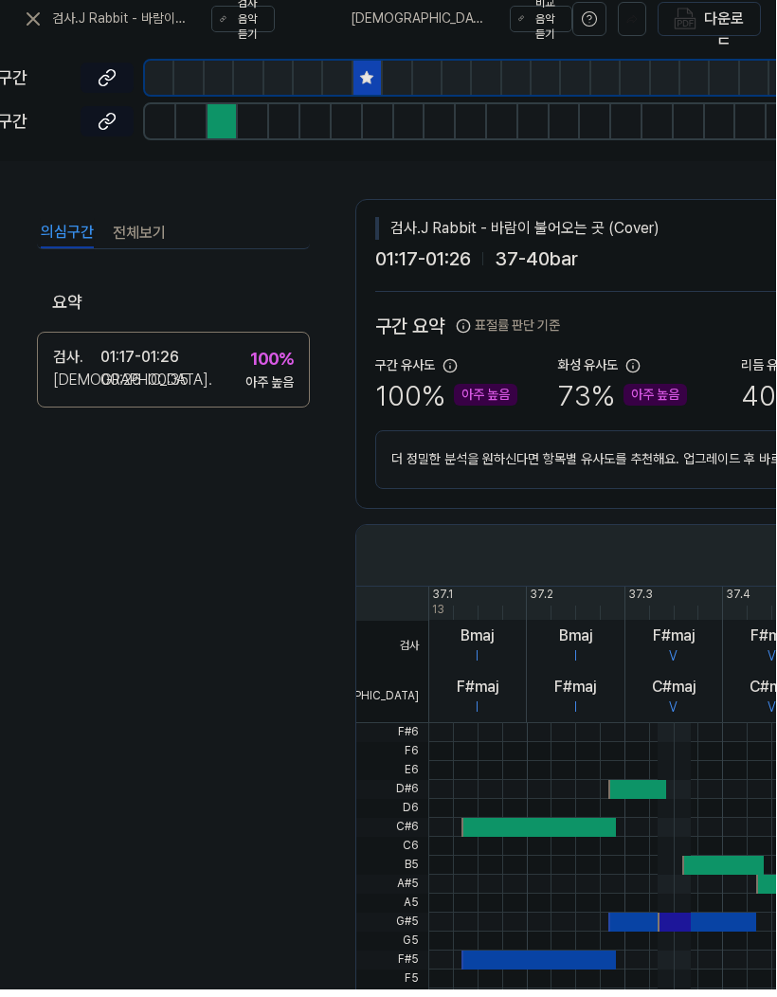
scroll to position [0, -1]
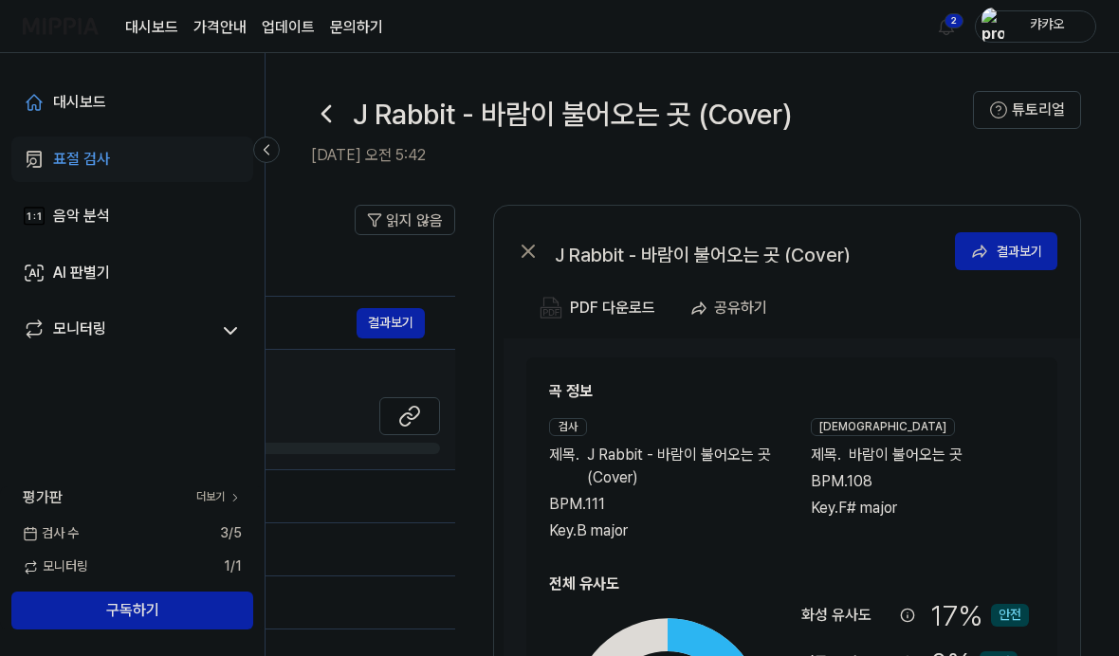
scroll to position [0, 675]
click at [776, 260] on div "결과보기" at bounding box center [1019, 251] width 46 height 21
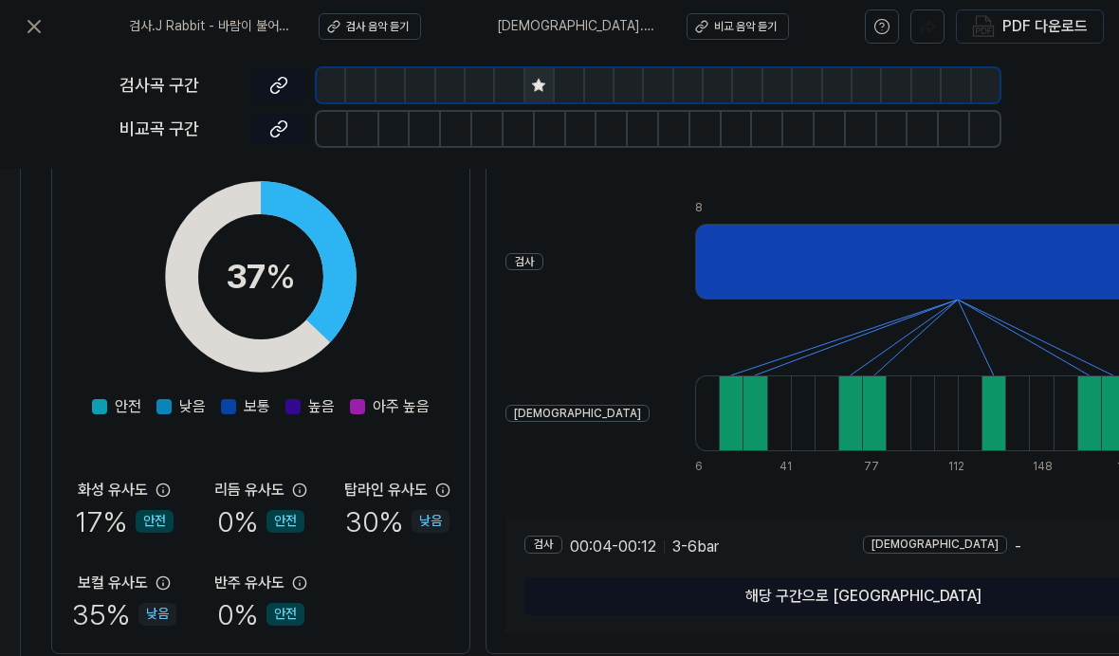
scroll to position [282, 339]
